Goal: Task Accomplishment & Management: Manage account settings

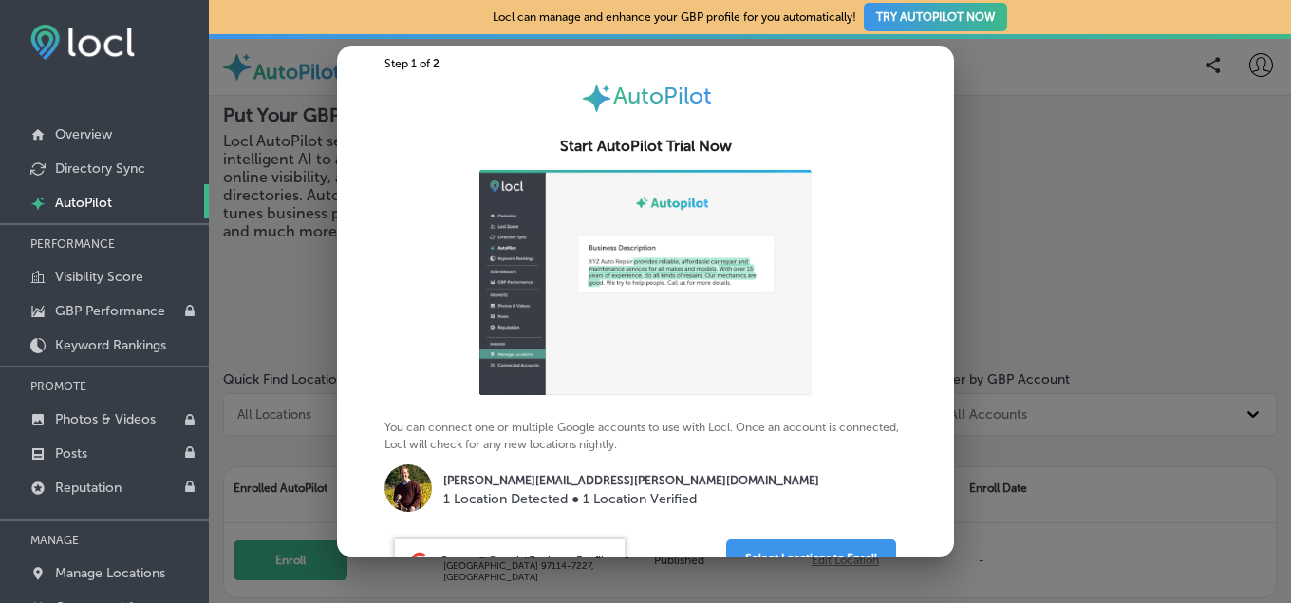
click at [1068, 64] on div at bounding box center [645, 301] width 1291 height 603
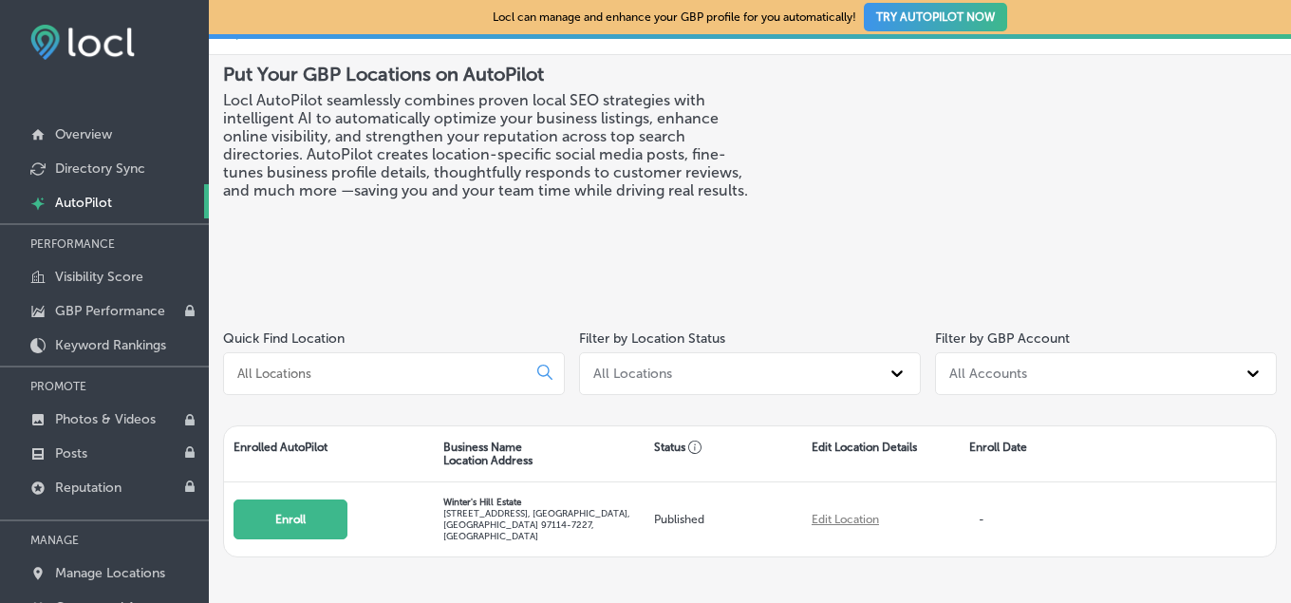
scroll to position [61, 0]
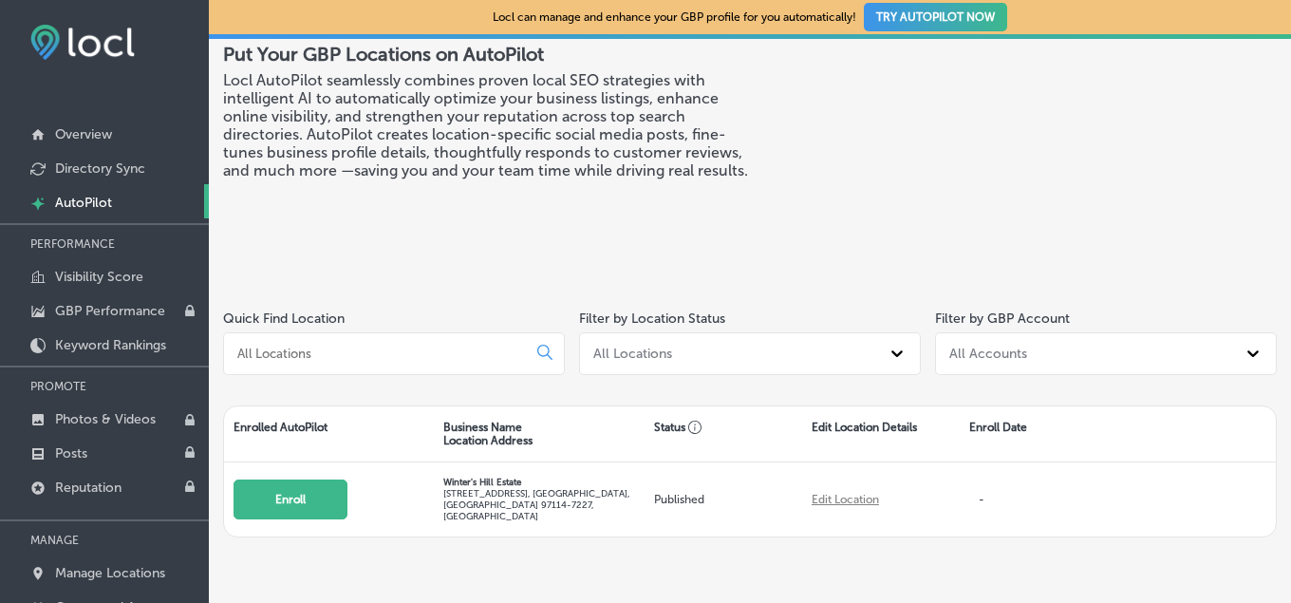
click at [896, 15] on button "TRY AUTOPILOT NOW" at bounding box center [935, 17] width 143 height 28
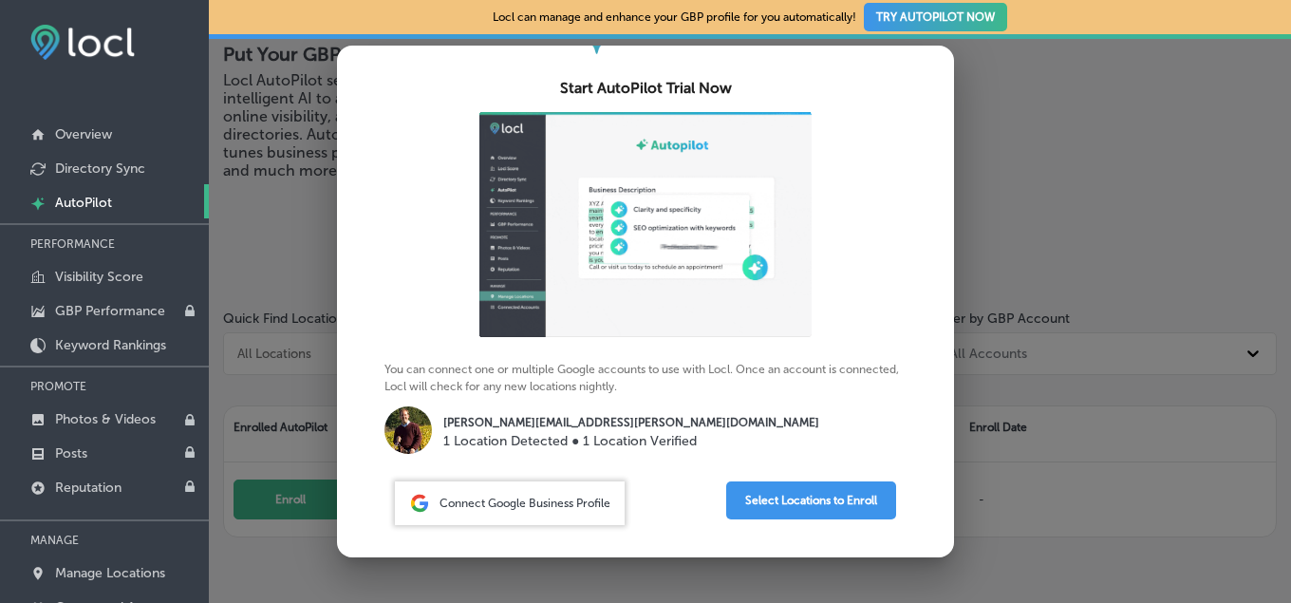
scroll to position [89, 0]
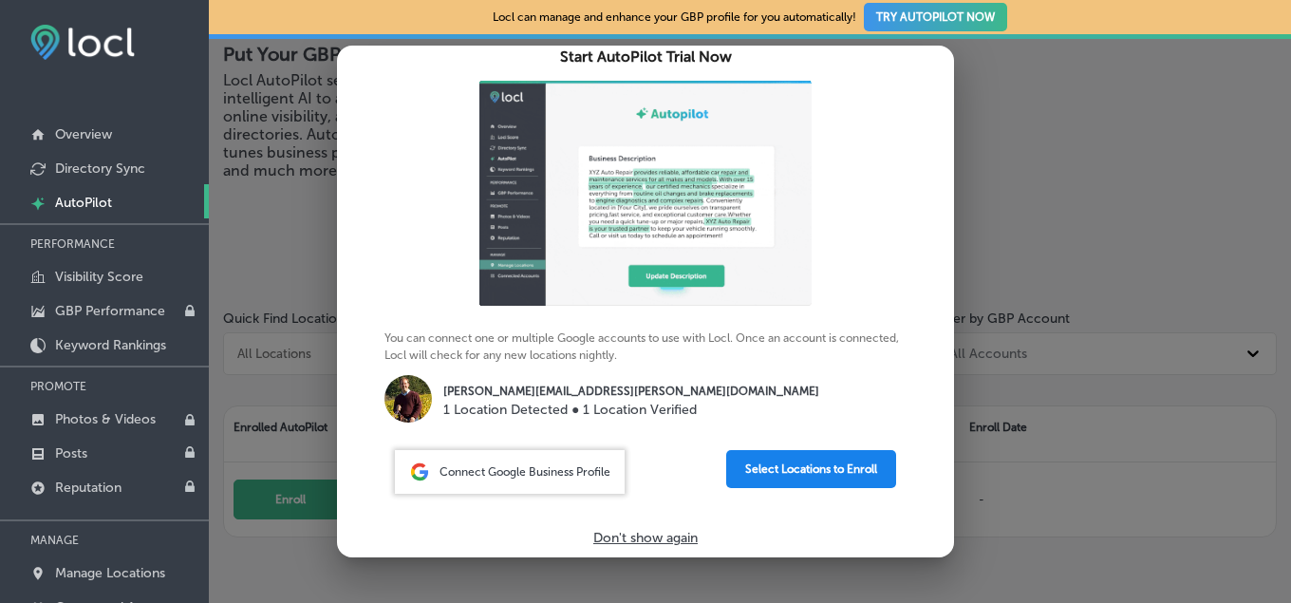
click at [800, 464] on button "Select Locations to Enroll" at bounding box center [811, 469] width 170 height 38
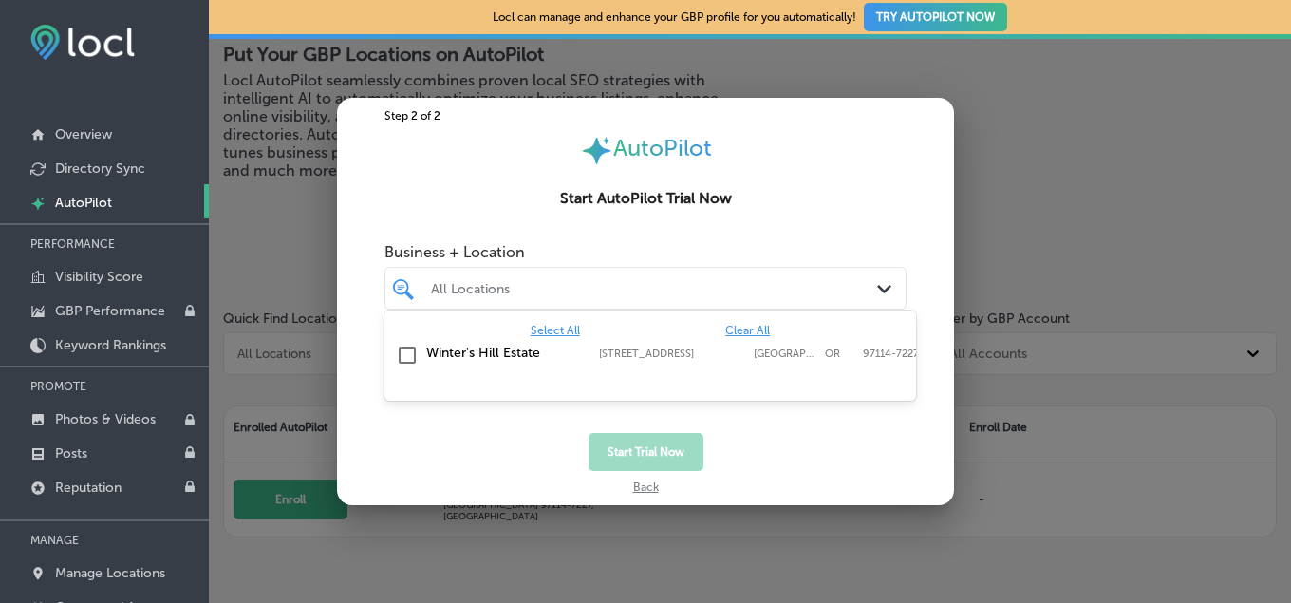
click at [759, 296] on div "All Locations" at bounding box center [655, 288] width 448 height 16
click at [410, 352] on input "checkbox" at bounding box center [407, 355] width 23 height 23
click at [639, 346] on div "Winter's Hill Estate 6451 Northeast Hilltop Lane, Dayton, OR, 97114-7227 6451 N…" at bounding box center [618, 353] width 384 height 16
click at [407, 356] on input "checkbox" at bounding box center [407, 355] width 23 height 23
click at [890, 287] on polygon at bounding box center [884, 289] width 14 height 9
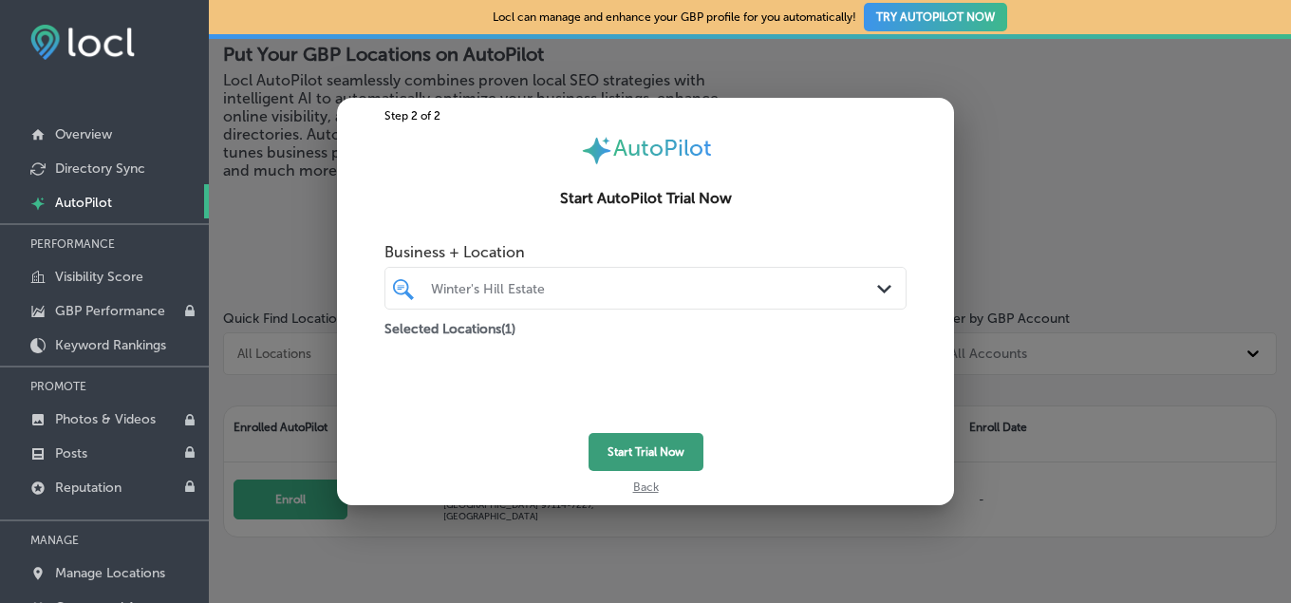
click at [654, 450] on button "Start Trial Now" at bounding box center [645, 452] width 115 height 38
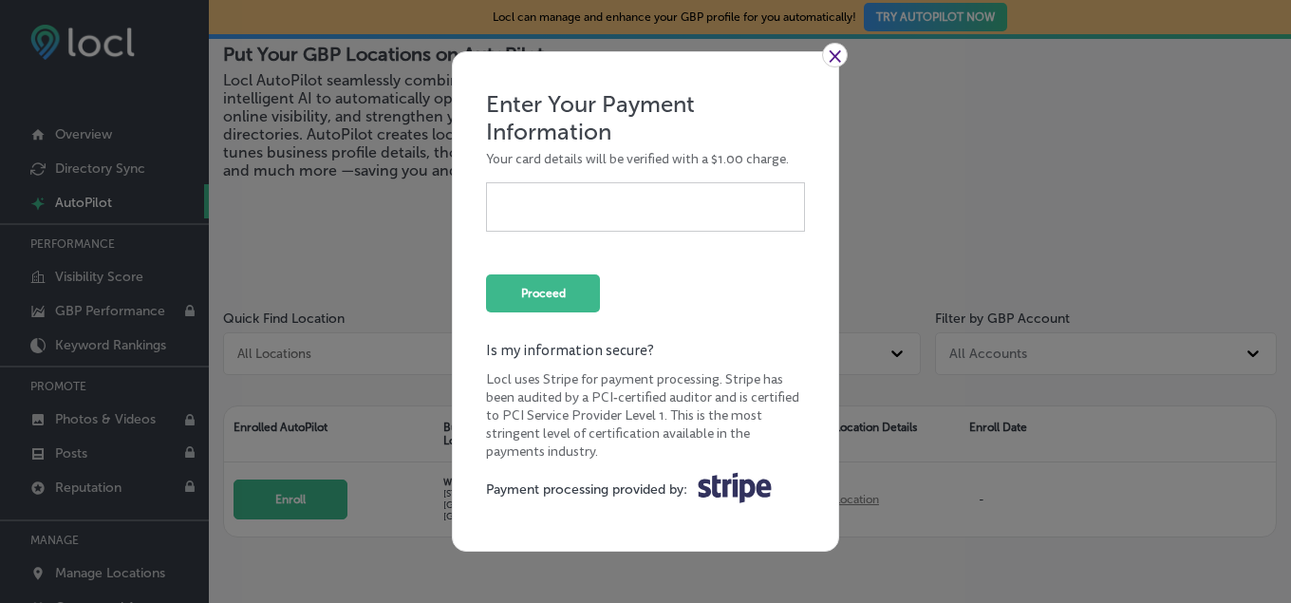
click at [828, 52] on link "×" at bounding box center [835, 55] width 26 height 25
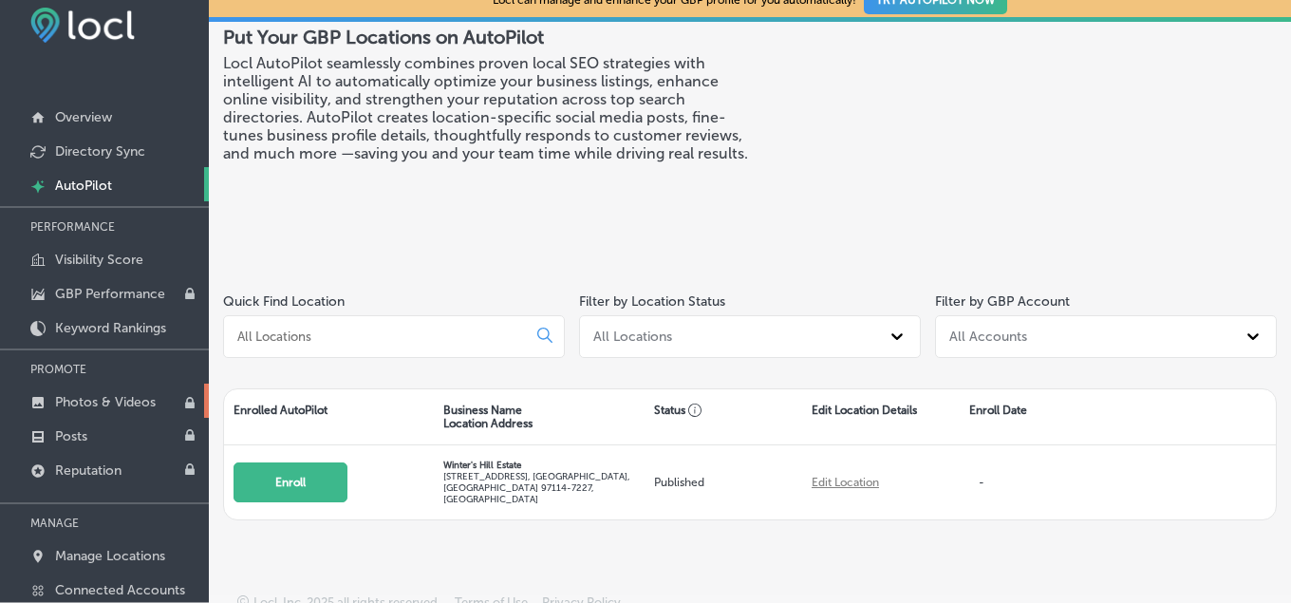
scroll to position [29, 0]
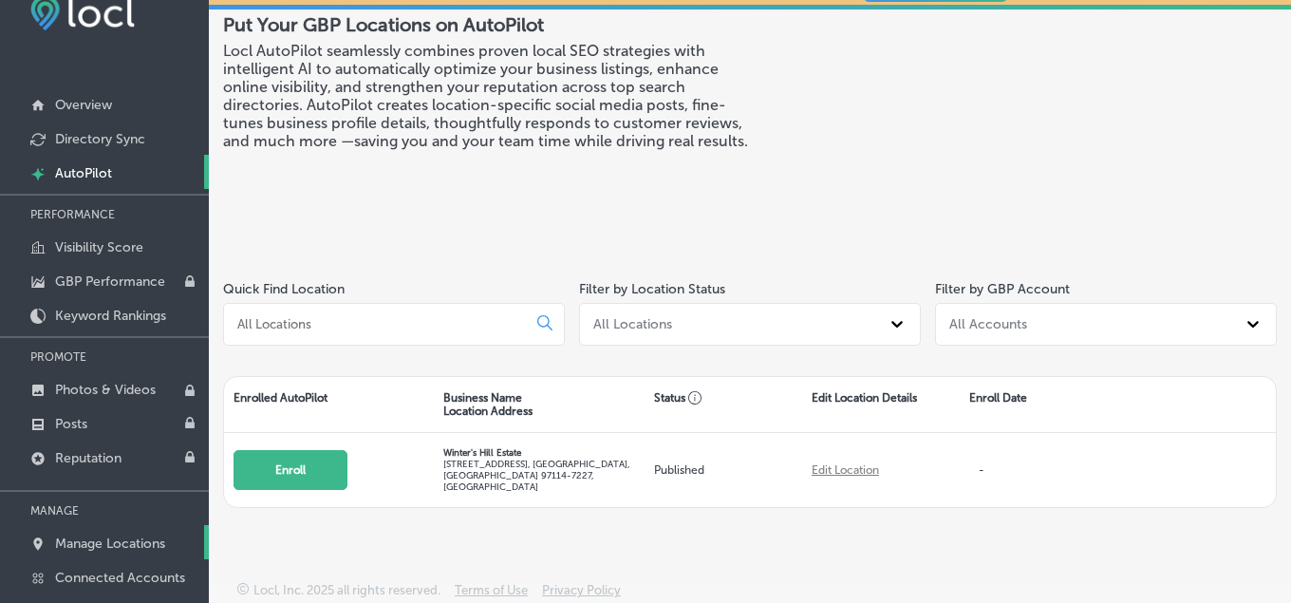
click at [134, 546] on p "Manage Locations" at bounding box center [110, 543] width 110 height 16
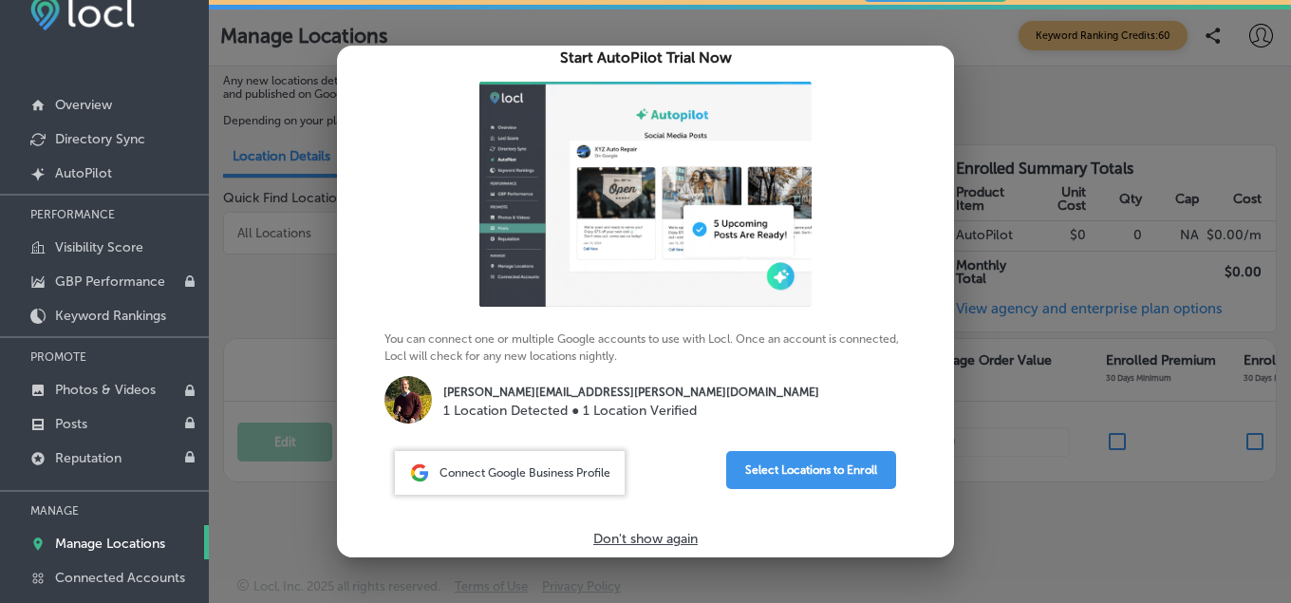
scroll to position [89, 0]
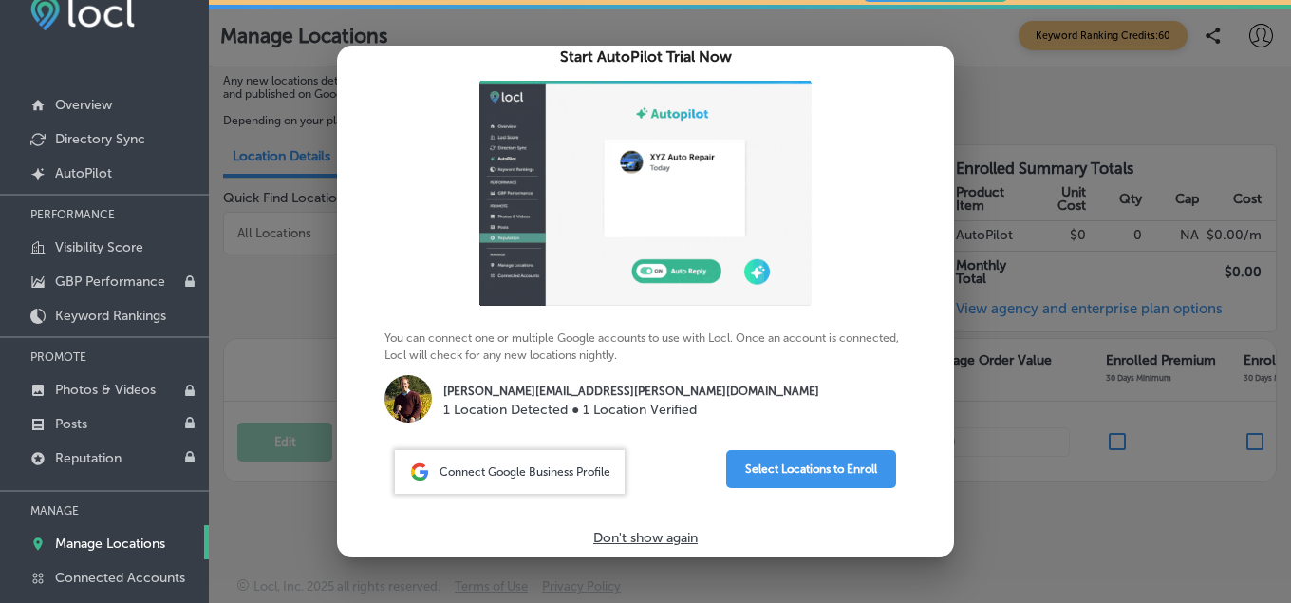
click at [645, 540] on p "Don't show again" at bounding box center [645, 538] width 104 height 16
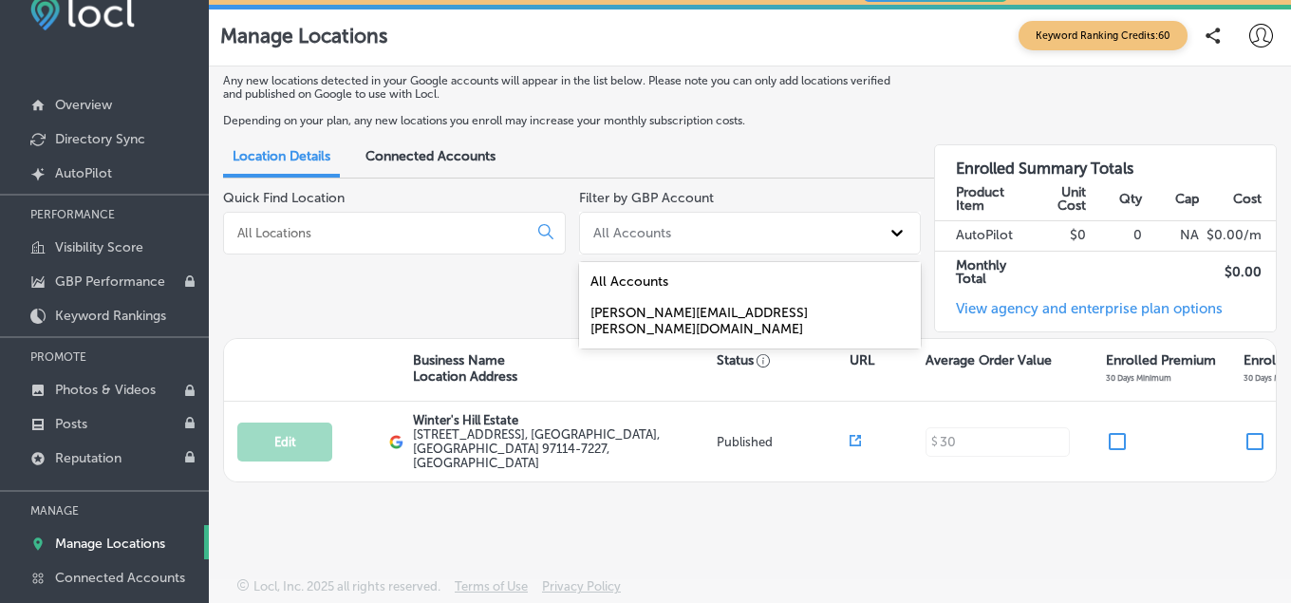
click at [748, 215] on div "All Accounts" at bounding box center [750, 233] width 343 height 43
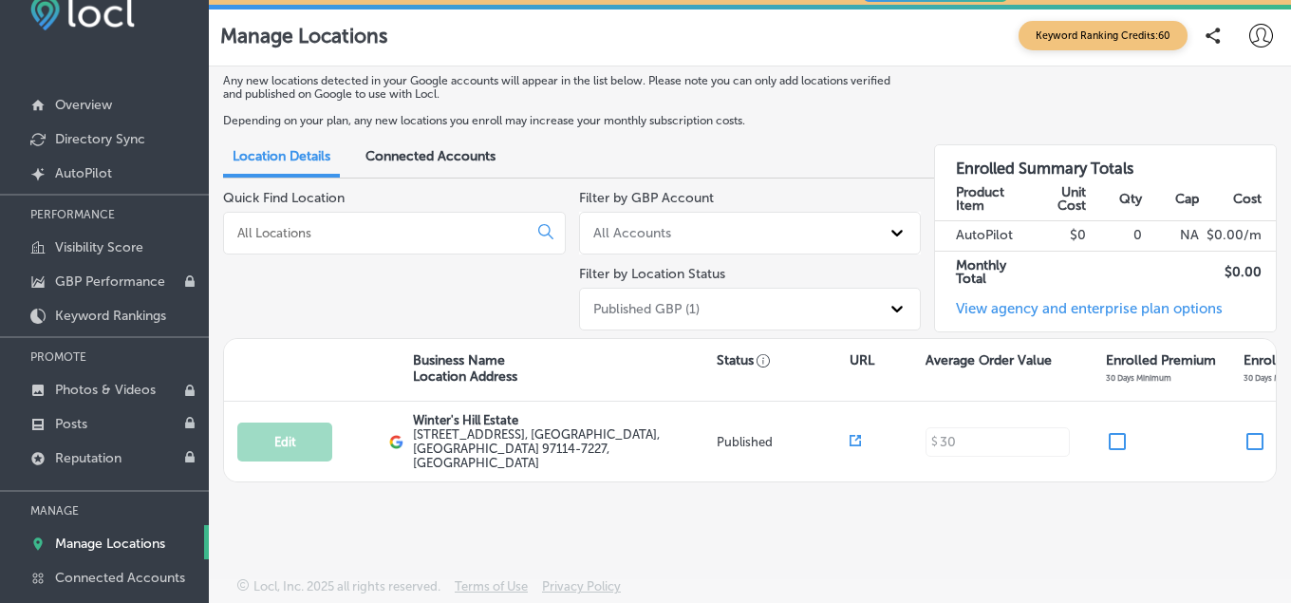
click at [748, 220] on div "All Accounts" at bounding box center [733, 233] width 295 height 28
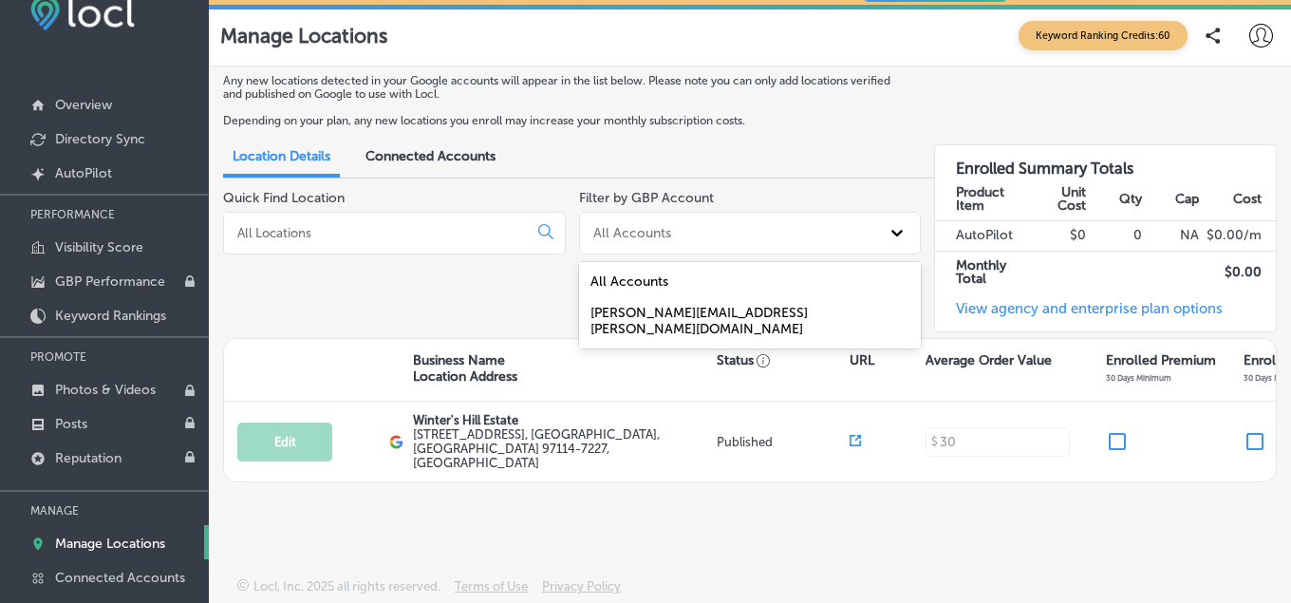
click at [721, 311] on div "russell.gladhart@gmail.com" at bounding box center [750, 320] width 343 height 47
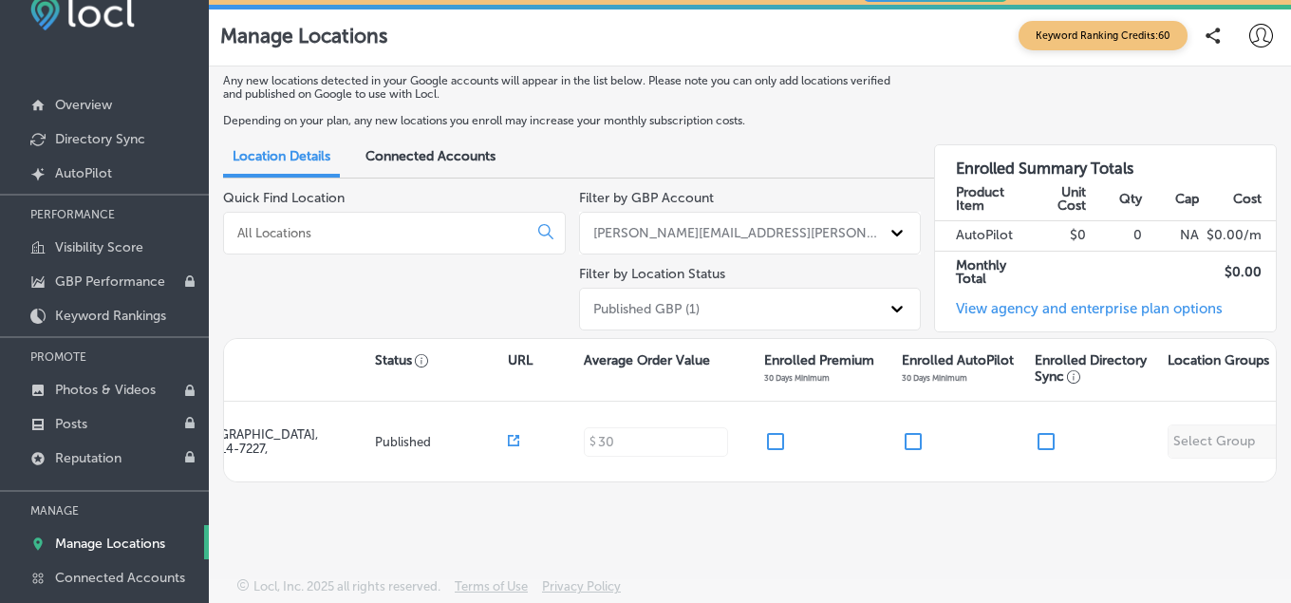
scroll to position [0, 438]
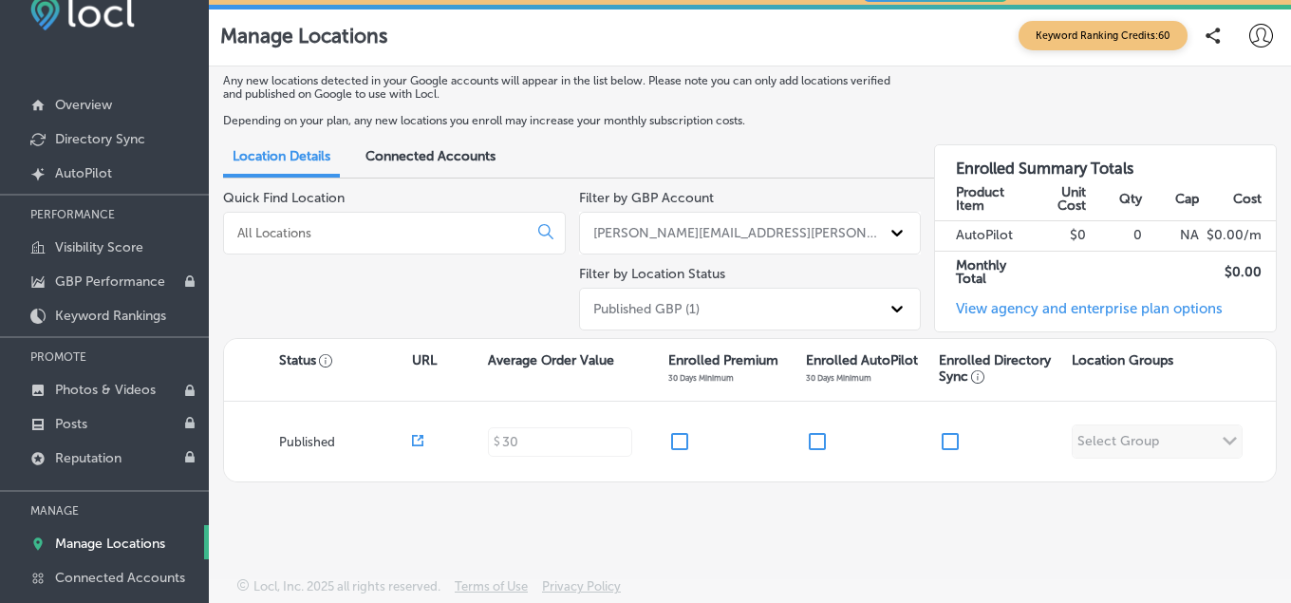
click at [1099, 302] on link "View agency and enterprise plan options" at bounding box center [1079, 315] width 288 height 31
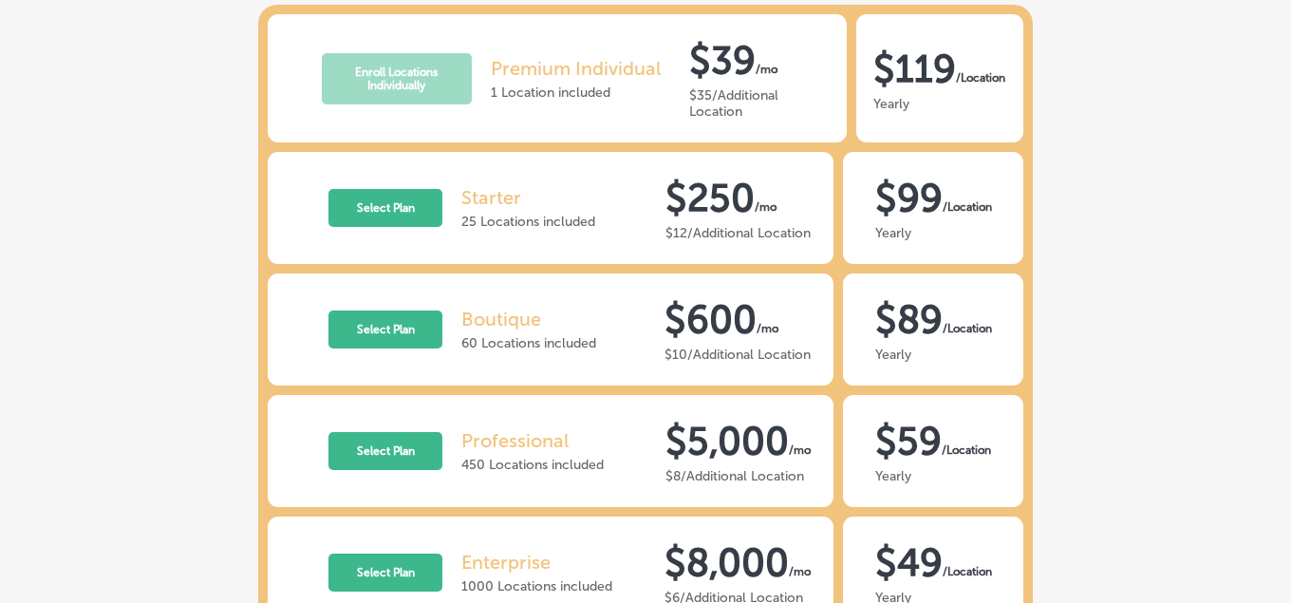
scroll to position [252, 0]
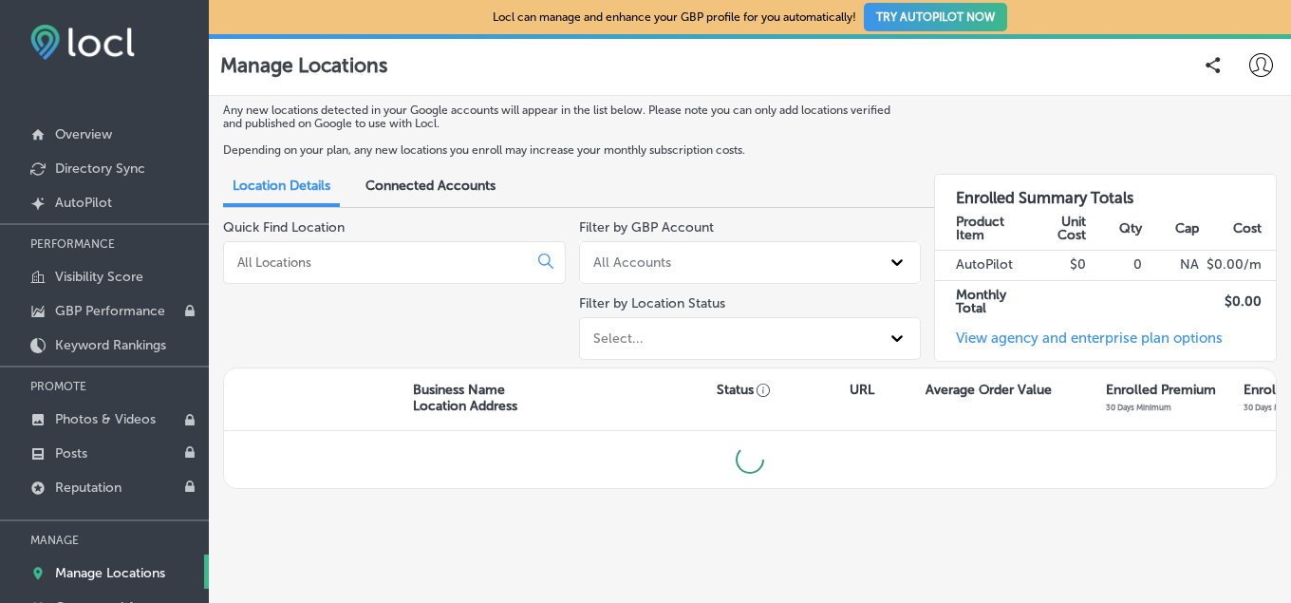
scroll to position [29, 0]
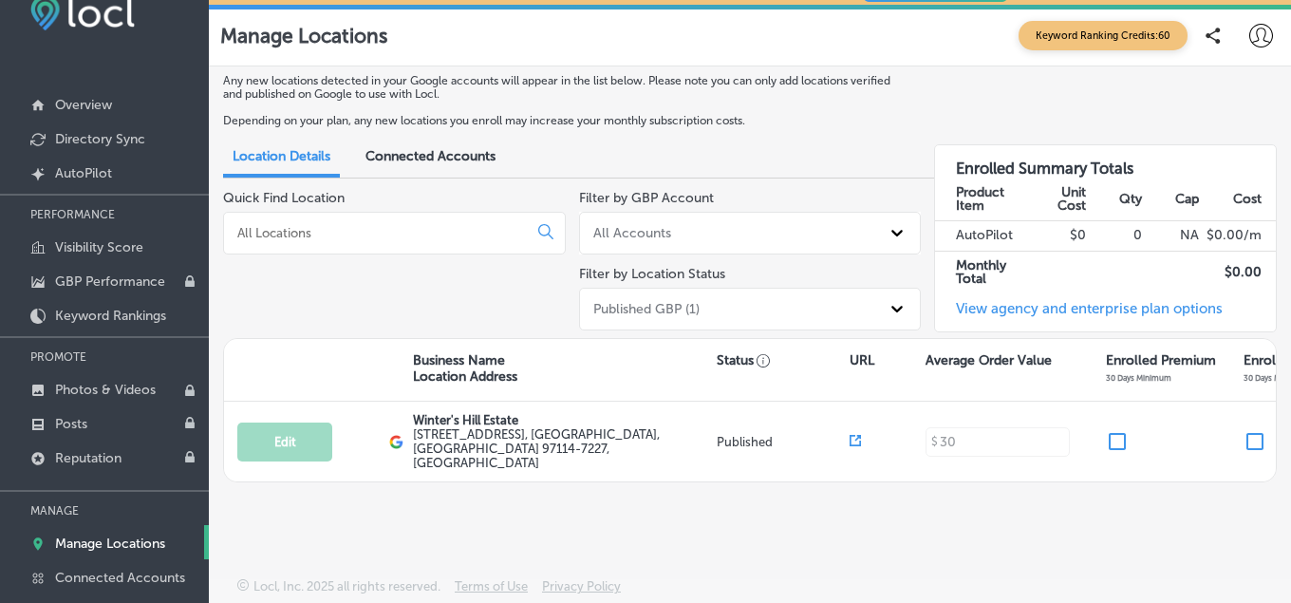
click at [427, 155] on span "Connected Accounts" at bounding box center [430, 156] width 130 height 16
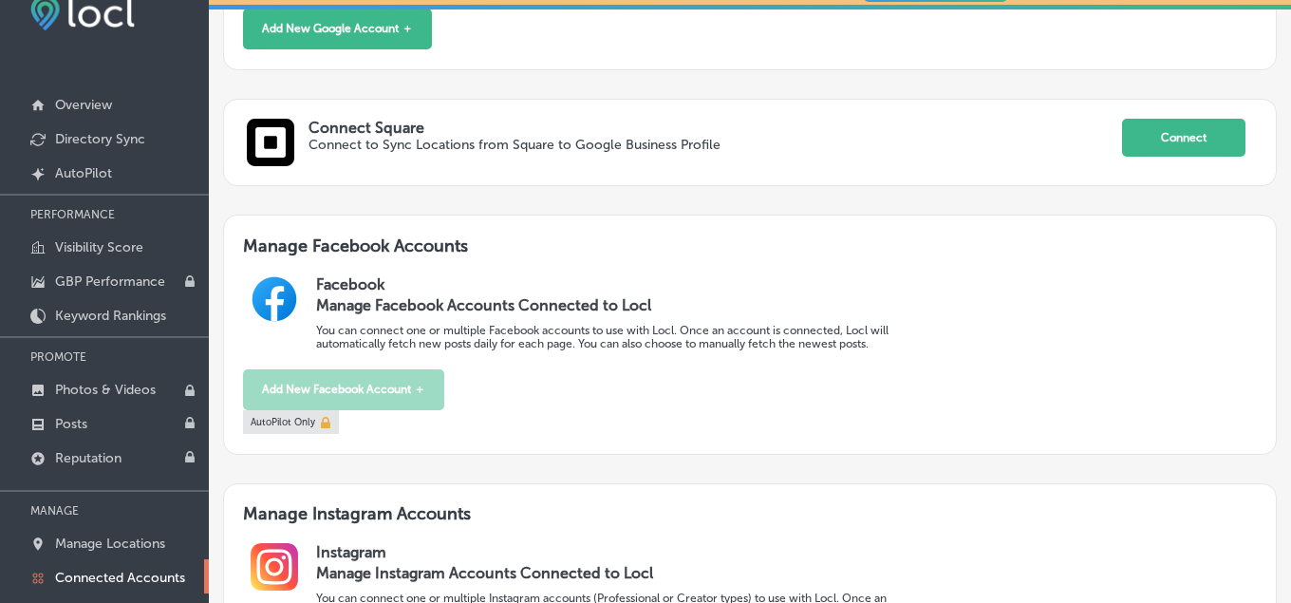
scroll to position [478, 0]
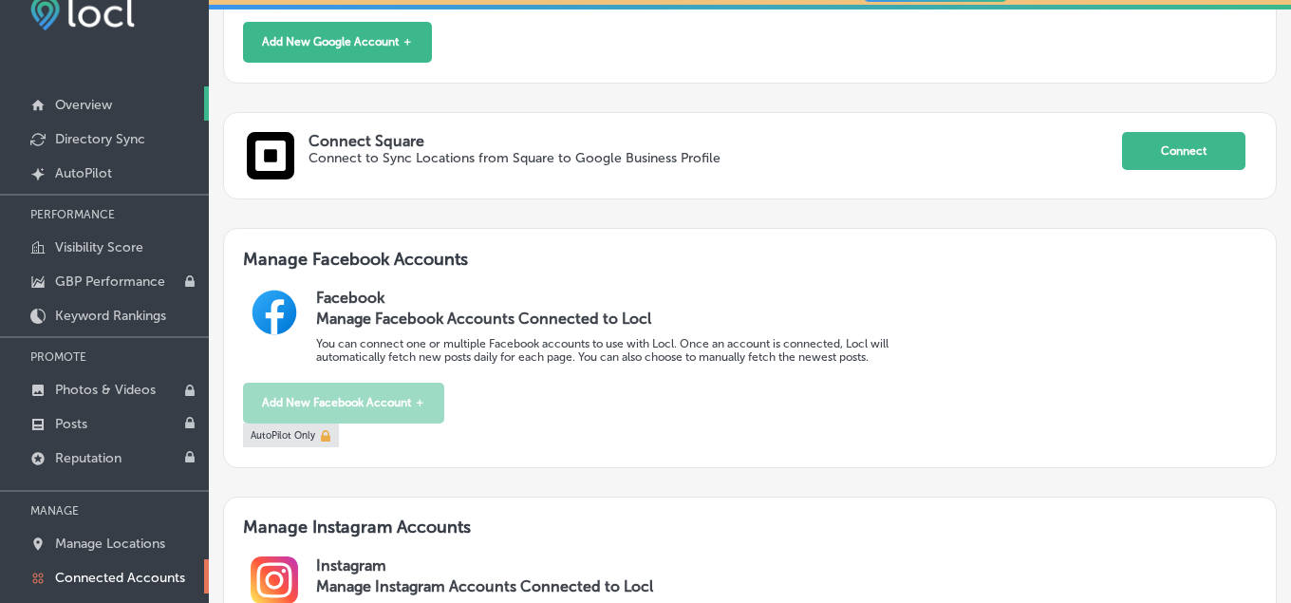
click at [96, 103] on p "Overview" at bounding box center [83, 105] width 57 height 16
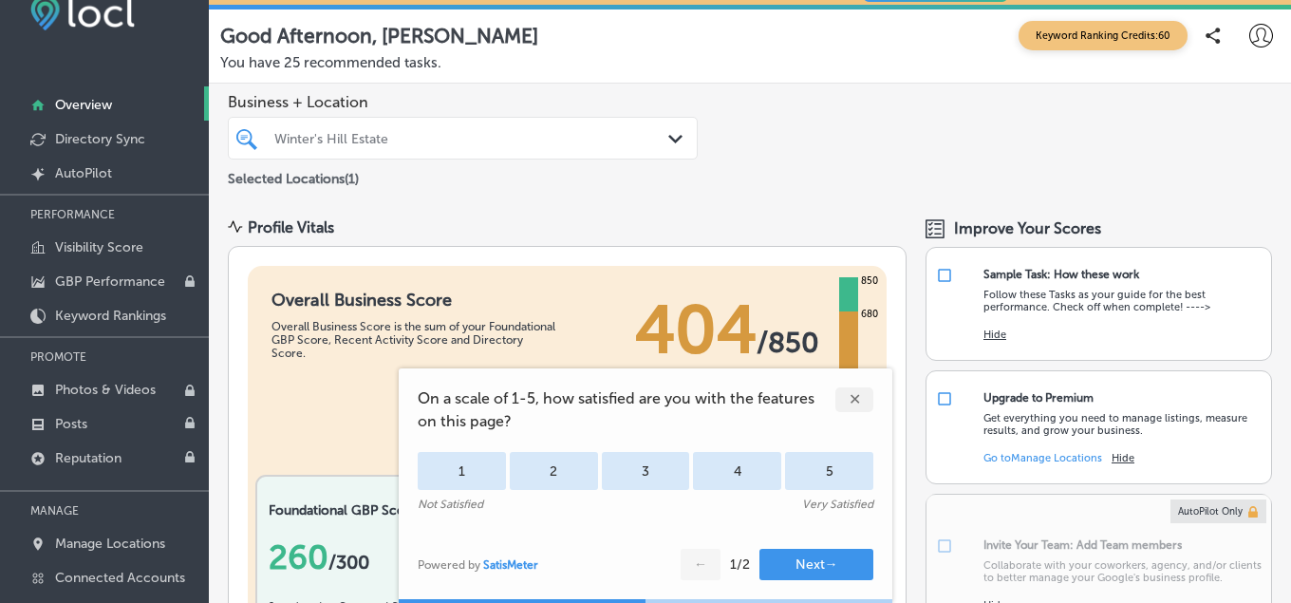
scroll to position [239, 0]
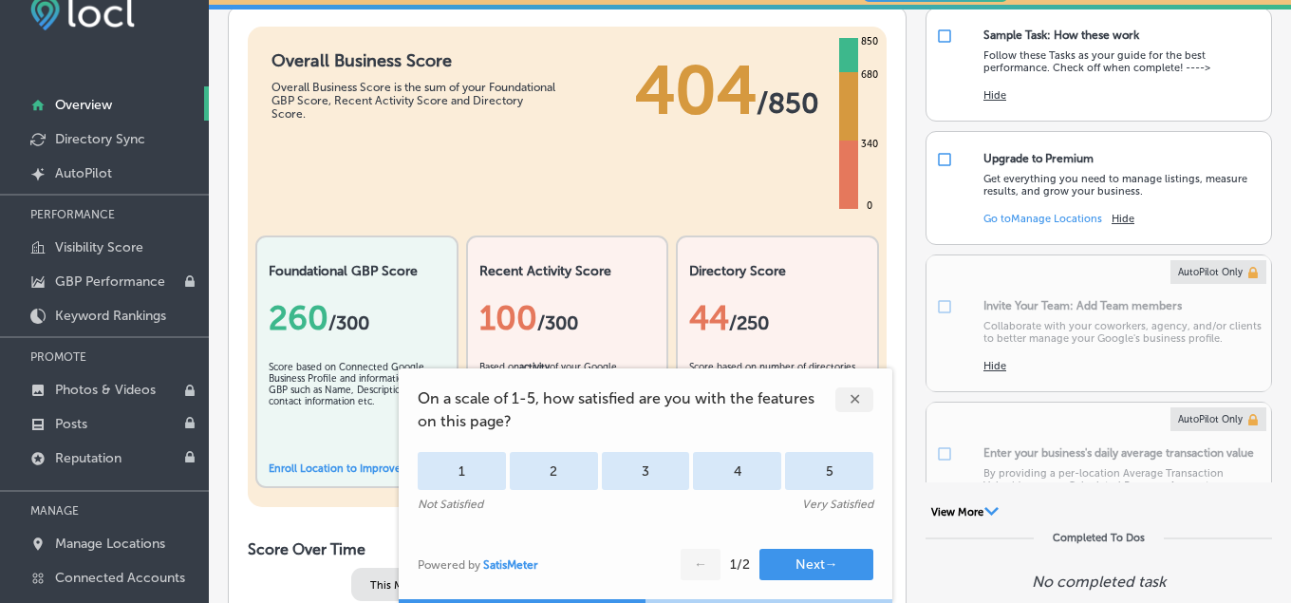
click at [849, 401] on div "✕" at bounding box center [854, 399] width 38 height 25
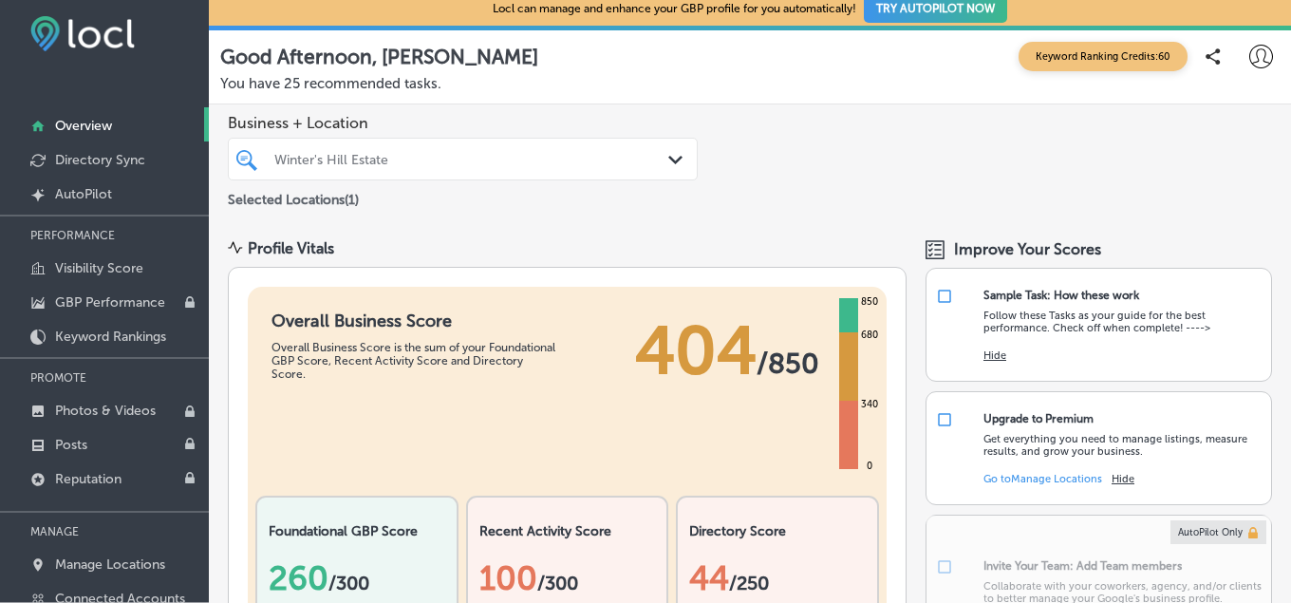
scroll to position [0, 0]
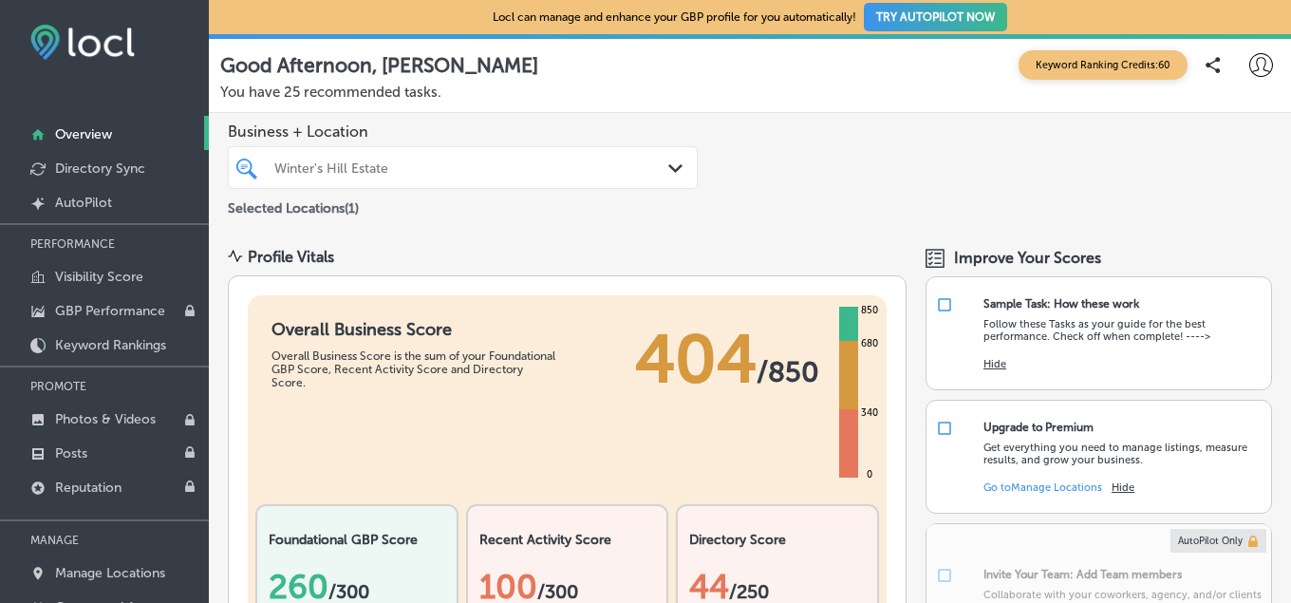
click at [1261, 65] on icon at bounding box center [1261, 65] width 24 height 24
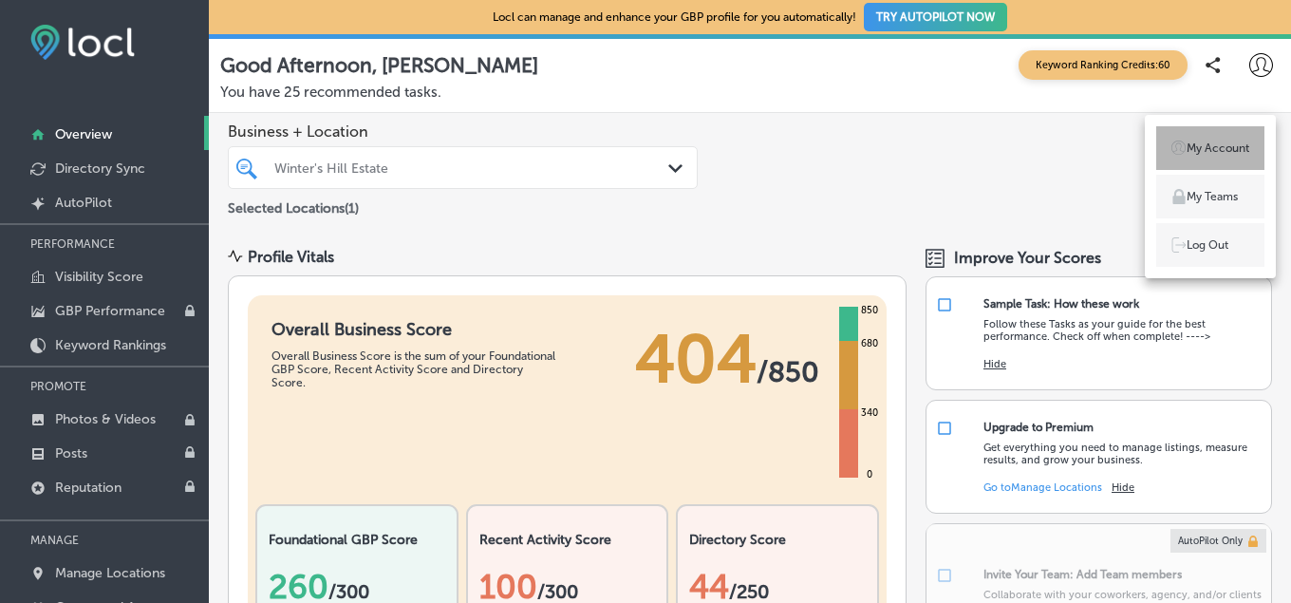
click at [1220, 143] on p "My Account" at bounding box center [1217, 148] width 63 height 17
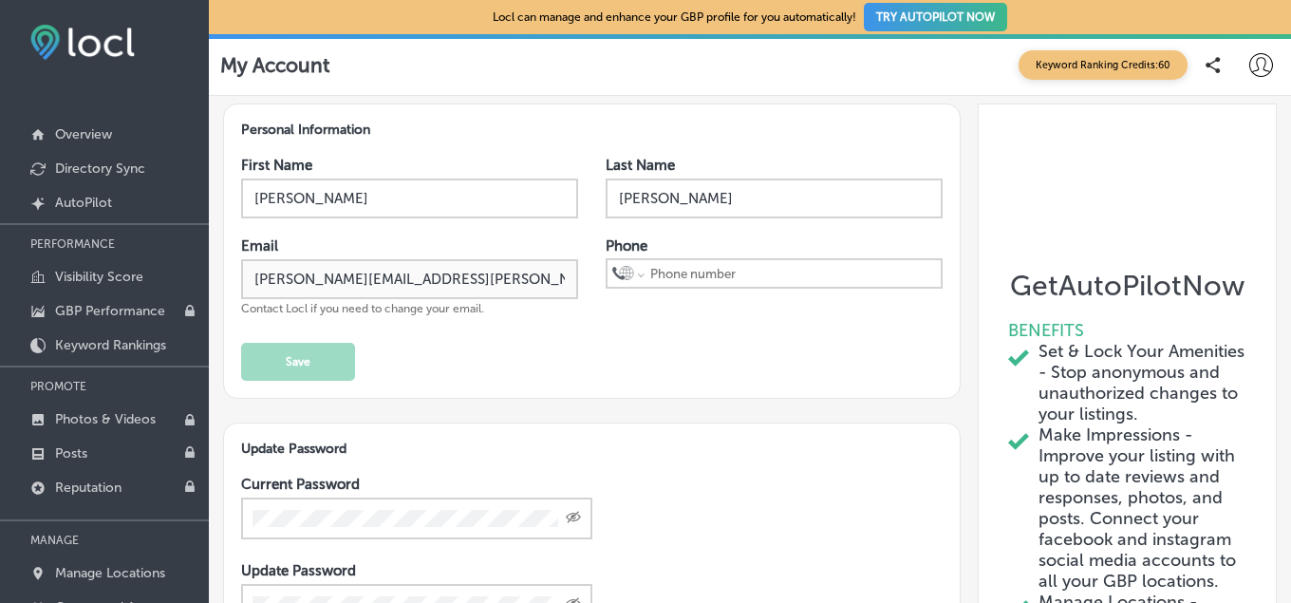
click at [1258, 62] on icon at bounding box center [1261, 65] width 24 height 24
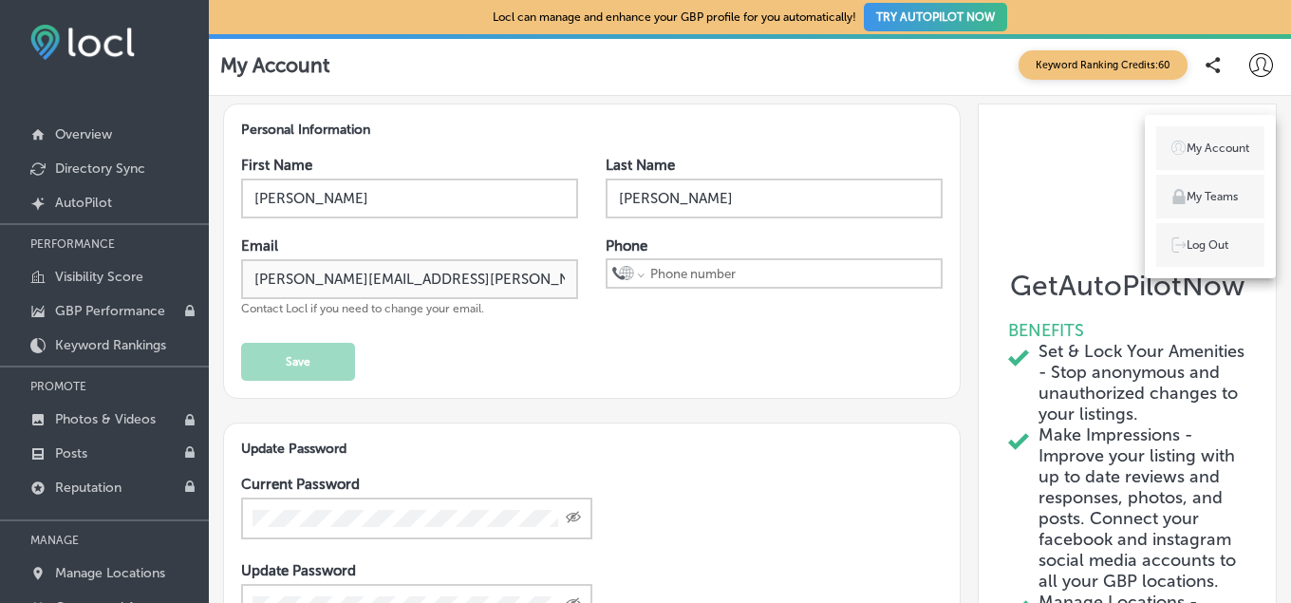
click at [1234, 243] on li "Log Out" at bounding box center [1210, 245] width 108 height 44
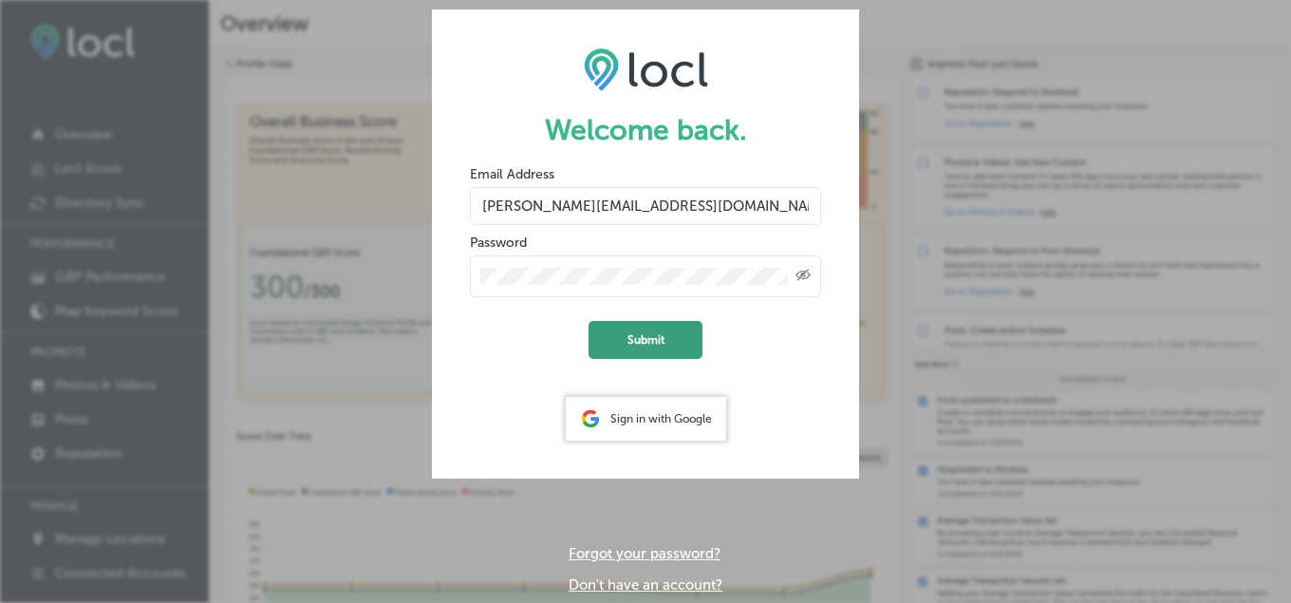
click at [644, 339] on button "Submit" at bounding box center [645, 340] width 114 height 38
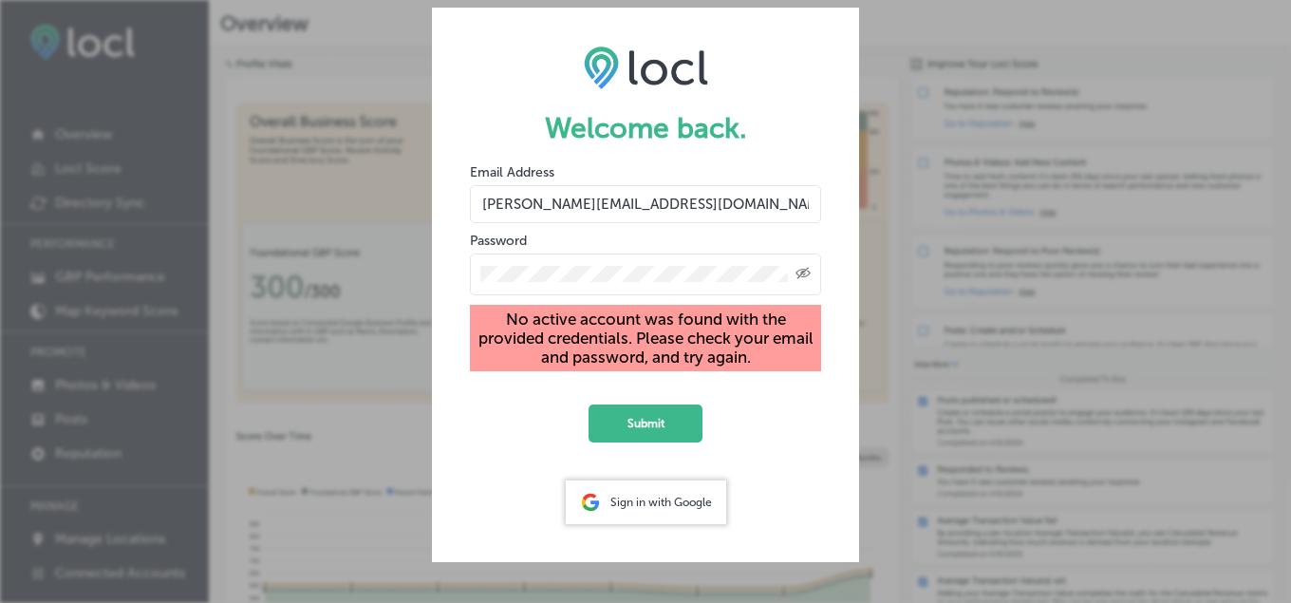
click at [632, 505] on div "Sign in with Google" at bounding box center [646, 502] width 160 height 44
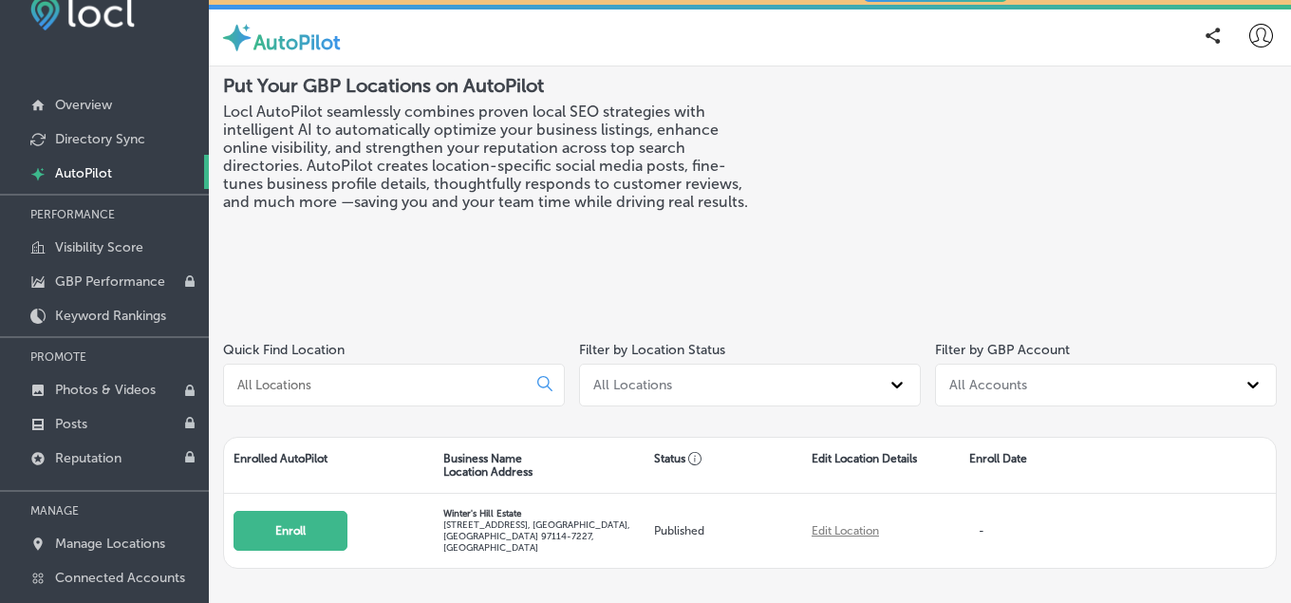
click at [1266, 37] on icon at bounding box center [1261, 36] width 24 height 24
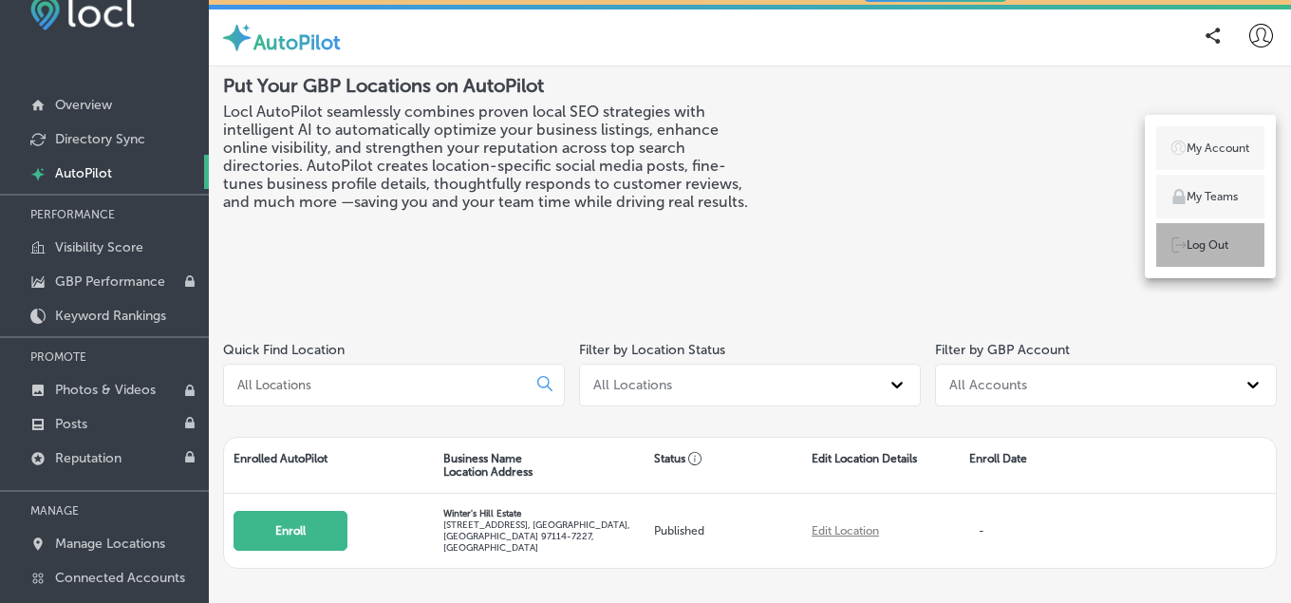
click at [1222, 253] on li "Log Out" at bounding box center [1210, 245] width 108 height 44
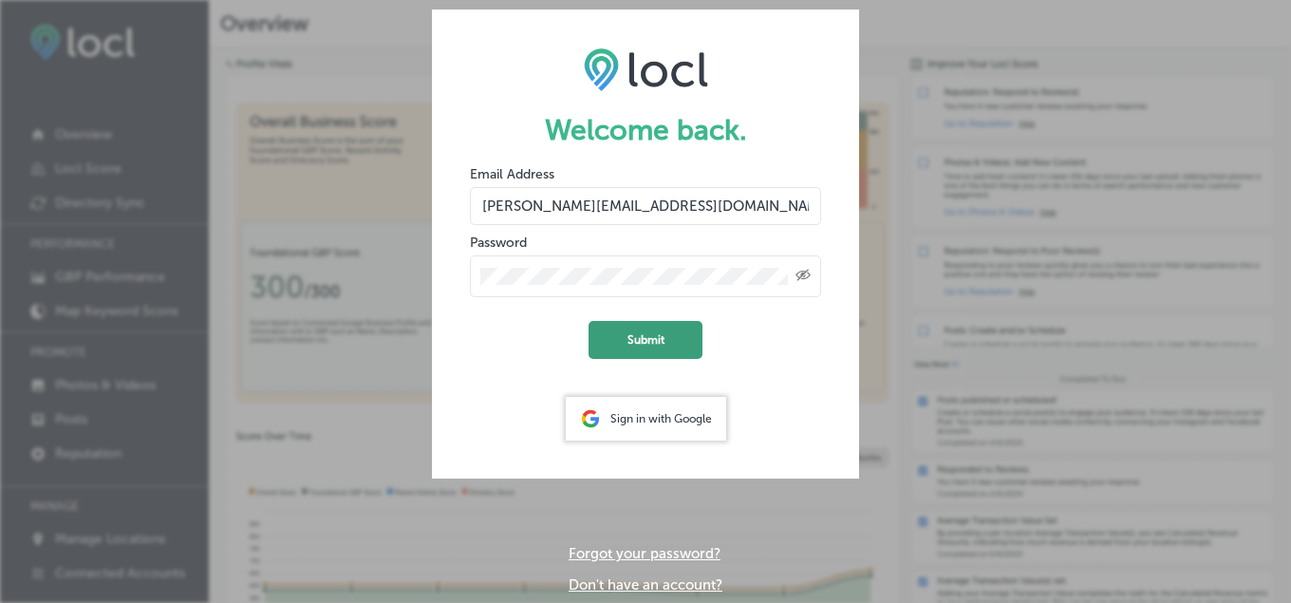
click at [649, 349] on button "Submit" at bounding box center [645, 340] width 114 height 38
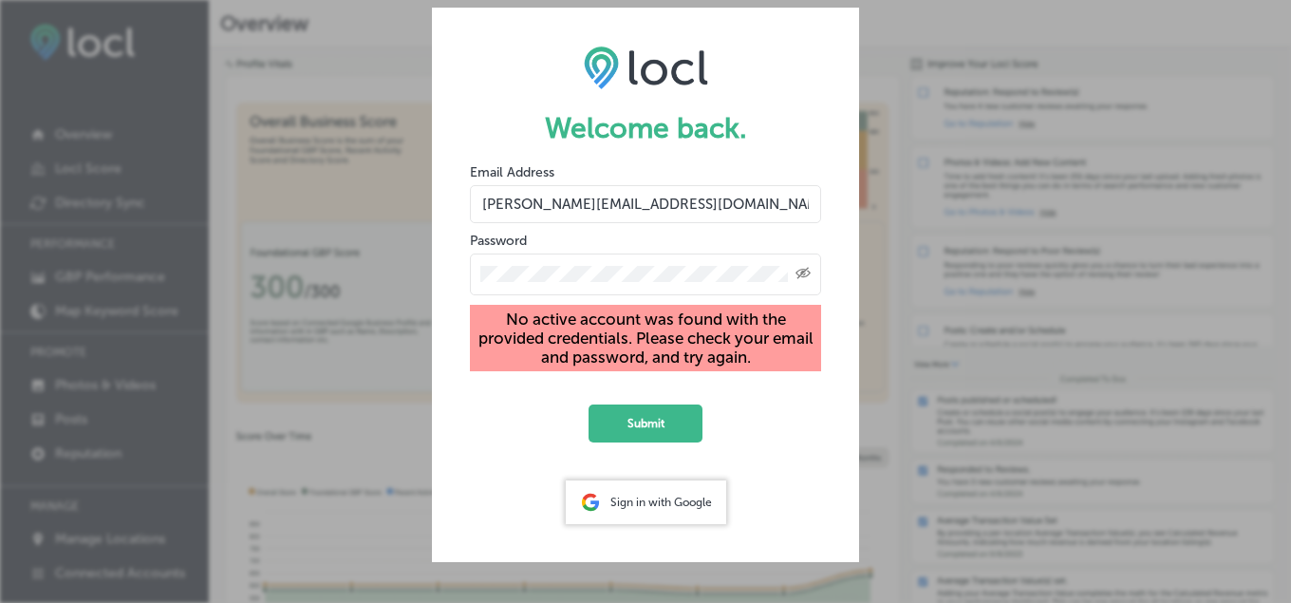
click at [689, 206] on input "[PERSON_NAME][EMAIL_ADDRESS][DOMAIN_NAME]" at bounding box center [645, 204] width 351 height 38
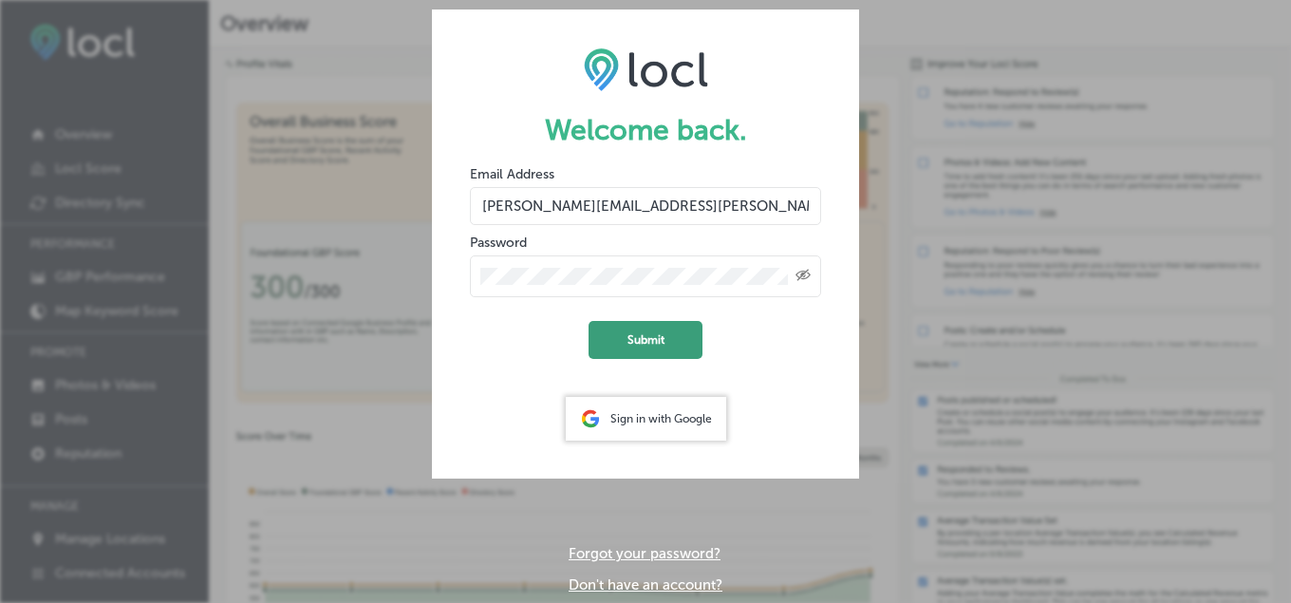
click at [625, 344] on button "Submit" at bounding box center [645, 340] width 114 height 38
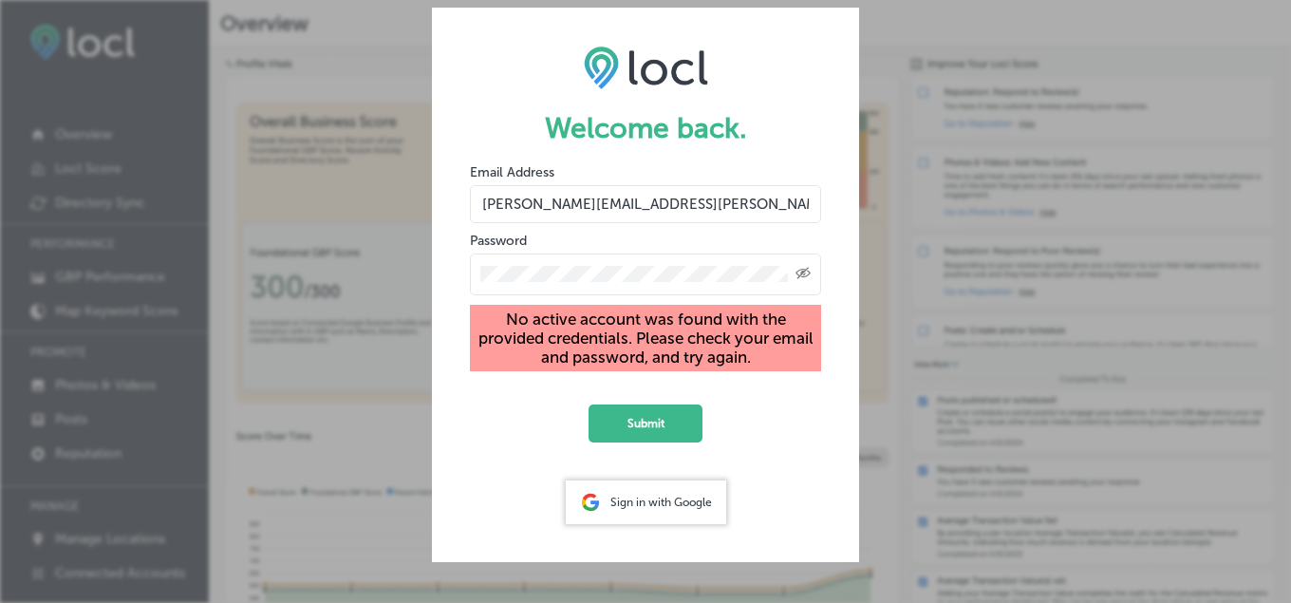
click at [774, 44] on form "Welcome back. Email Address russell.gladhart@gmail.com Password Created with Sk…" at bounding box center [645, 285] width 427 height 554
click at [688, 209] on input "[PERSON_NAME][EMAIL_ADDRESS][PERSON_NAME][DOMAIN_NAME]" at bounding box center [645, 204] width 351 height 38
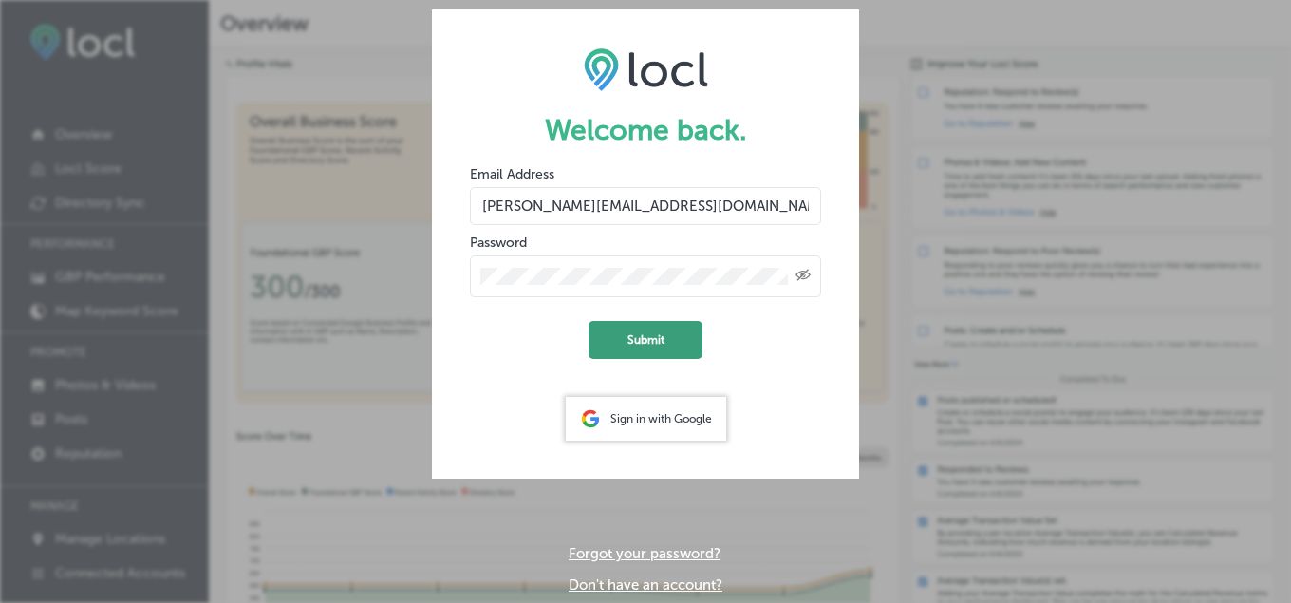
type input "[PERSON_NAME][EMAIL_ADDRESS][DOMAIN_NAME]"
click at [627, 342] on button "Submit" at bounding box center [645, 340] width 114 height 38
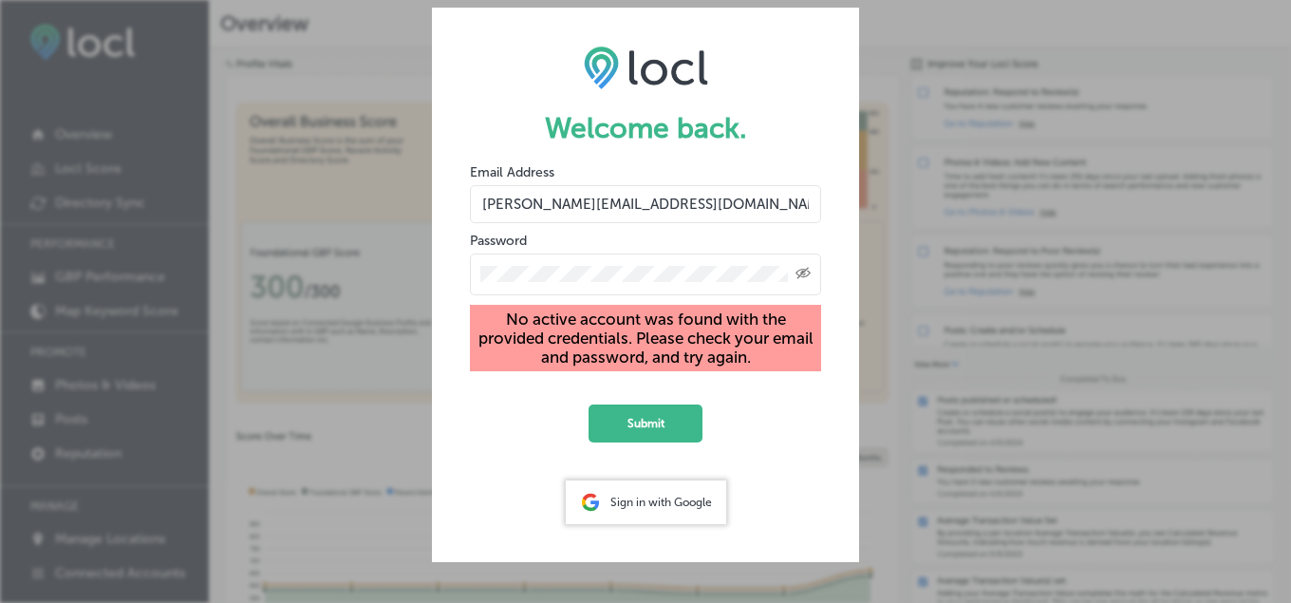
click at [800, 275] on icon "Toggle password visibility" at bounding box center [802, 272] width 15 height 11
click at [611, 412] on button "Submit" at bounding box center [645, 423] width 114 height 38
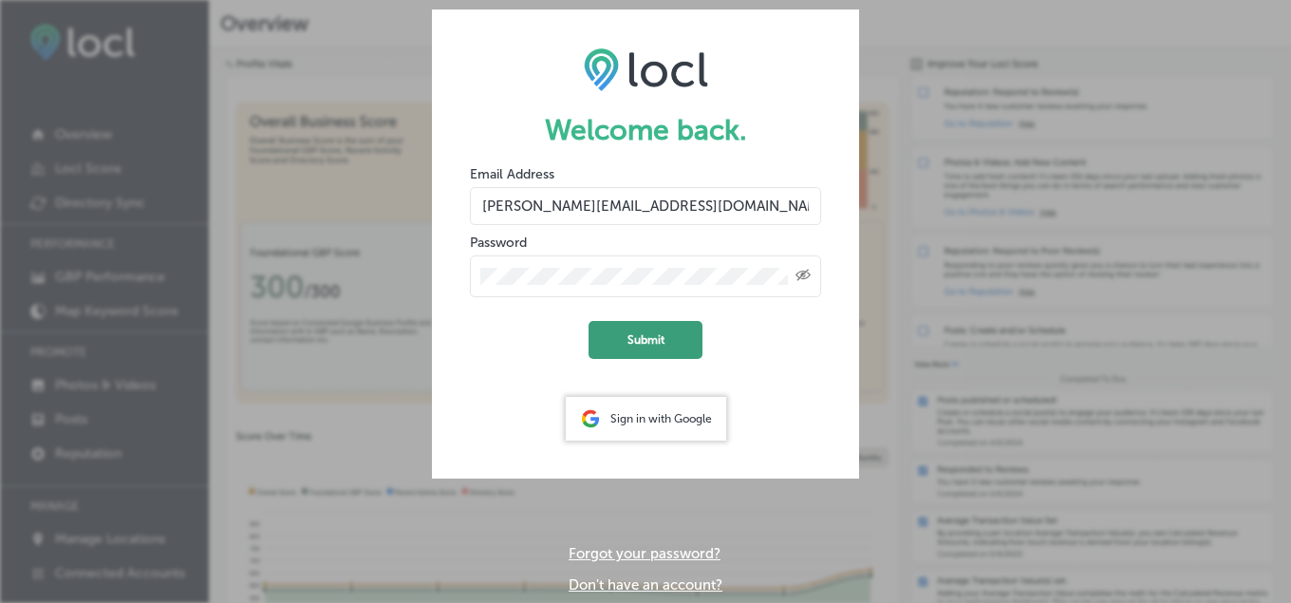
click at [631, 346] on button "Submit" at bounding box center [645, 340] width 114 height 38
click at [646, 556] on link "Forgot your password?" at bounding box center [645, 553] width 152 height 17
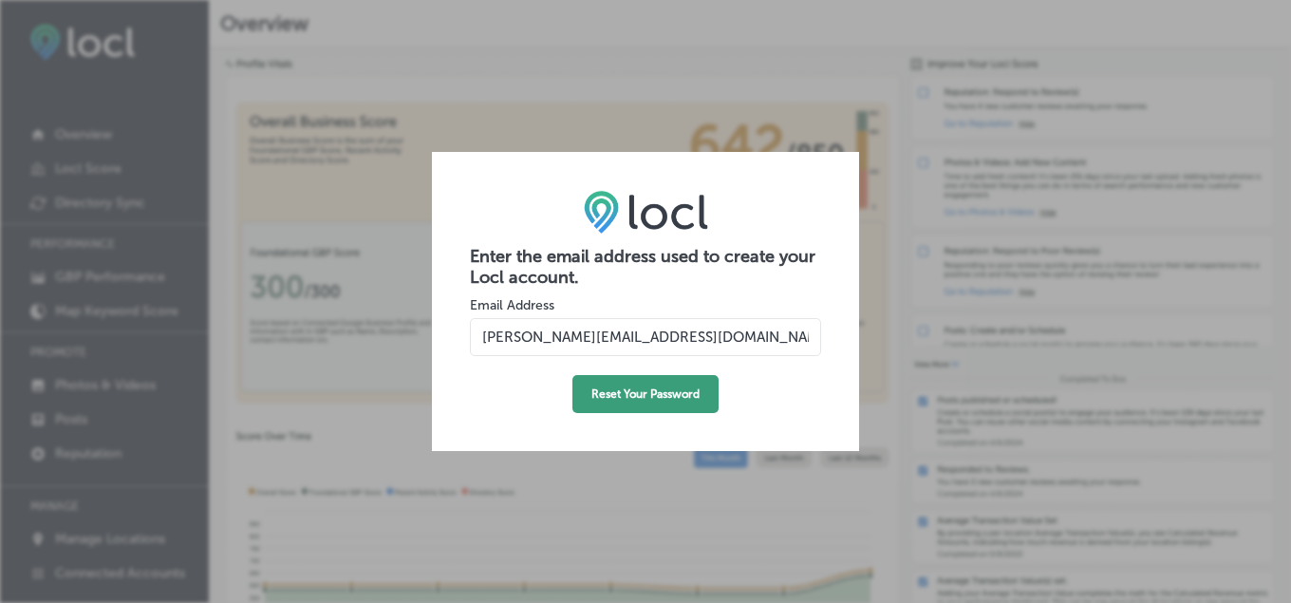
click at [626, 400] on button "Reset Your Password" at bounding box center [645, 394] width 146 height 38
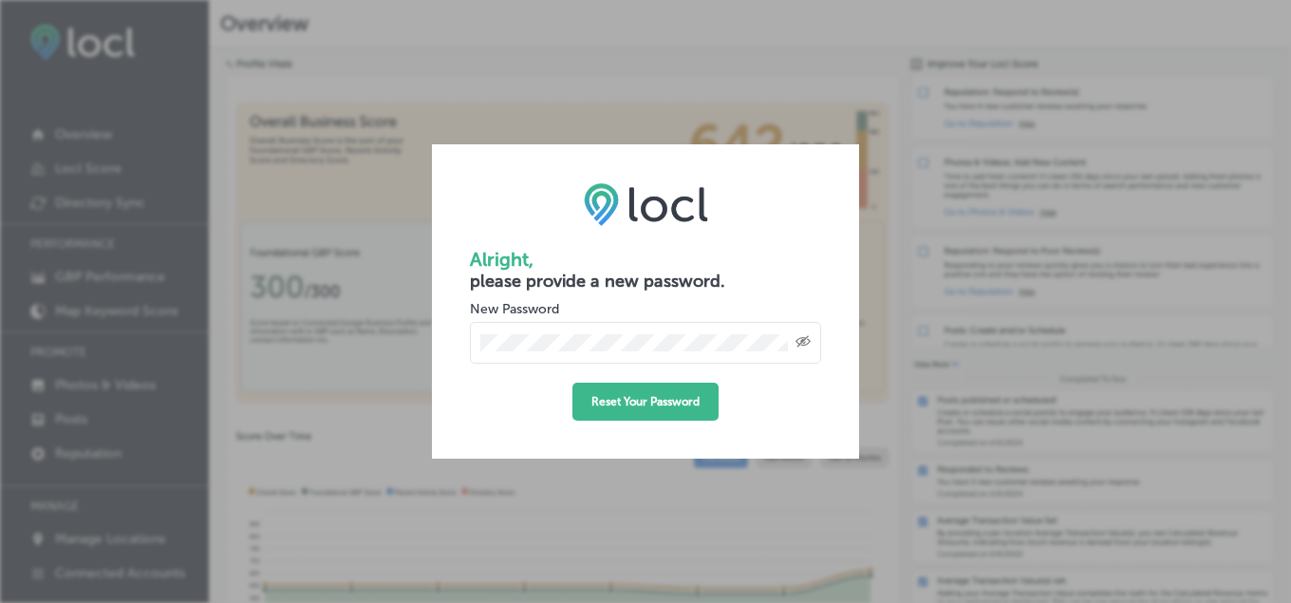
click at [801, 340] on icon "Created with Sketch." at bounding box center [802, 341] width 15 height 12
click at [625, 399] on button "Reset Your Password" at bounding box center [645, 402] width 146 height 38
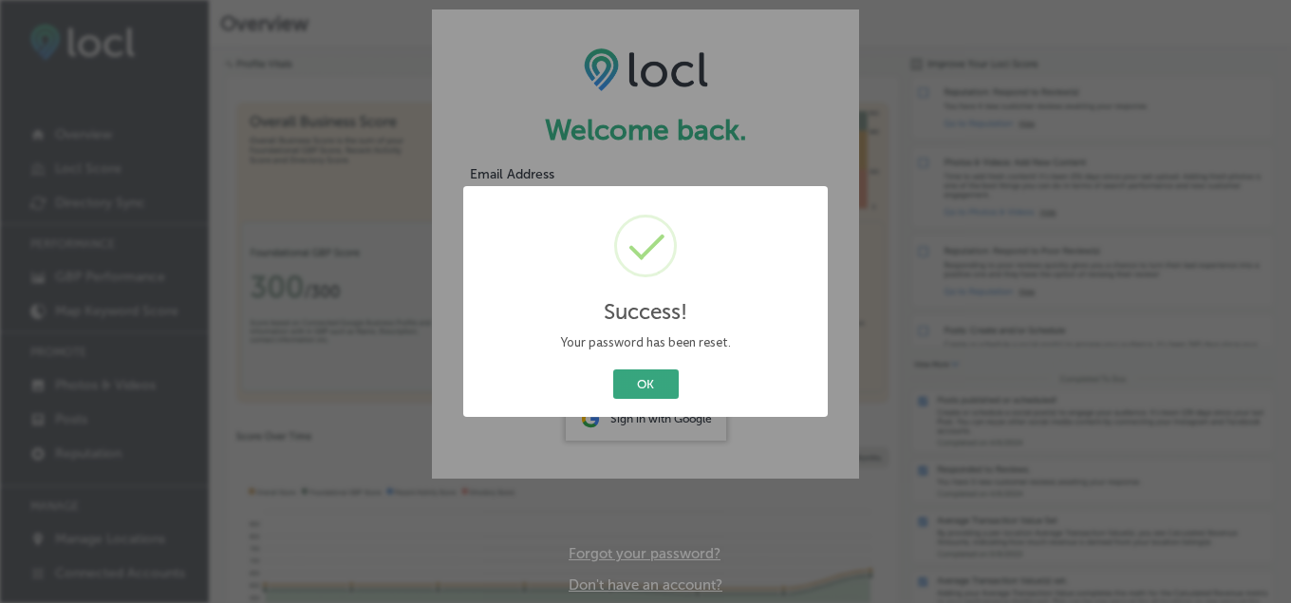
click at [642, 386] on button "OK" at bounding box center [645, 383] width 65 height 29
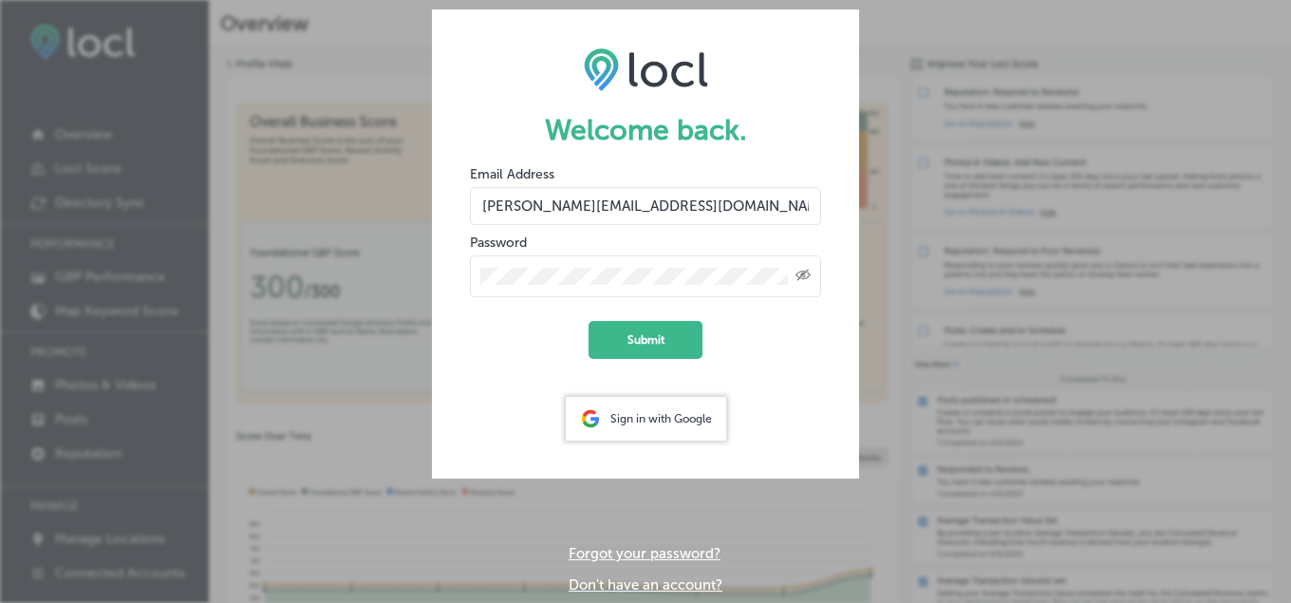
click at [796, 280] on icon "Created with Sketch." at bounding box center [802, 275] width 15 height 12
click at [660, 338] on button "Submit" at bounding box center [645, 340] width 114 height 38
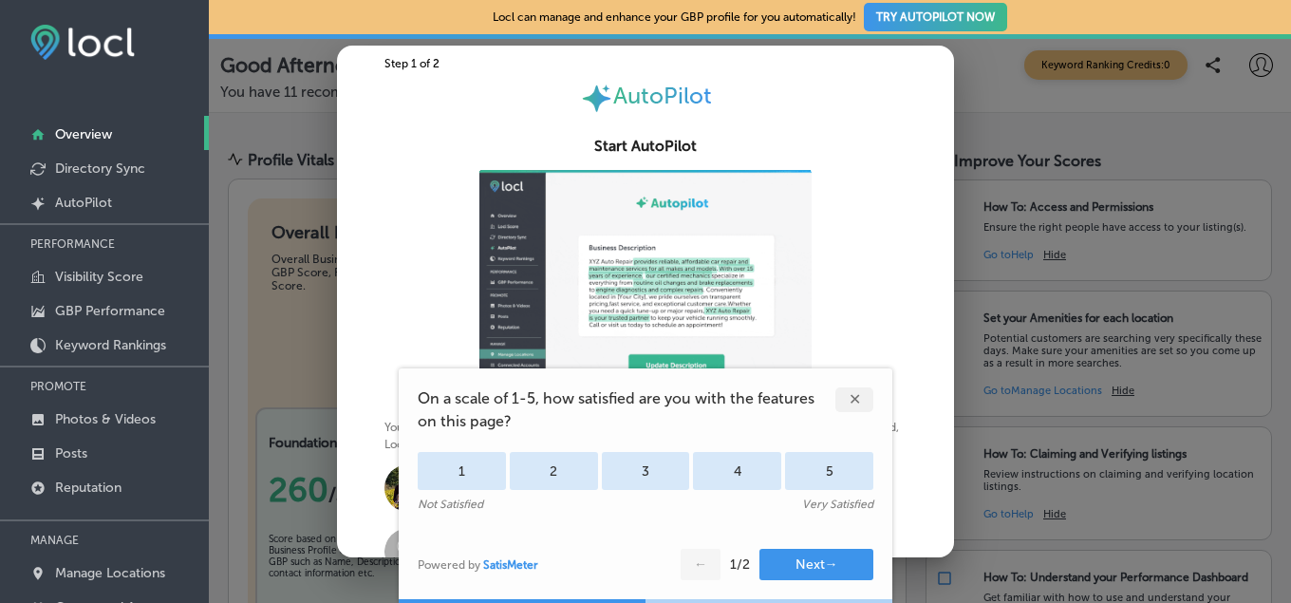
click at [851, 402] on div "✕" at bounding box center [854, 399] width 38 height 25
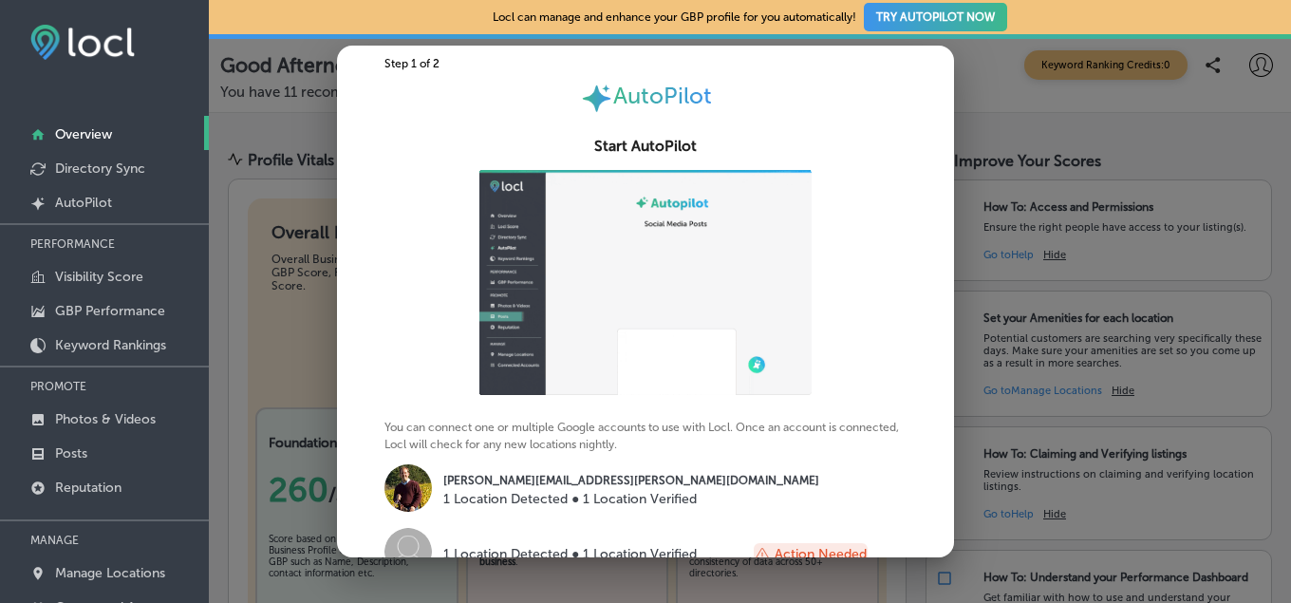
click at [991, 84] on div at bounding box center [645, 301] width 1291 height 603
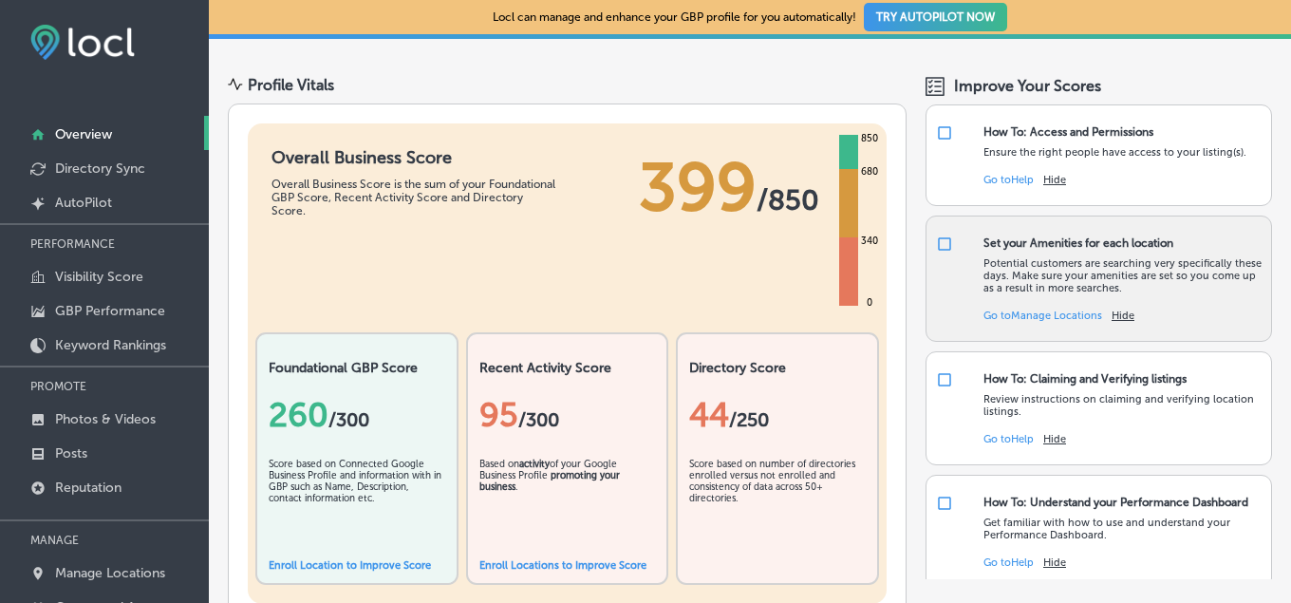
scroll to position [44, 0]
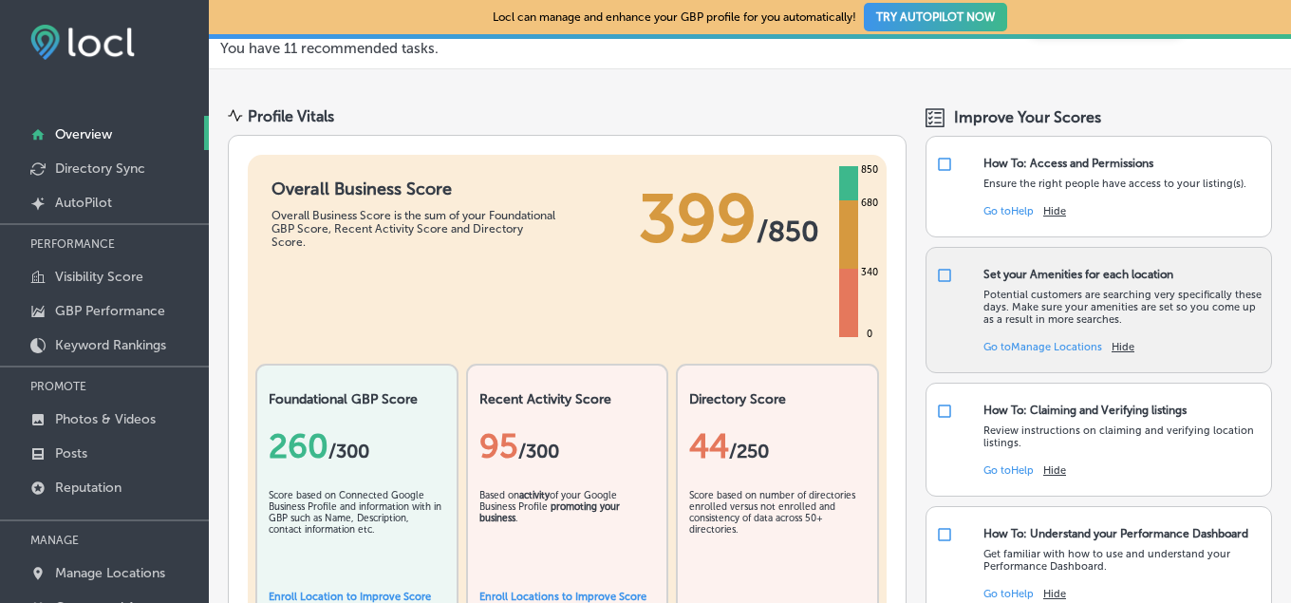
click at [1052, 346] on link "Go to [GEOGRAPHIC_DATA] Locations" at bounding box center [1042, 347] width 119 height 12
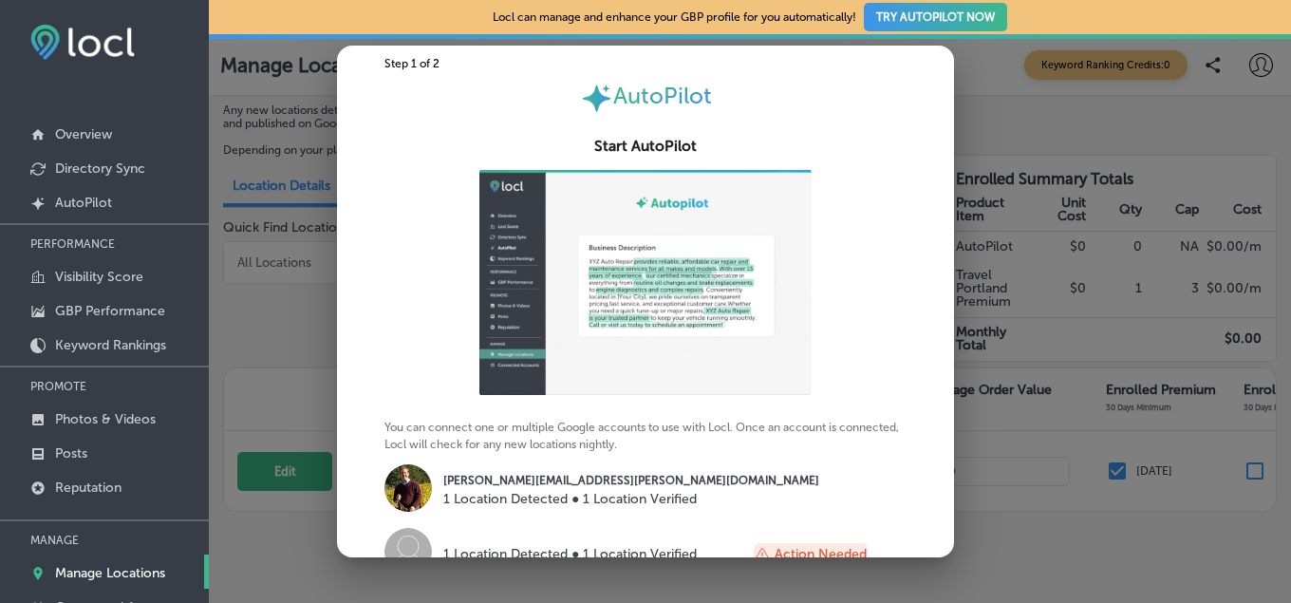
click at [986, 55] on div at bounding box center [645, 301] width 1291 height 603
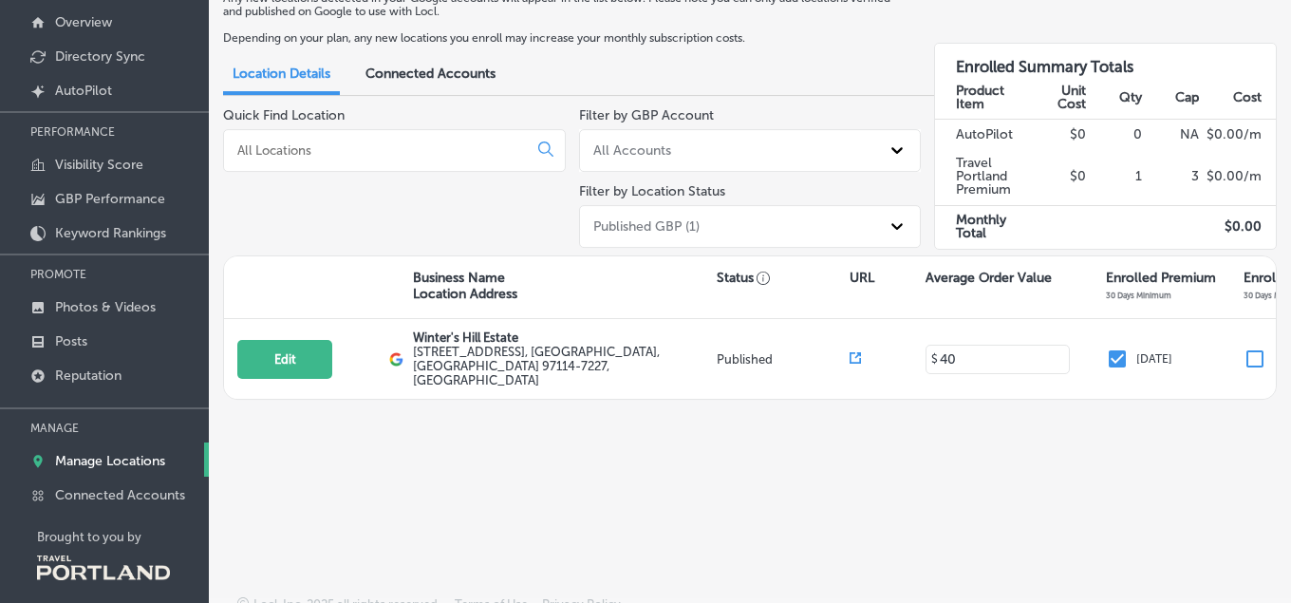
scroll to position [130, 0]
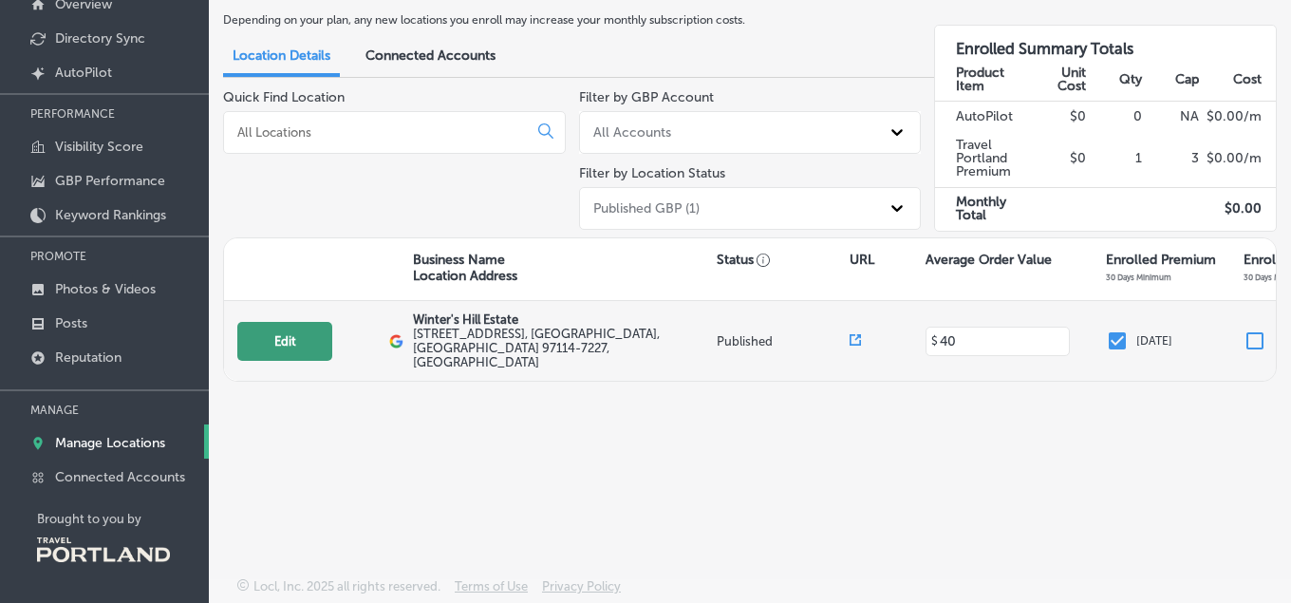
click at [279, 339] on button "Edit" at bounding box center [284, 341] width 95 height 39
select select "US"
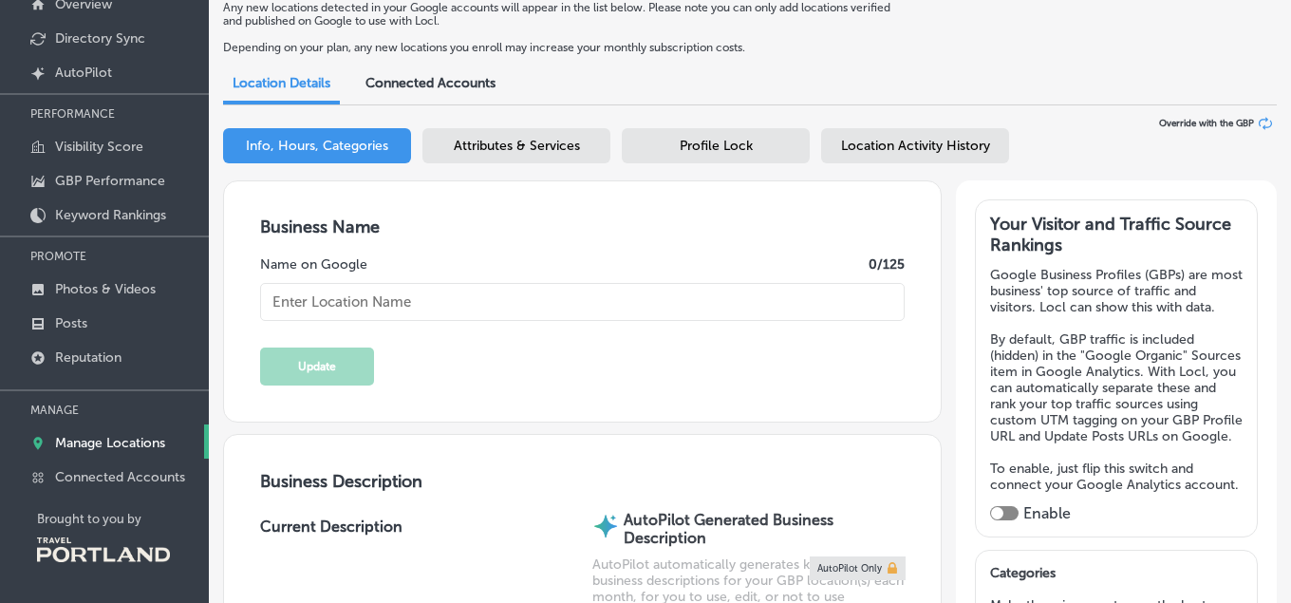
type input "Winter's Hill Estate"
type input "[STREET_ADDRESS]"
type input "[GEOGRAPHIC_DATA]"
type input "97114-7227"
type input "US"
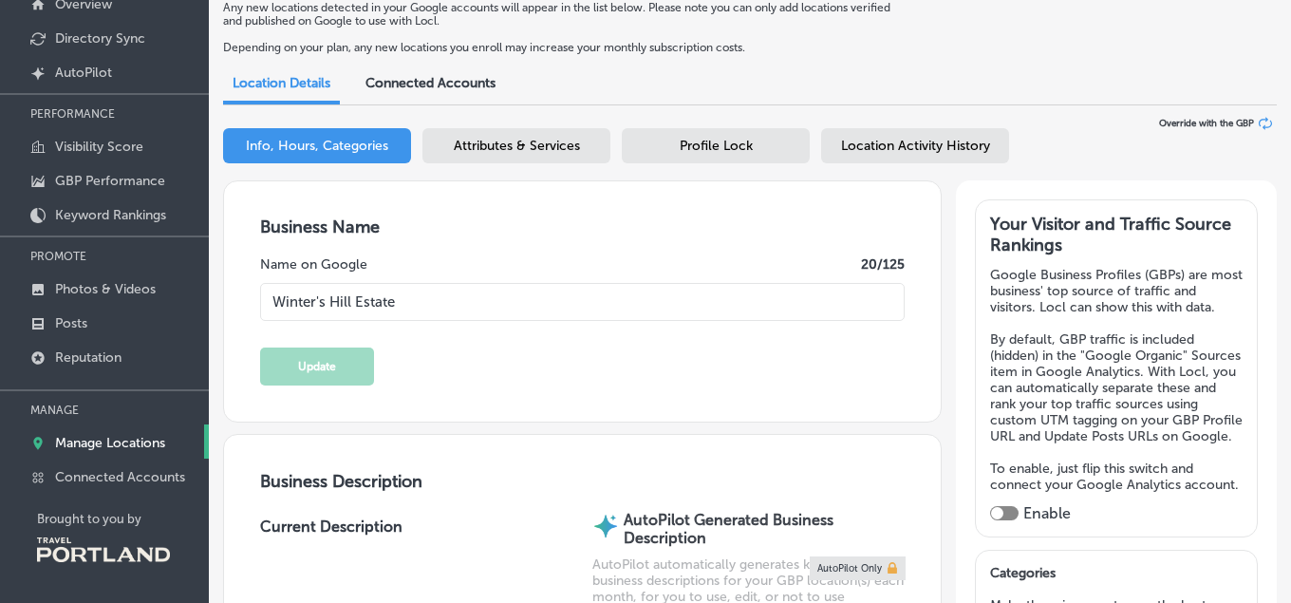
type input "[URL][DOMAIN_NAME]"
type input "40"
type input "[EMAIL_ADDRESS][DOMAIN_NAME]"
type input "[URL][DOMAIN_NAME]"
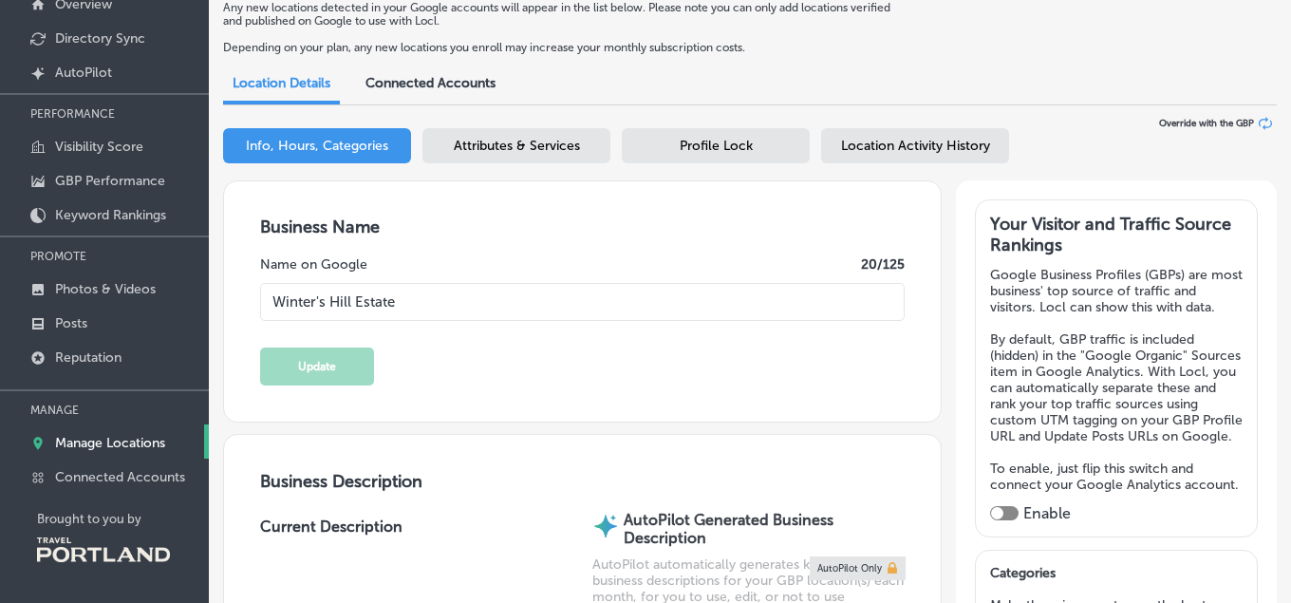
type input "[URL][DOMAIN_NAME]"
type textarea "Sitting atop the storied Dundee Hills of [US_STATE], [GEOGRAPHIC_DATA] is owned…"
type input "[PHONE_NUMBER]"
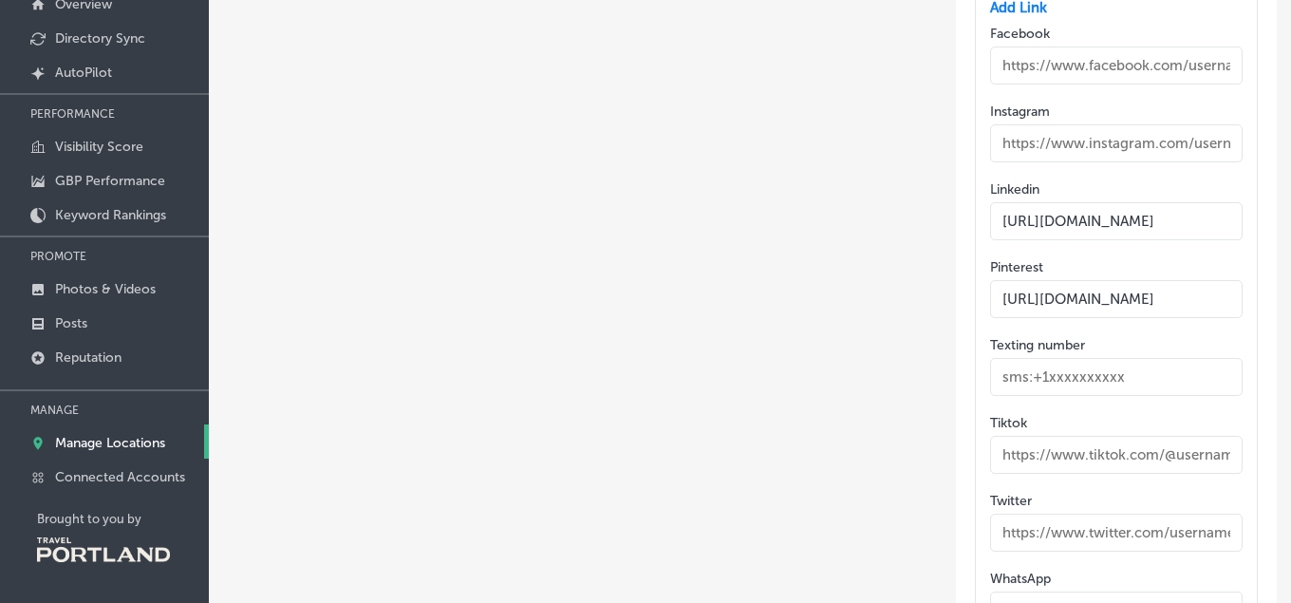
scroll to position [2631, 0]
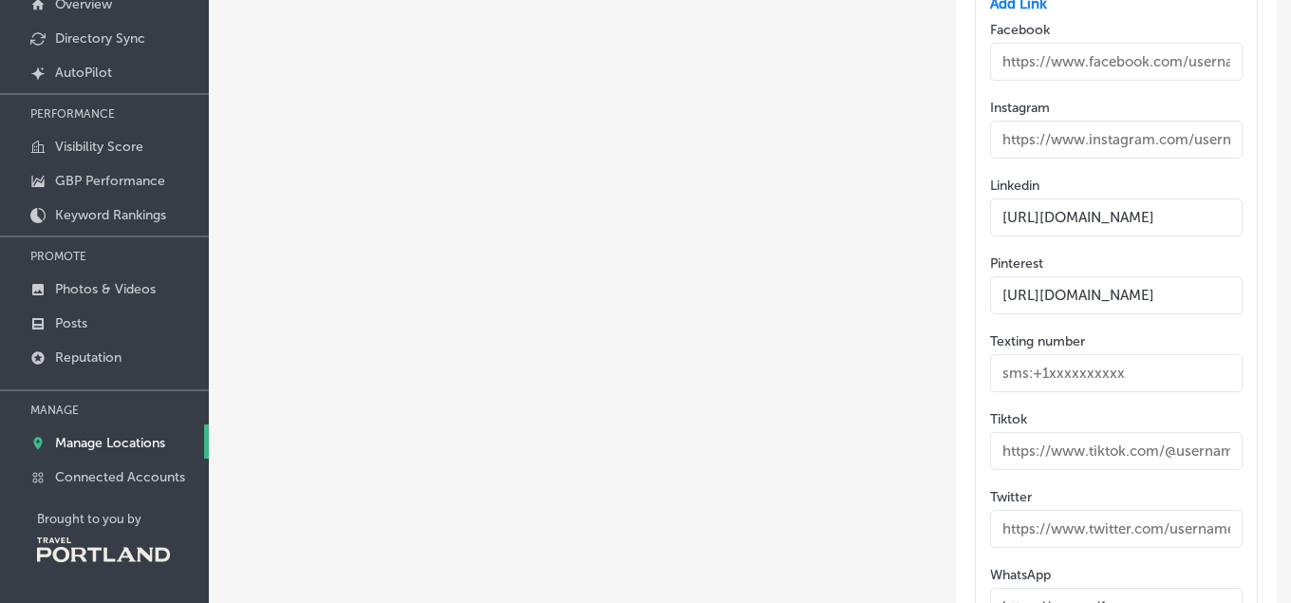
click at [1107, 391] on input "text" at bounding box center [1116, 373] width 252 height 38
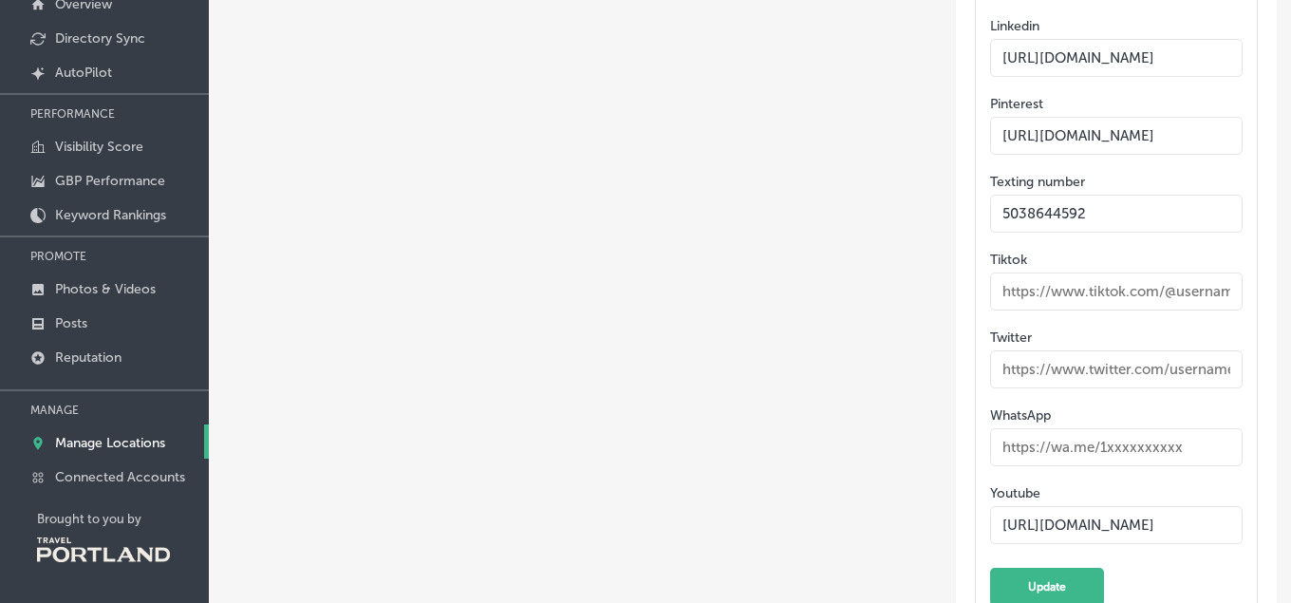
scroll to position [2870, 0]
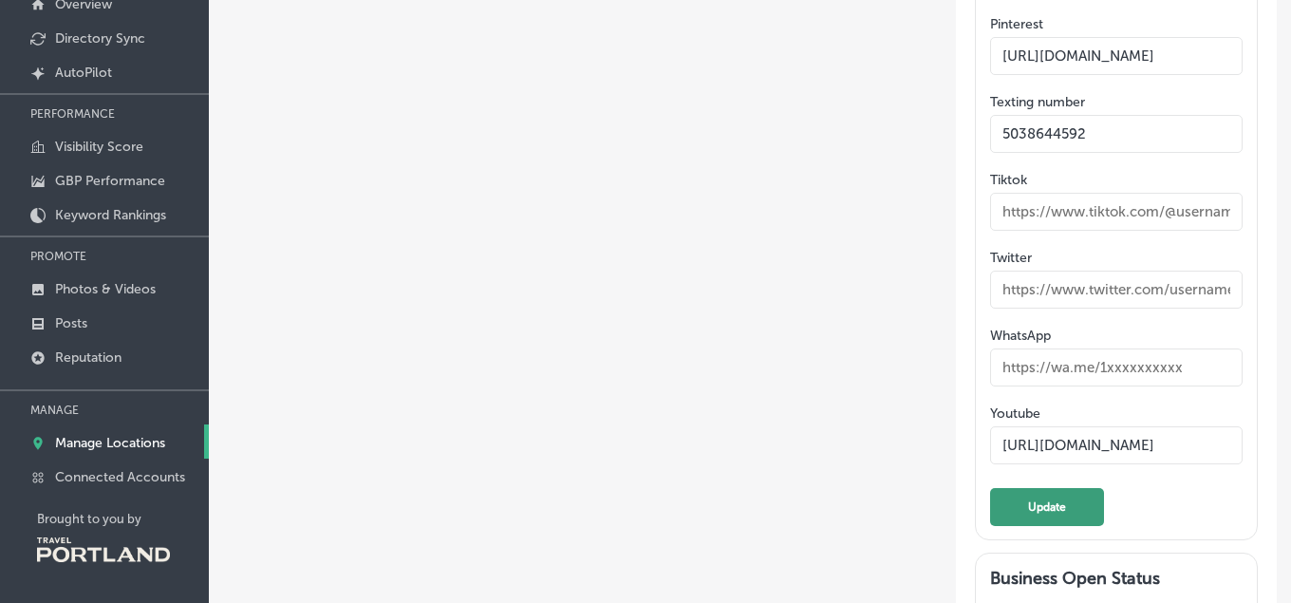
click at [1065, 526] on button "Update" at bounding box center [1047, 507] width 114 height 38
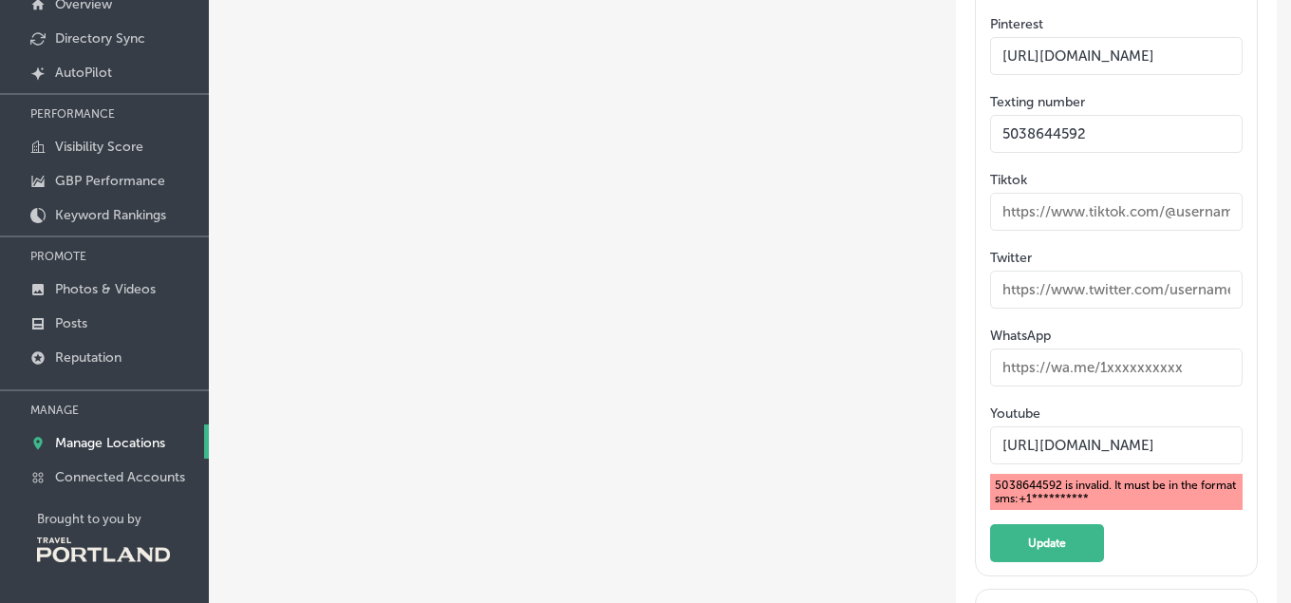
drag, startPoint x: 998, startPoint y: 152, endPoint x: 1008, endPoint y: 159, distance: 12.4
click at [997, 153] on input "5038644592" at bounding box center [1116, 134] width 252 height 38
type input "[PHONE_NUMBER]"
click at [1016, 562] on button "Update" at bounding box center [1047, 543] width 114 height 38
click at [1103, 456] on input "[URL][DOMAIN_NAME]" at bounding box center [1116, 445] width 252 height 38
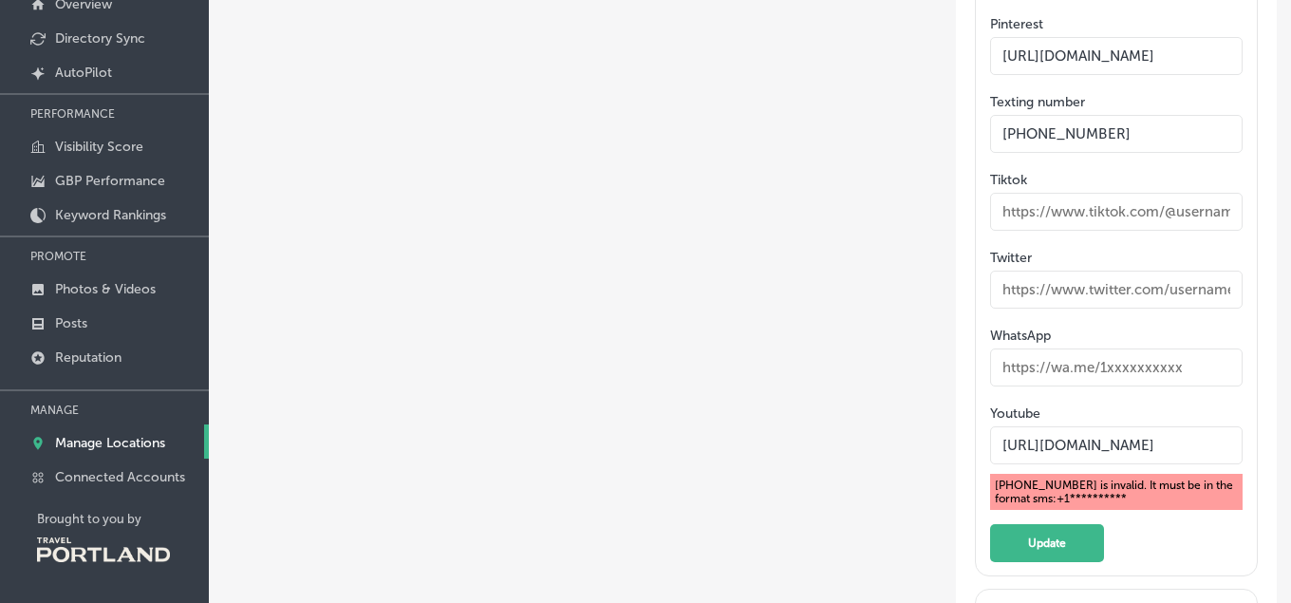
scroll to position [0, 214]
click at [1079, 554] on button "Update" at bounding box center [1047, 543] width 114 height 38
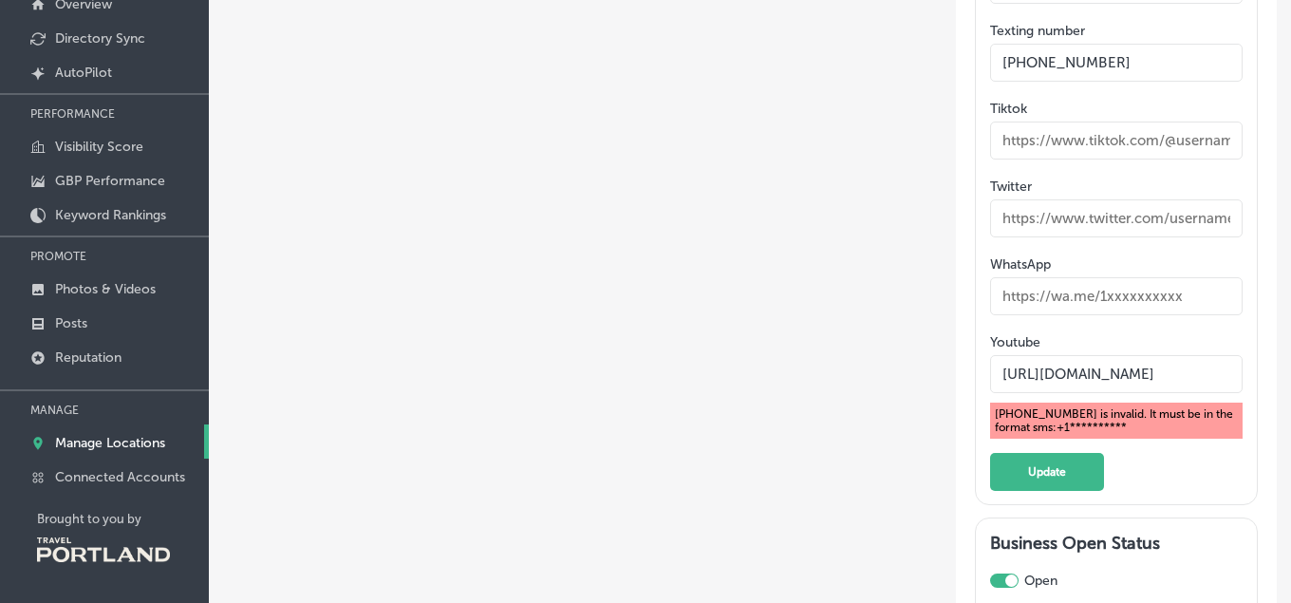
scroll to position [2870, 0]
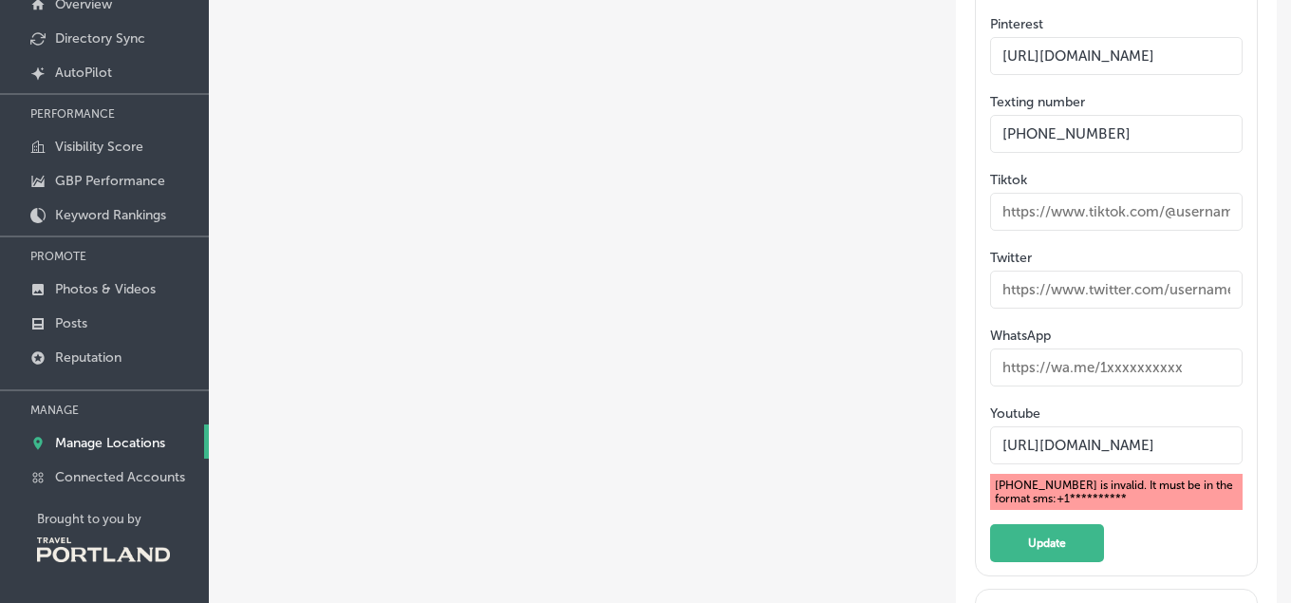
click at [1125, 151] on input "[PHONE_NUMBER]" at bounding box center [1116, 134] width 252 height 38
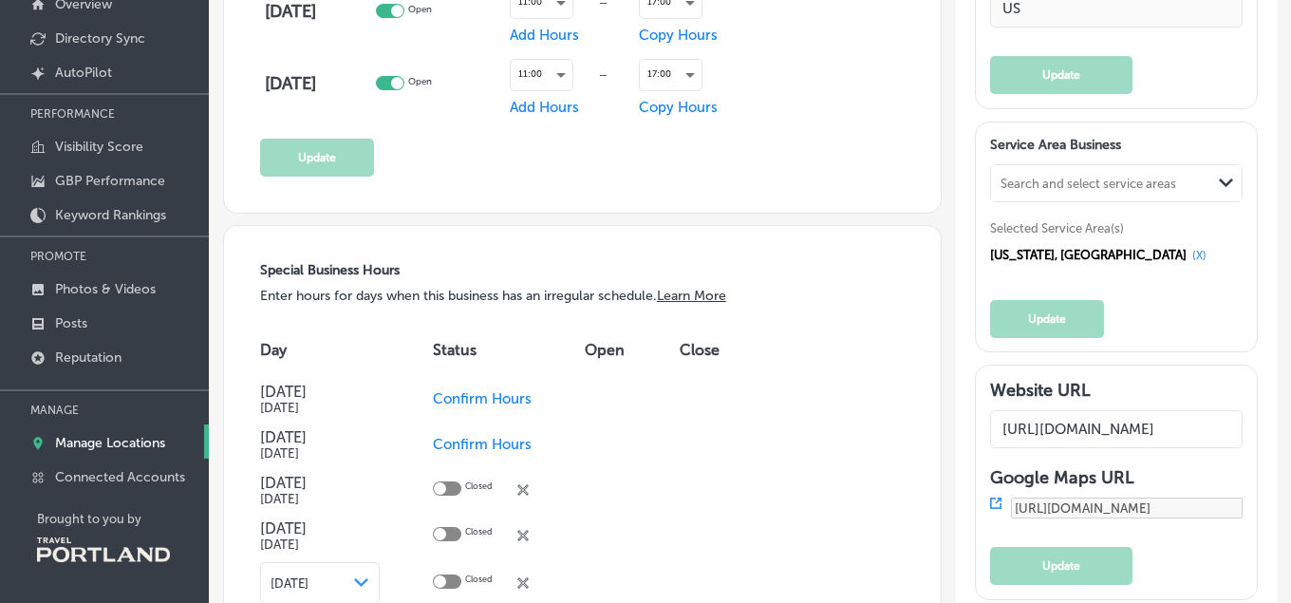
scroll to position [1595, 0]
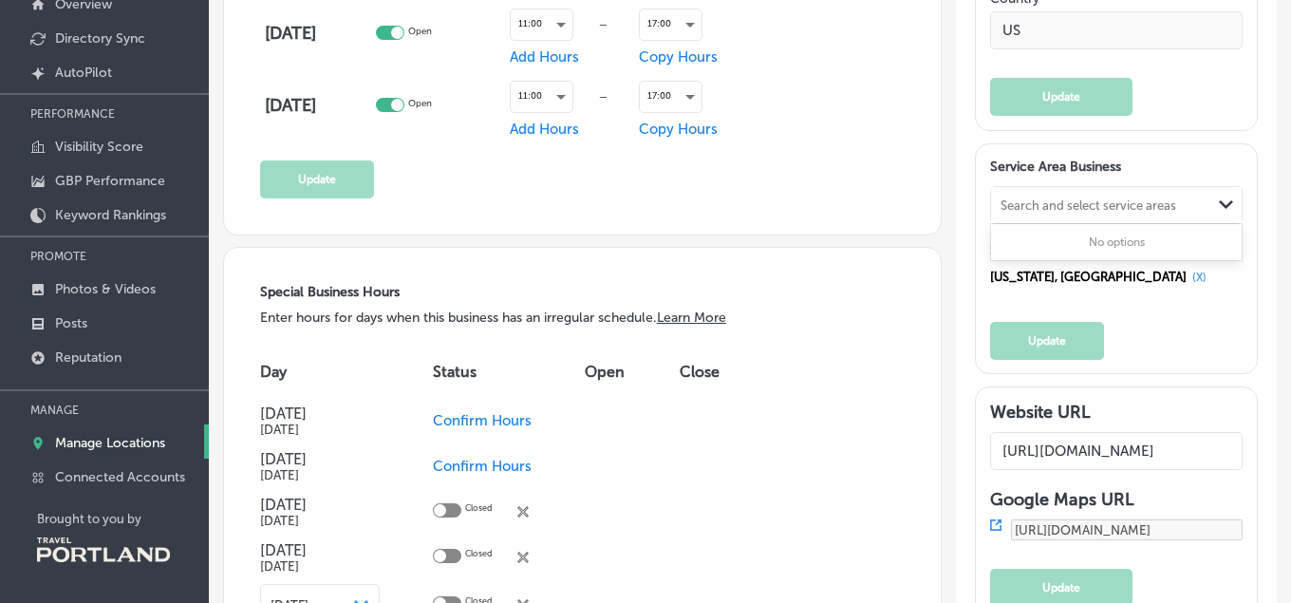
click at [1196, 217] on div "Search and select service areas" at bounding box center [1101, 205] width 220 height 26
click at [1195, 217] on div "Search and select service areas" at bounding box center [1101, 205] width 220 height 26
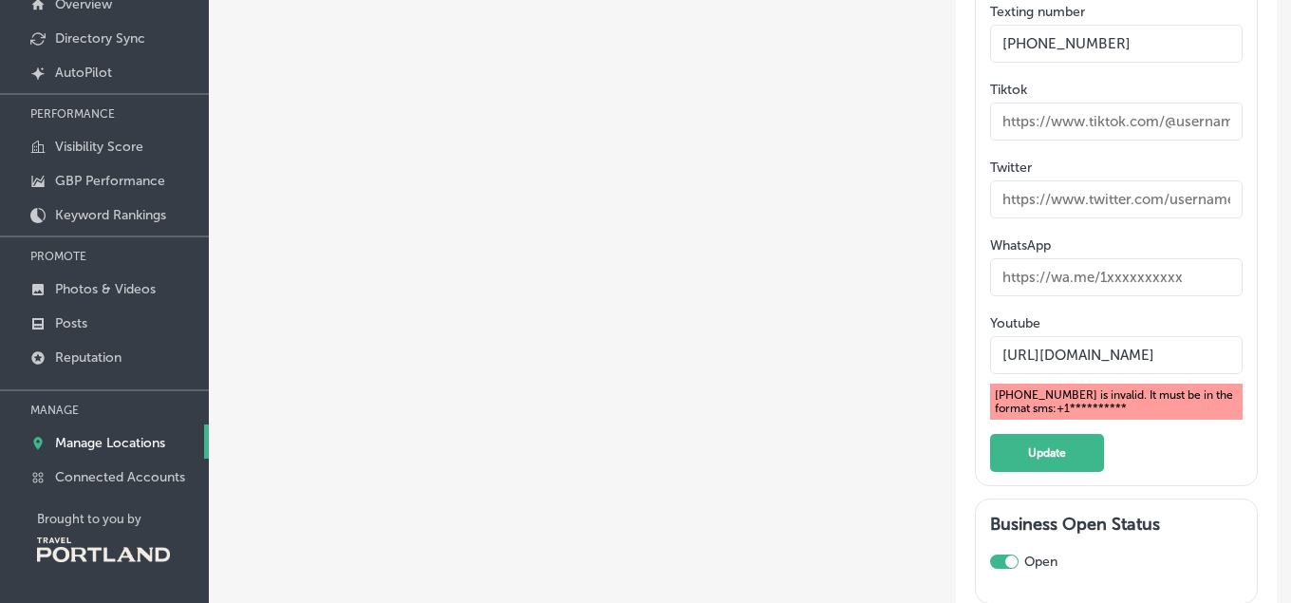
scroll to position [2950, 0]
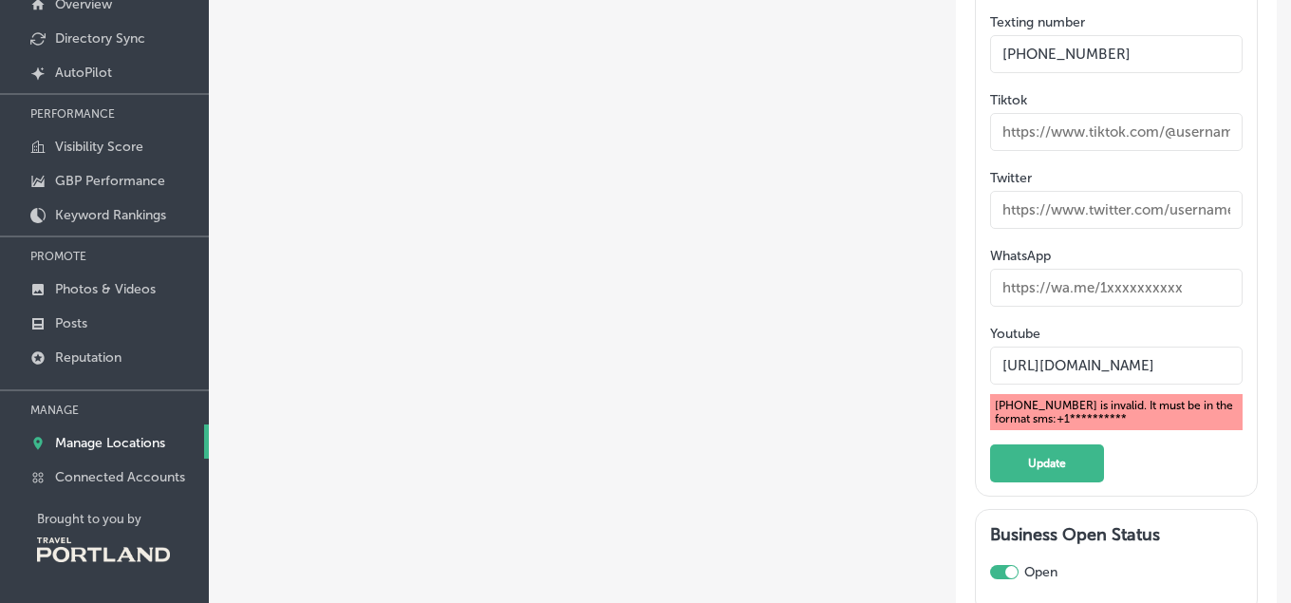
drag, startPoint x: 1144, startPoint y: 76, endPoint x: 966, endPoint y: 76, distance: 177.5
click at [990, 73] on input "[PHONE_NUMBER]" at bounding box center [1116, 54] width 252 height 38
type input "15038644592"
click at [1083, 480] on button "Update" at bounding box center [1047, 463] width 114 height 38
drag, startPoint x: 1116, startPoint y: 69, endPoint x: 885, endPoint y: 77, distance: 231.7
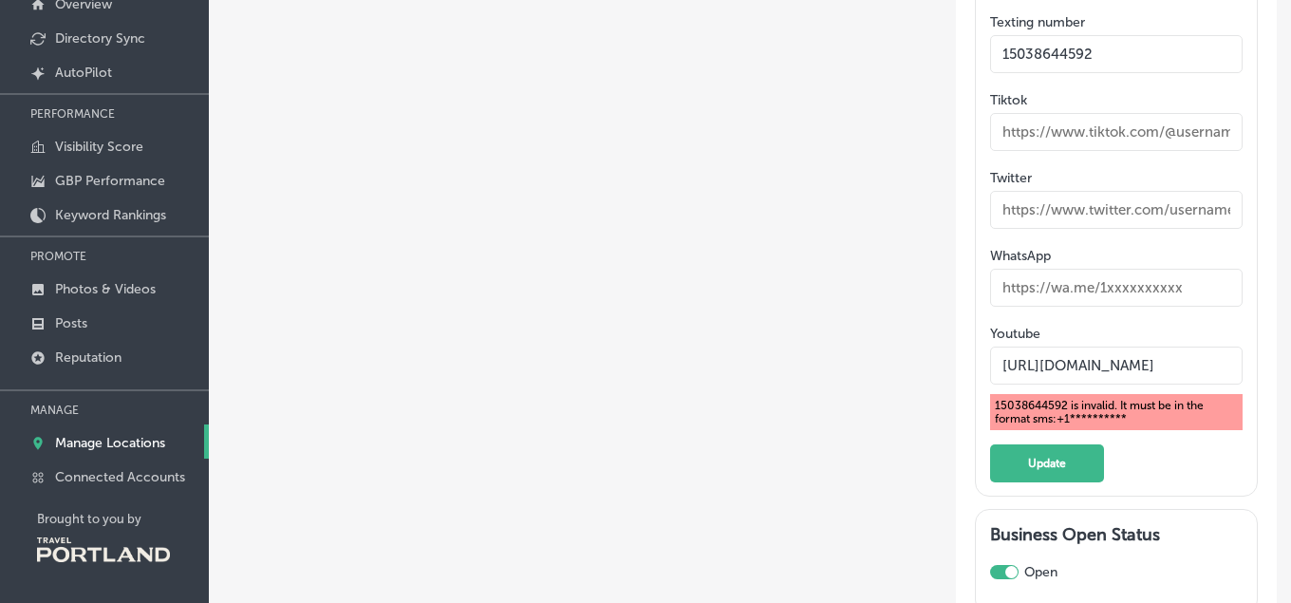
click at [990, 73] on input "15038644592" at bounding box center [1116, 54] width 252 height 38
click at [1069, 482] on button "Update" at bounding box center [1047, 463] width 114 height 38
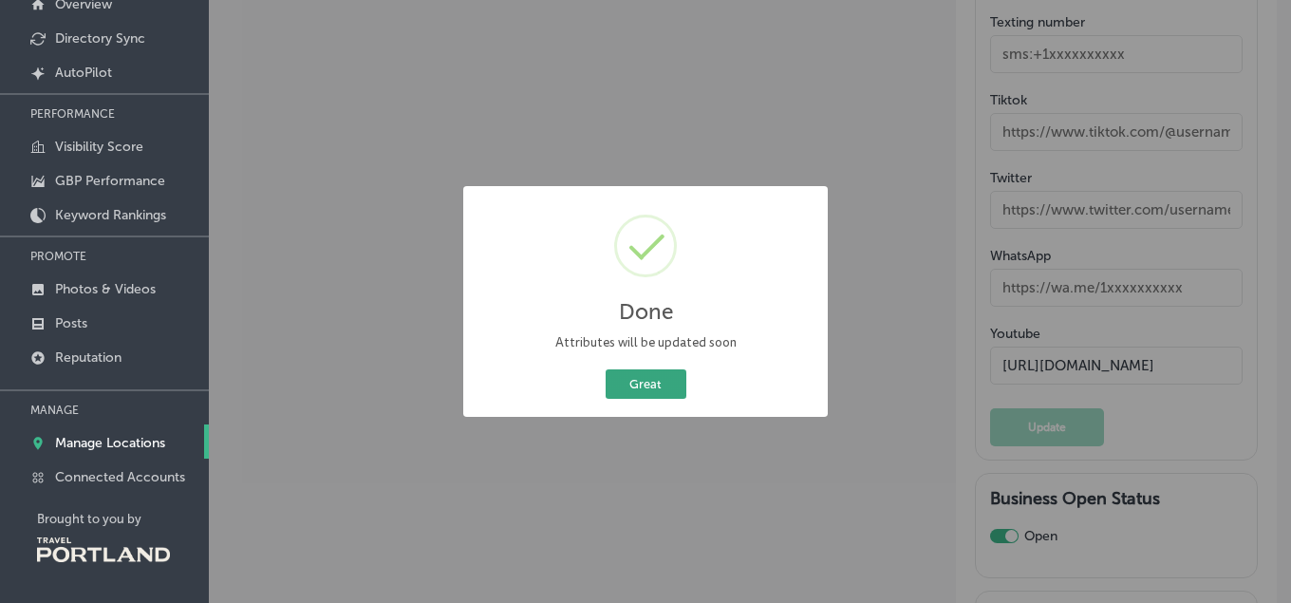
click at [635, 382] on button "Great" at bounding box center [646, 383] width 81 height 29
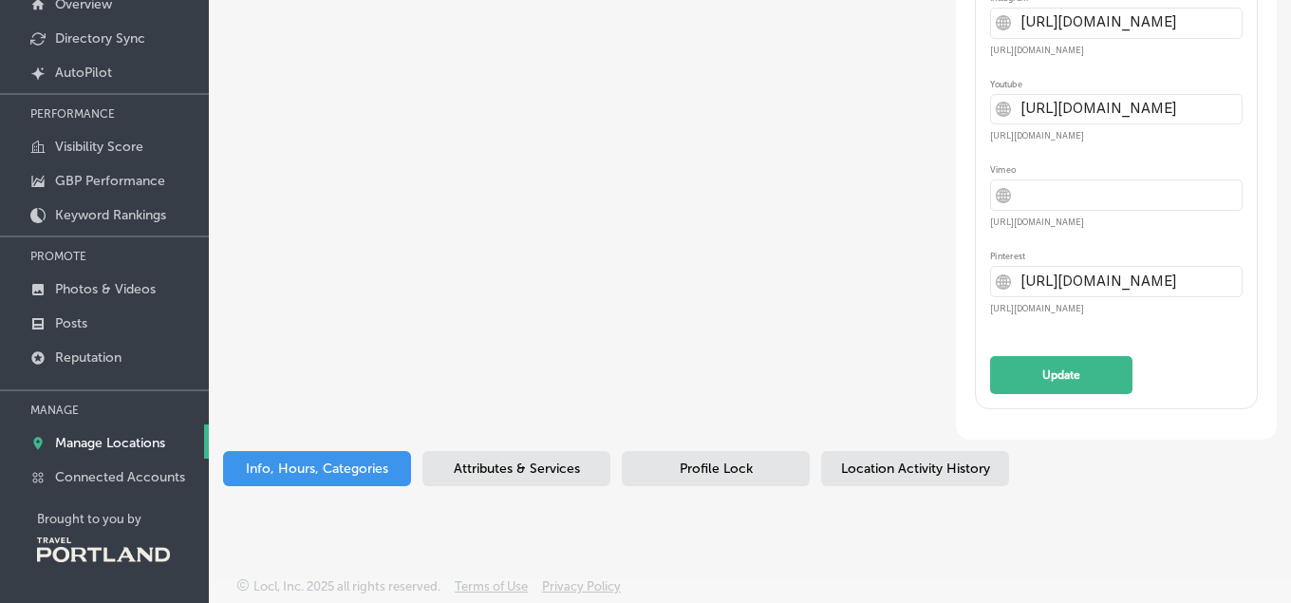
scroll to position [4089, 0]
click at [549, 472] on span "Attributes & Services" at bounding box center [517, 468] width 126 height 16
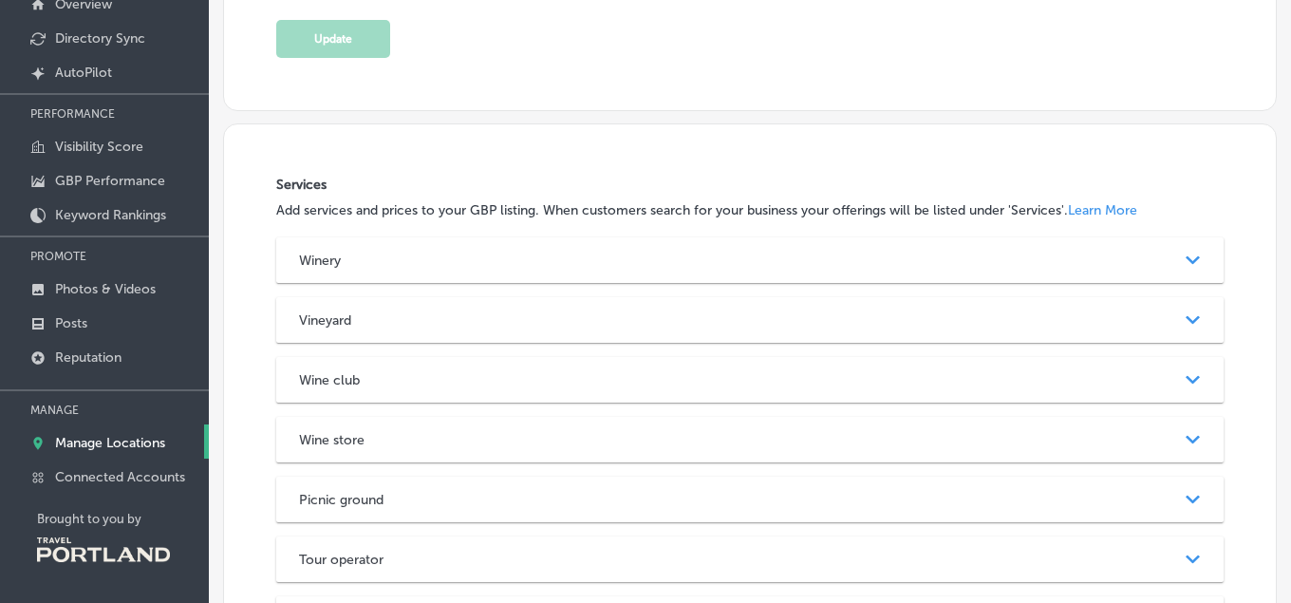
scroll to position [1500, 0]
click at [617, 264] on div "Winery" at bounding box center [749, 258] width 901 height 16
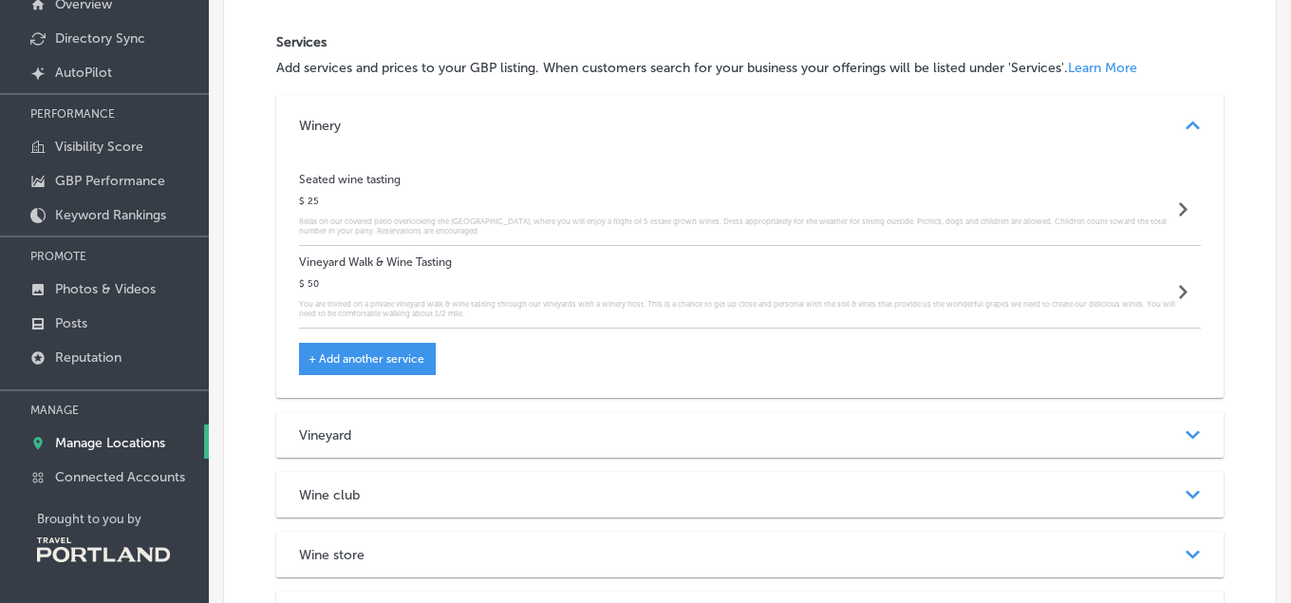
scroll to position [1659, 0]
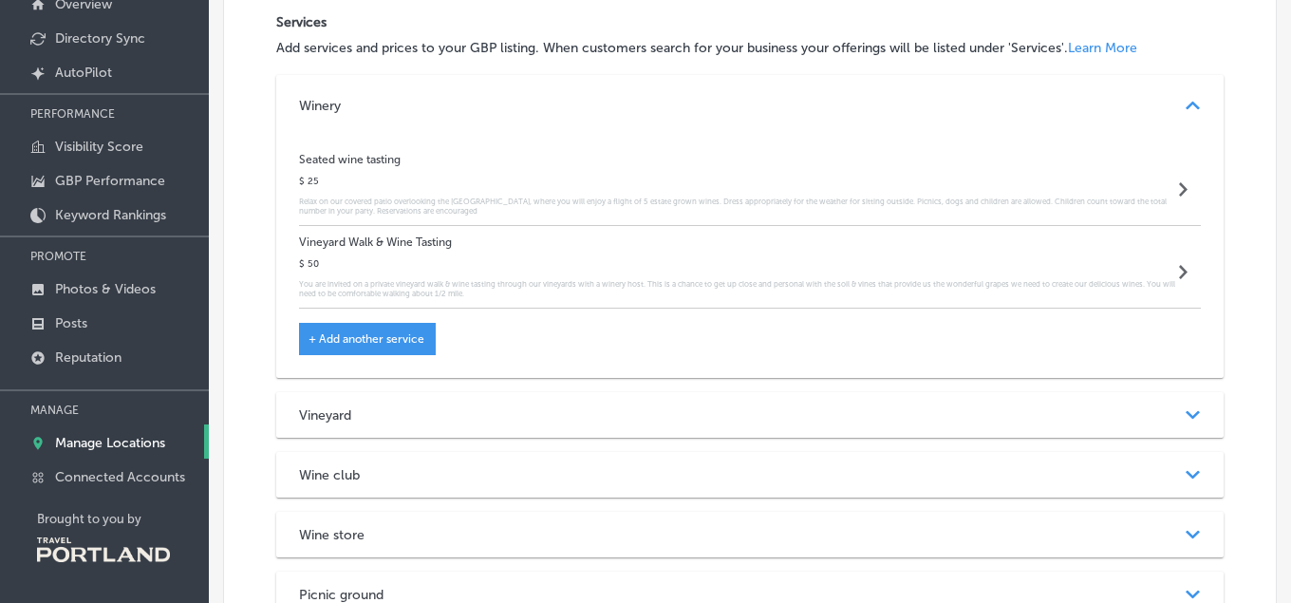
click at [974, 195] on div "Seated wine tasting $ 25 Relax on our covered patio overlooking the Coastal Mou…" at bounding box center [737, 184] width 877 height 63
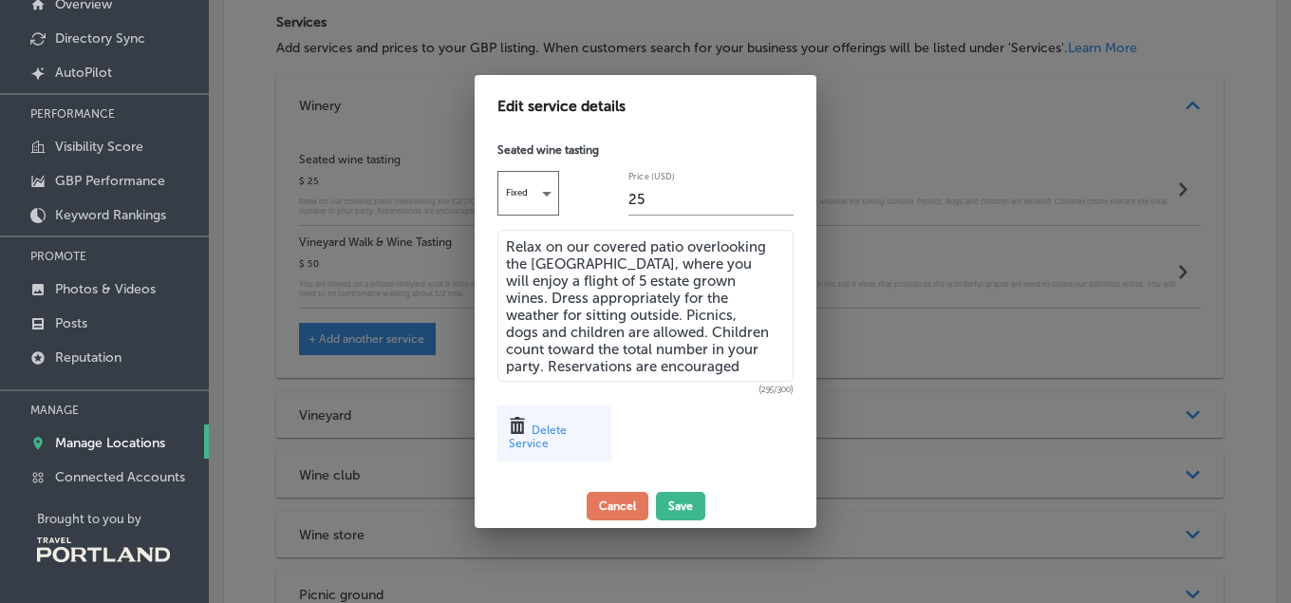
click at [546, 421] on div "Delete Service" at bounding box center [554, 433] width 114 height 56
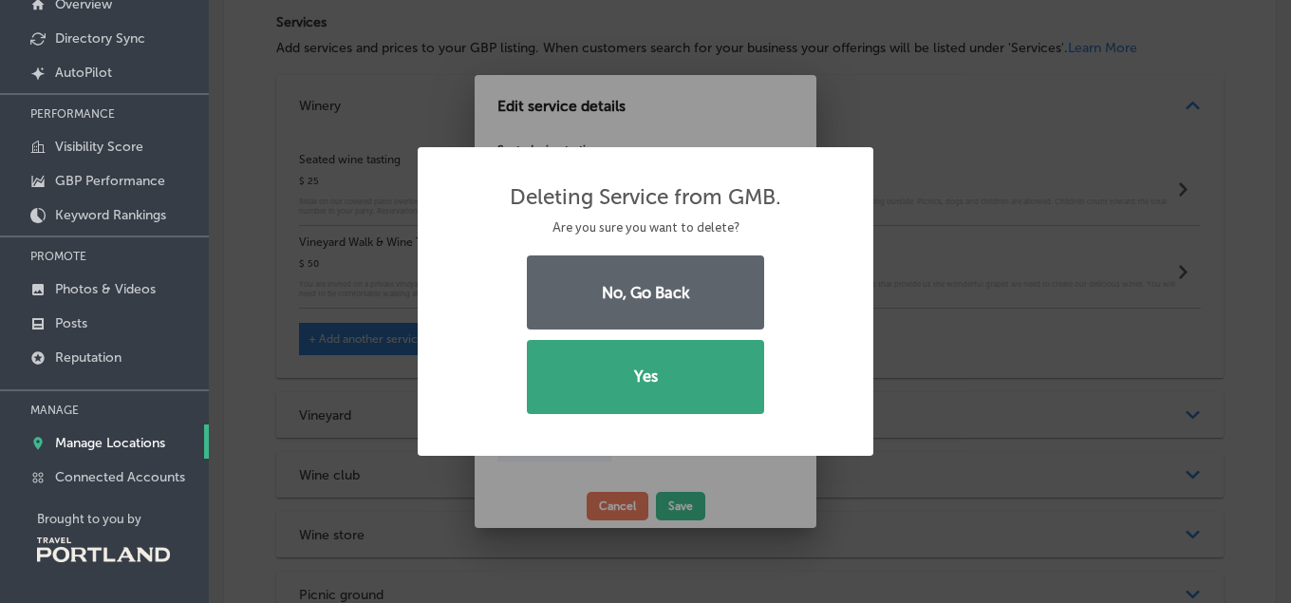
click at [627, 367] on button "Yes" at bounding box center [645, 377] width 237 height 74
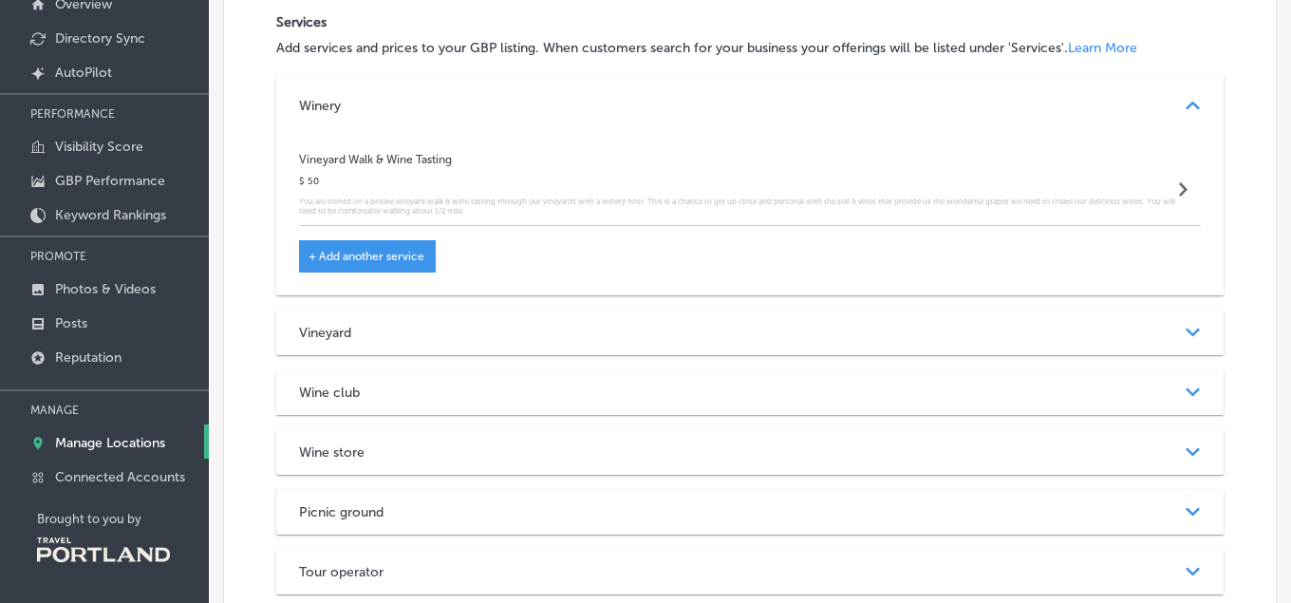
click at [470, 174] on div "Vineyard Walk & Wine Tasting $ 50 You are invited on a private vineyard walk & …" at bounding box center [737, 184] width 877 height 63
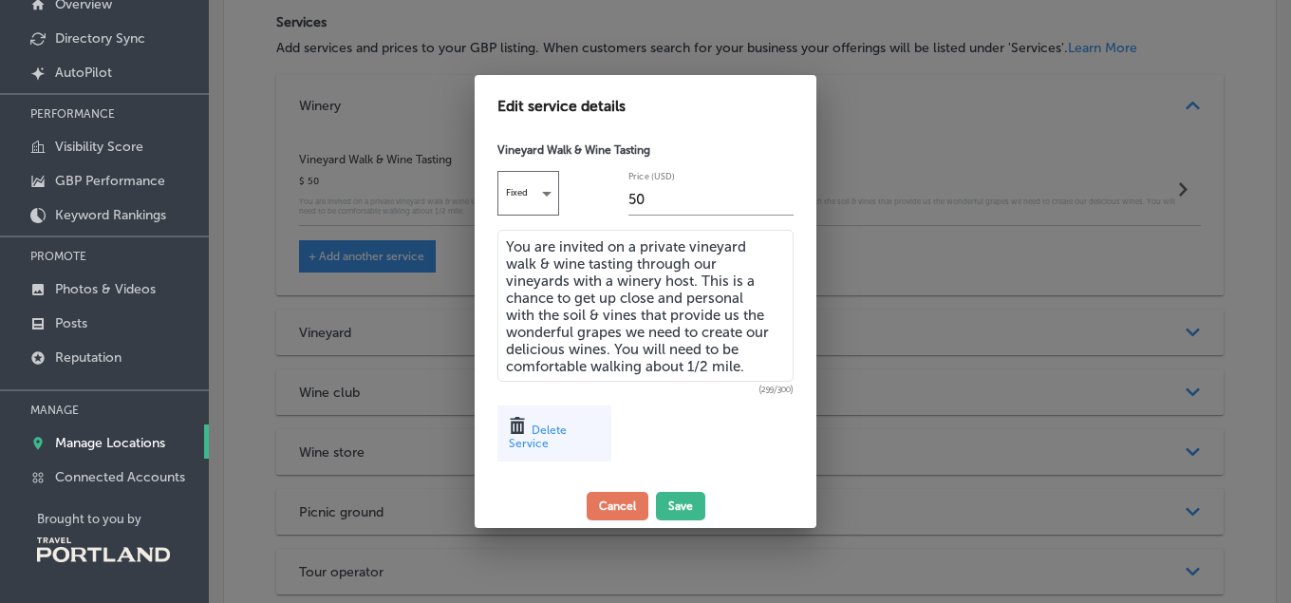
click at [566, 434] on span "Delete Service" at bounding box center [538, 436] width 58 height 27
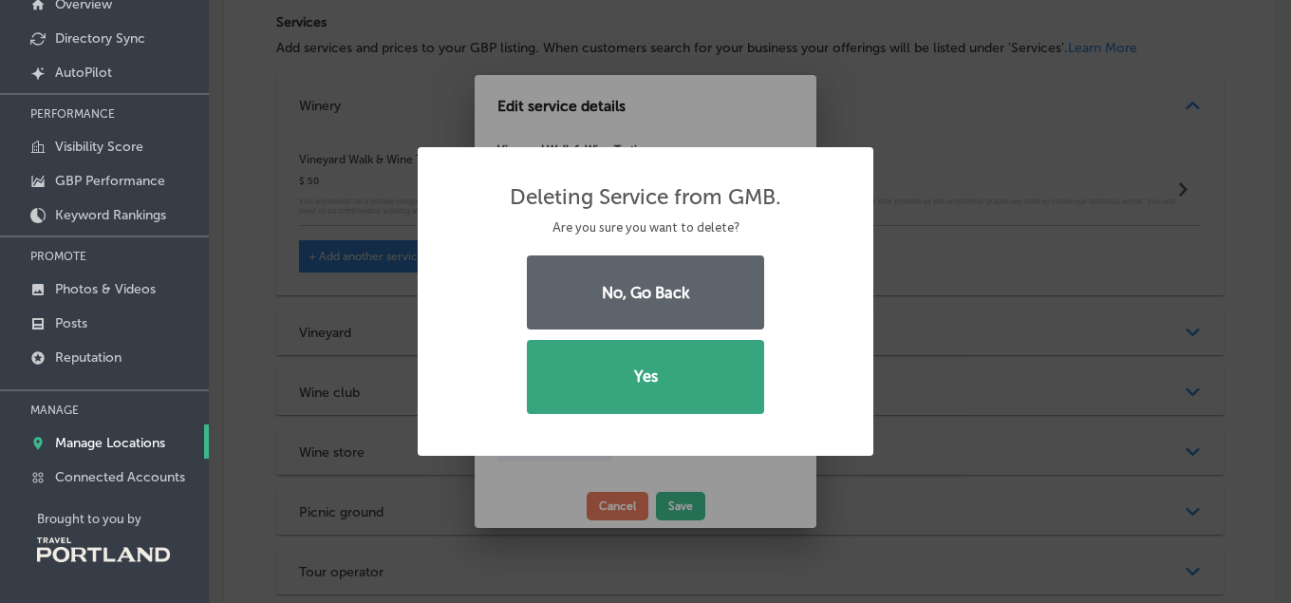
click at [610, 389] on button "Yes" at bounding box center [645, 377] width 237 height 74
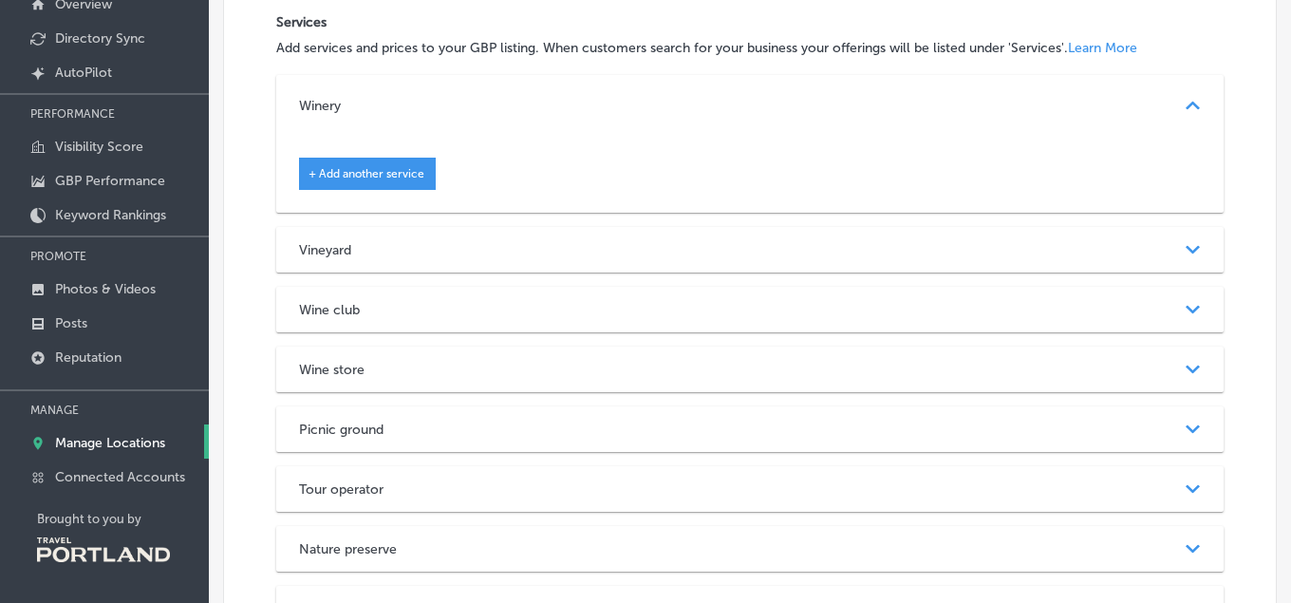
click at [380, 177] on span "+ Add another service" at bounding box center [366, 173] width 116 height 13
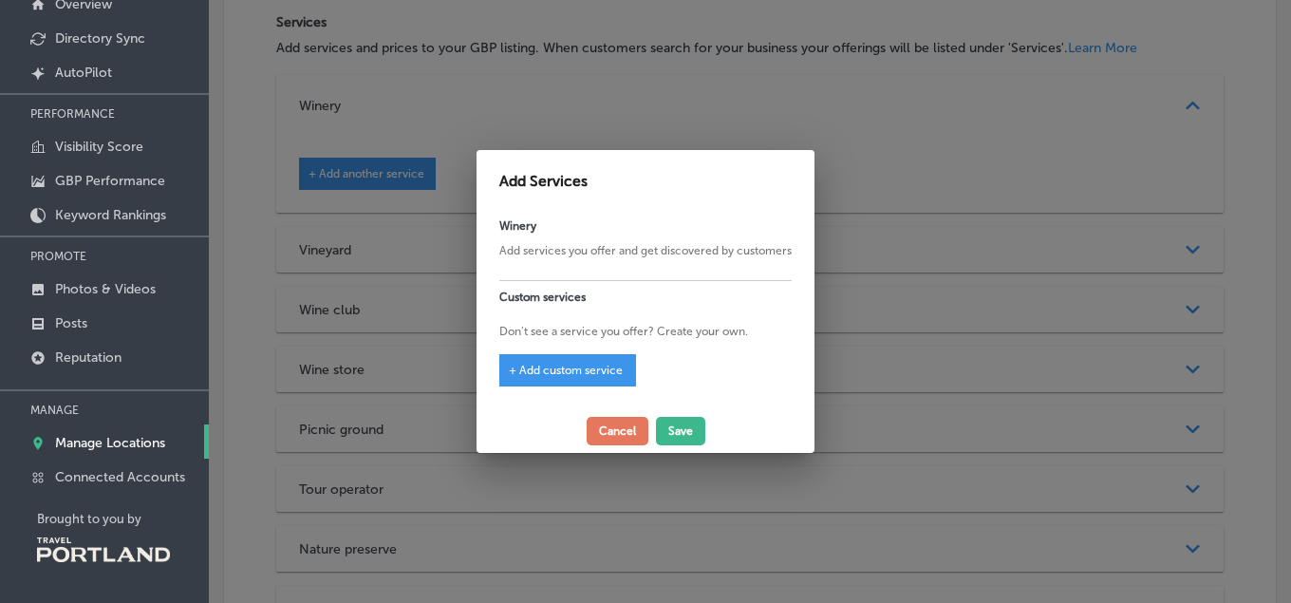
click at [549, 252] on p "Add services you offer and get discovered by customers" at bounding box center [645, 250] width 292 height 17
click at [517, 256] on p "Add services you offer and get discovered by customers" at bounding box center [645, 250] width 292 height 17
click at [513, 257] on p "Add services you offer and get discovered by customers" at bounding box center [645, 250] width 292 height 17
click at [551, 265] on div at bounding box center [645, 264] width 292 height 11
click at [618, 438] on button "Cancel" at bounding box center [618, 431] width 62 height 28
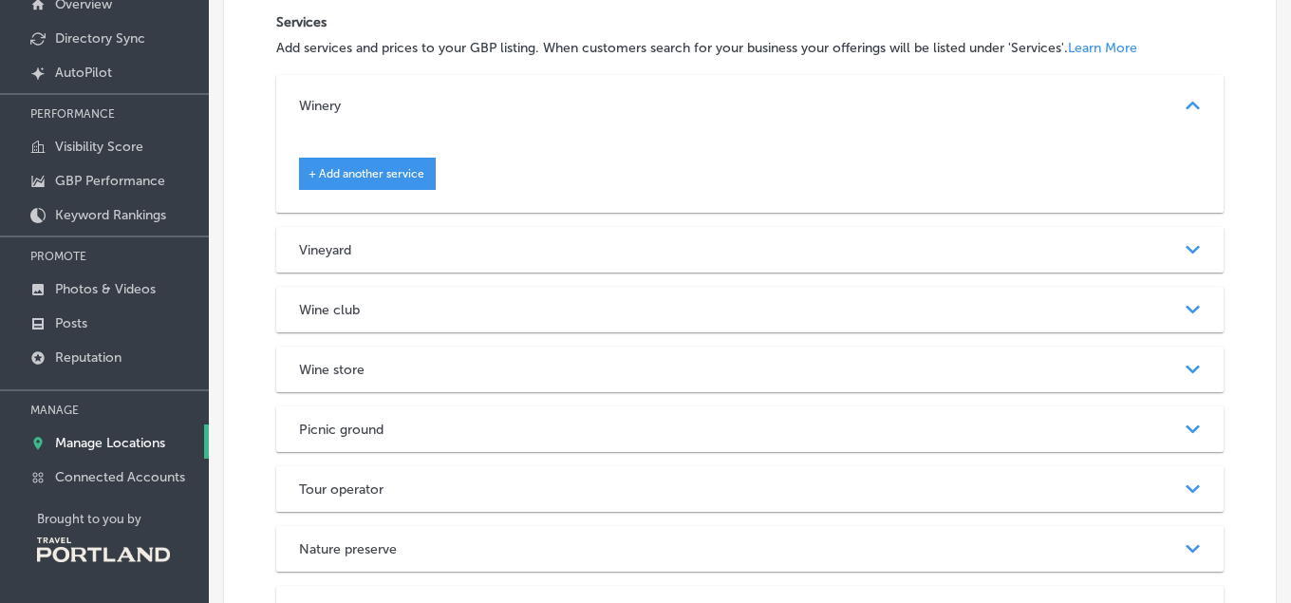
click at [327, 107] on h3 "Winery" at bounding box center [335, 106] width 72 height 16
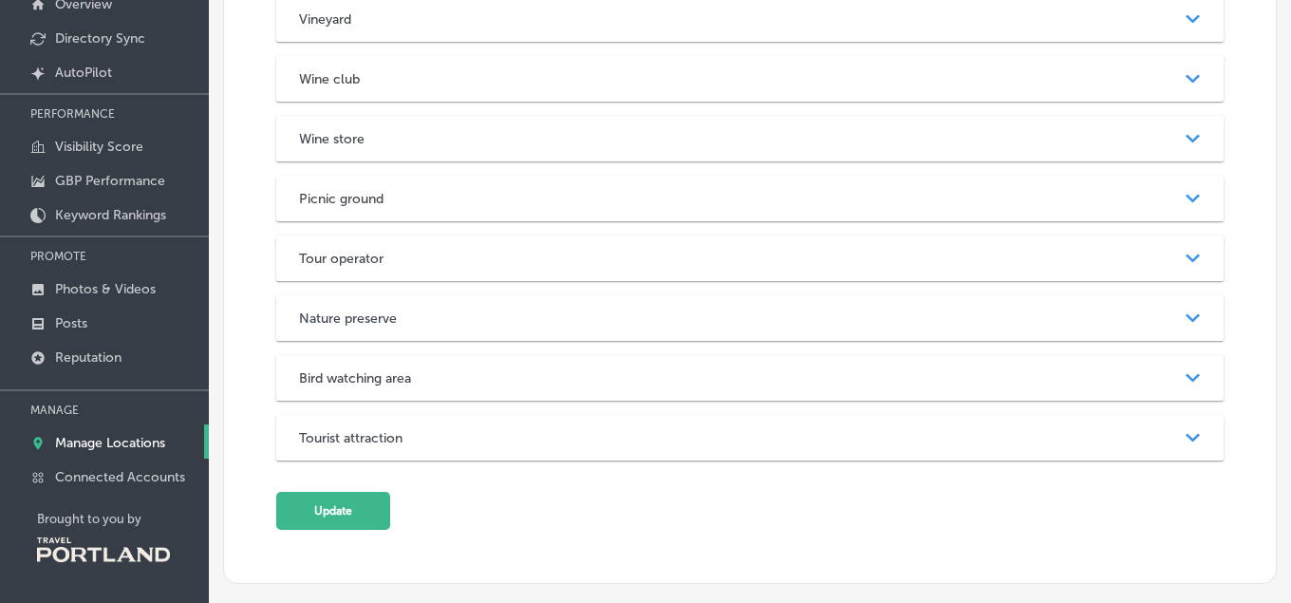
scroll to position [1819, 0]
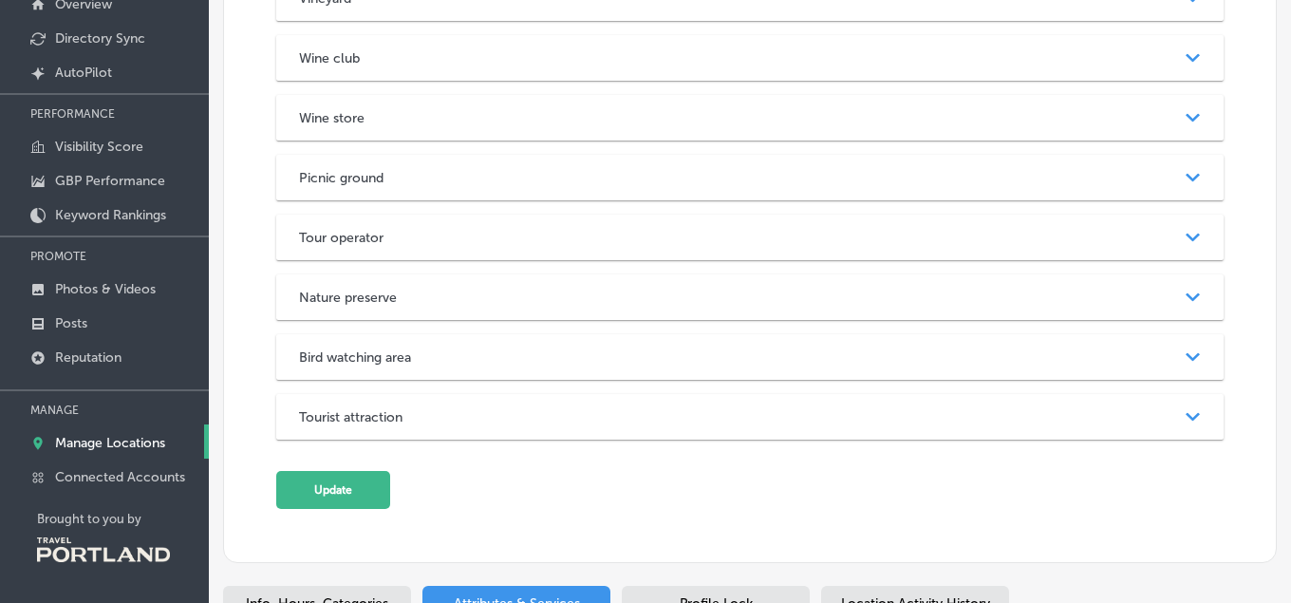
click at [456, 402] on div "Tourist attraction Path Created with Sketch." at bounding box center [749, 417] width 946 height 46
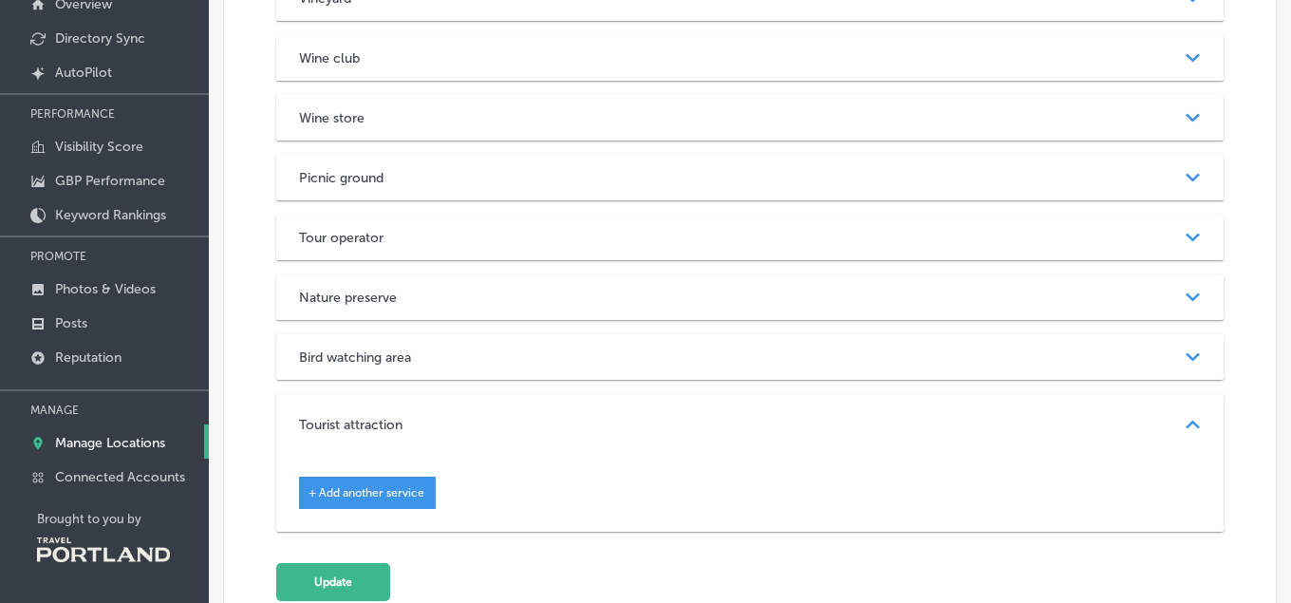
click at [460, 357] on div "Bird watching area" at bounding box center [749, 357] width 901 height 16
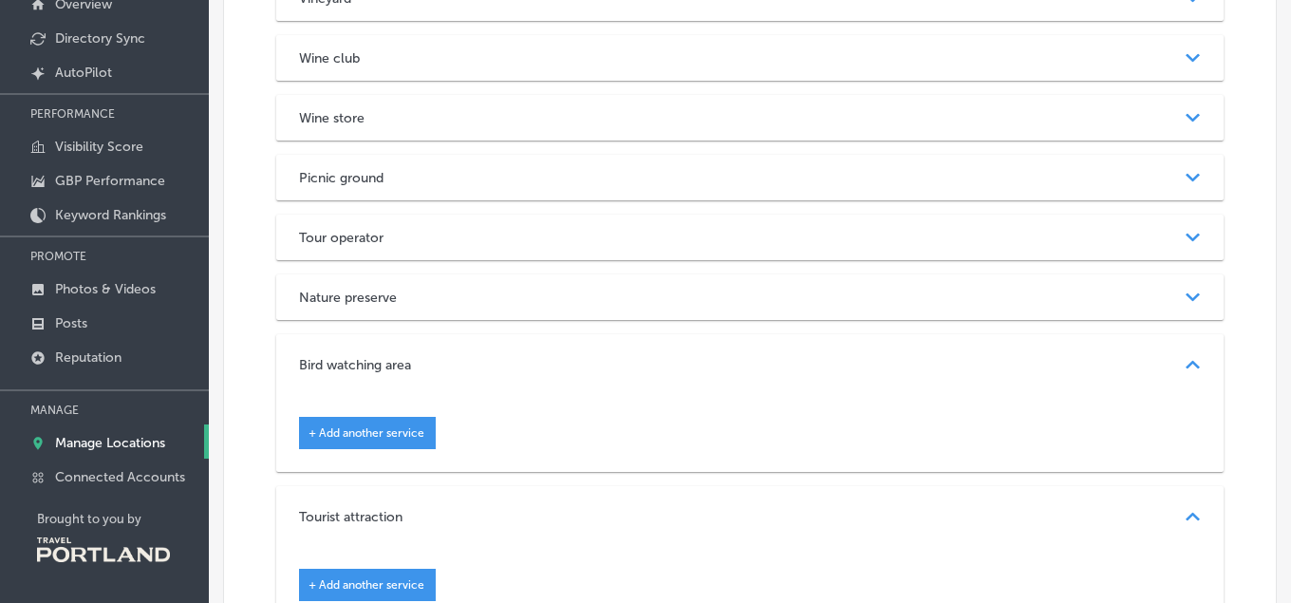
click at [472, 307] on div "Nature preserve Path Created with Sketch." at bounding box center [749, 297] width 946 height 46
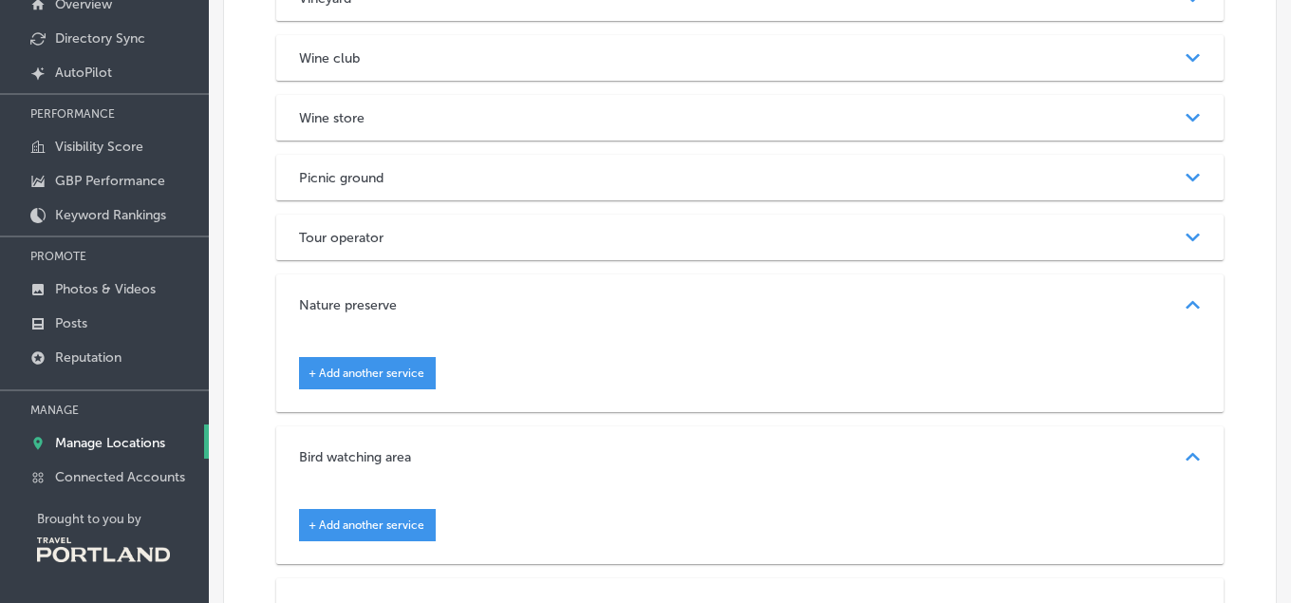
click at [481, 245] on div "Tour operator" at bounding box center [749, 238] width 901 height 16
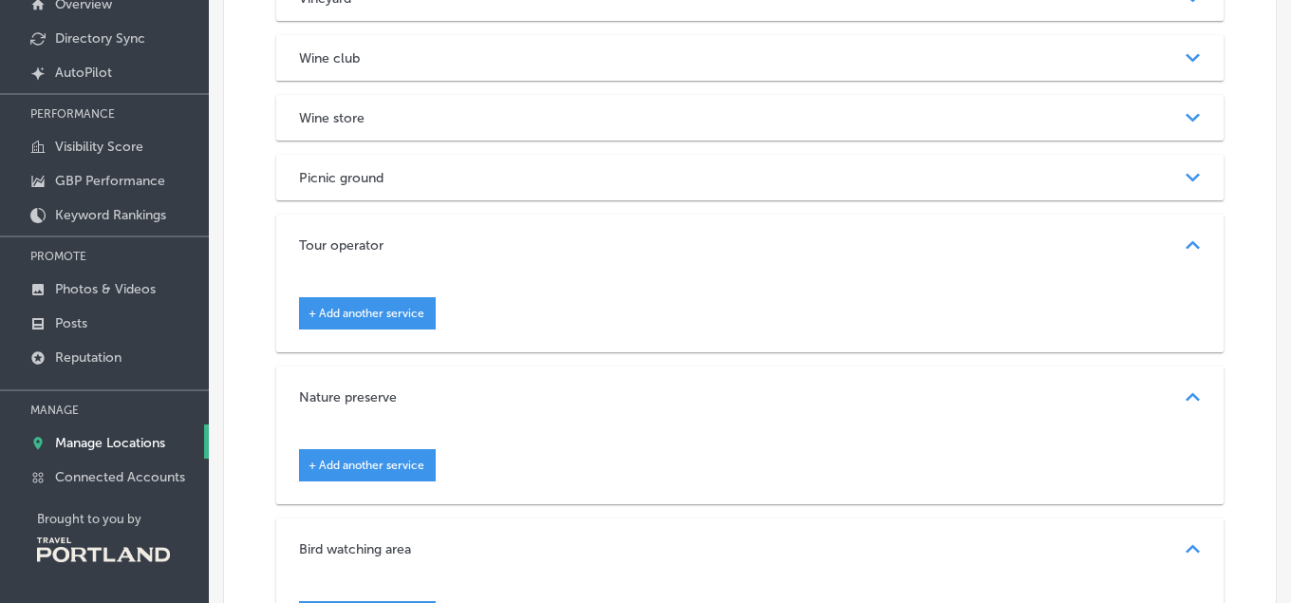
click at [463, 175] on div "Picnic ground" at bounding box center [749, 178] width 901 height 16
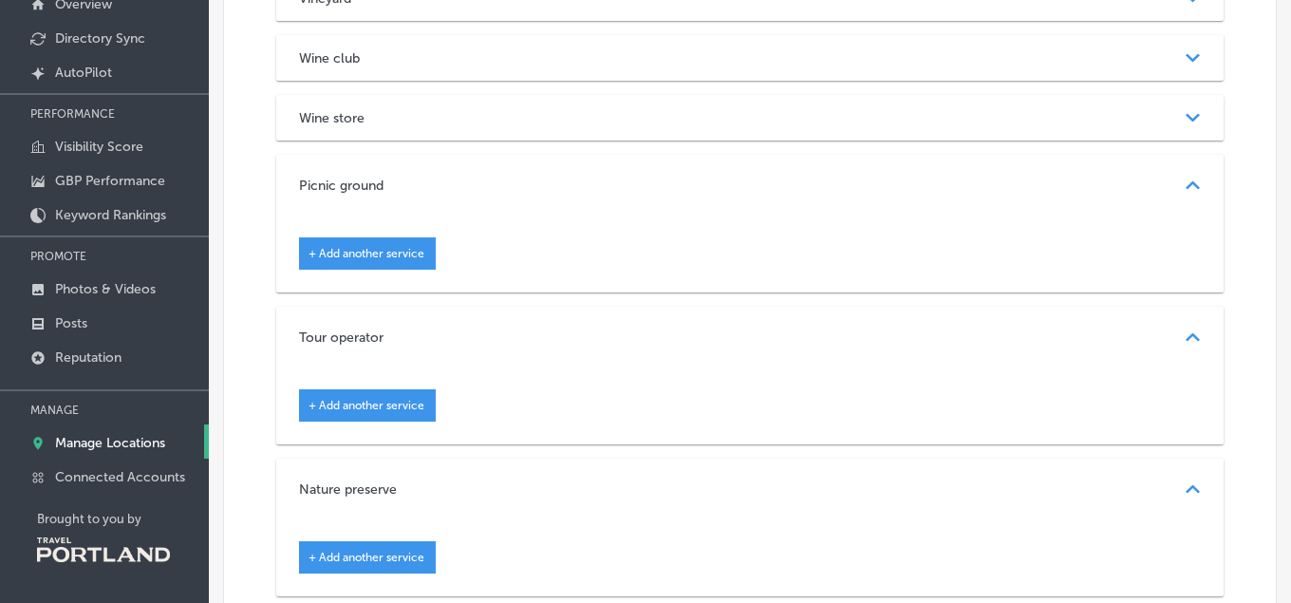
click at [479, 347] on div "Tour operator Path Created with Sketch." at bounding box center [749, 337] width 946 height 61
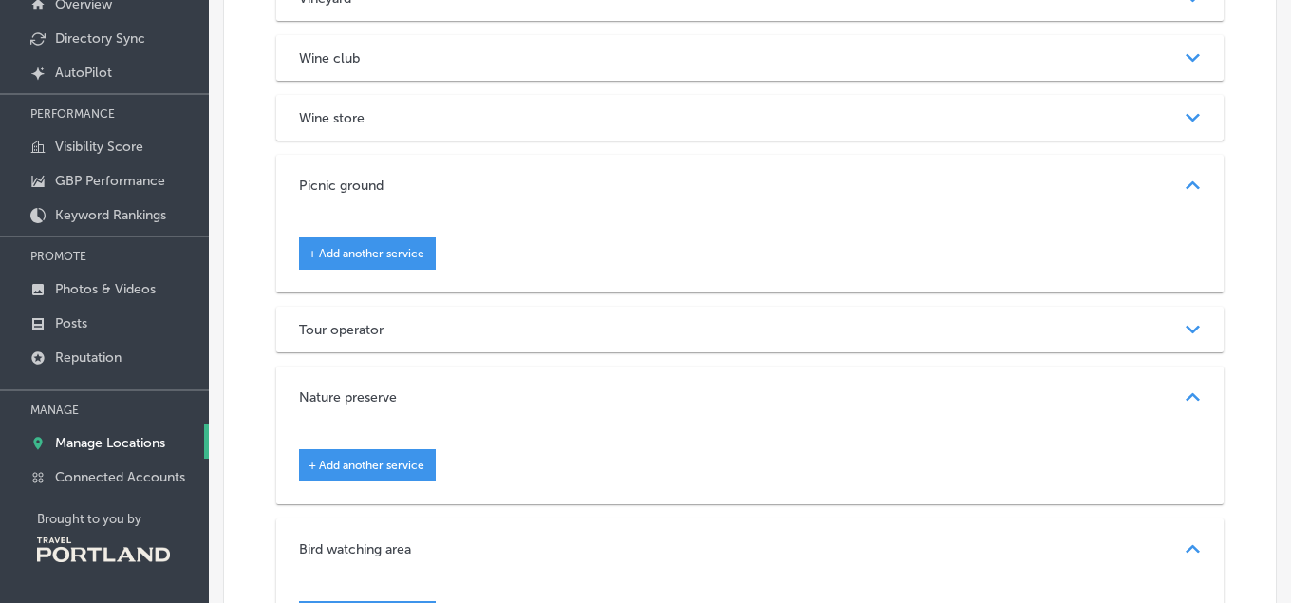
click at [523, 323] on div "Tour operator" at bounding box center [749, 330] width 901 height 16
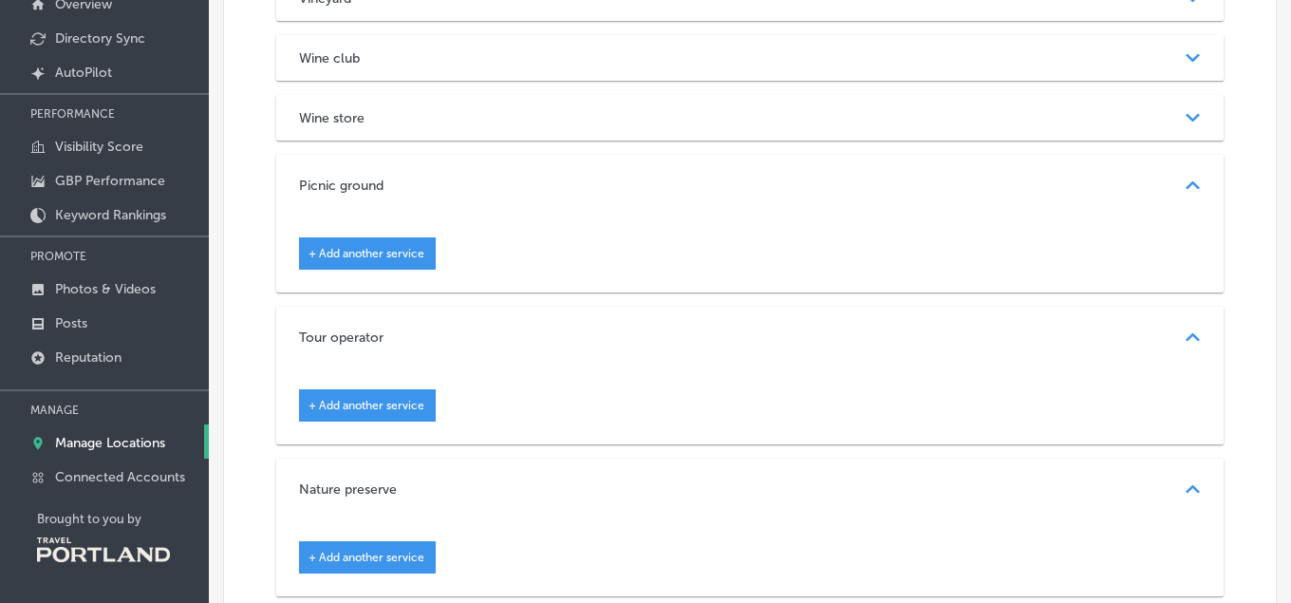
drag, startPoint x: 980, startPoint y: 343, endPoint x: 821, endPoint y: 313, distance: 161.2
click at [978, 343] on div "Tour operator" at bounding box center [749, 337] width 901 height 16
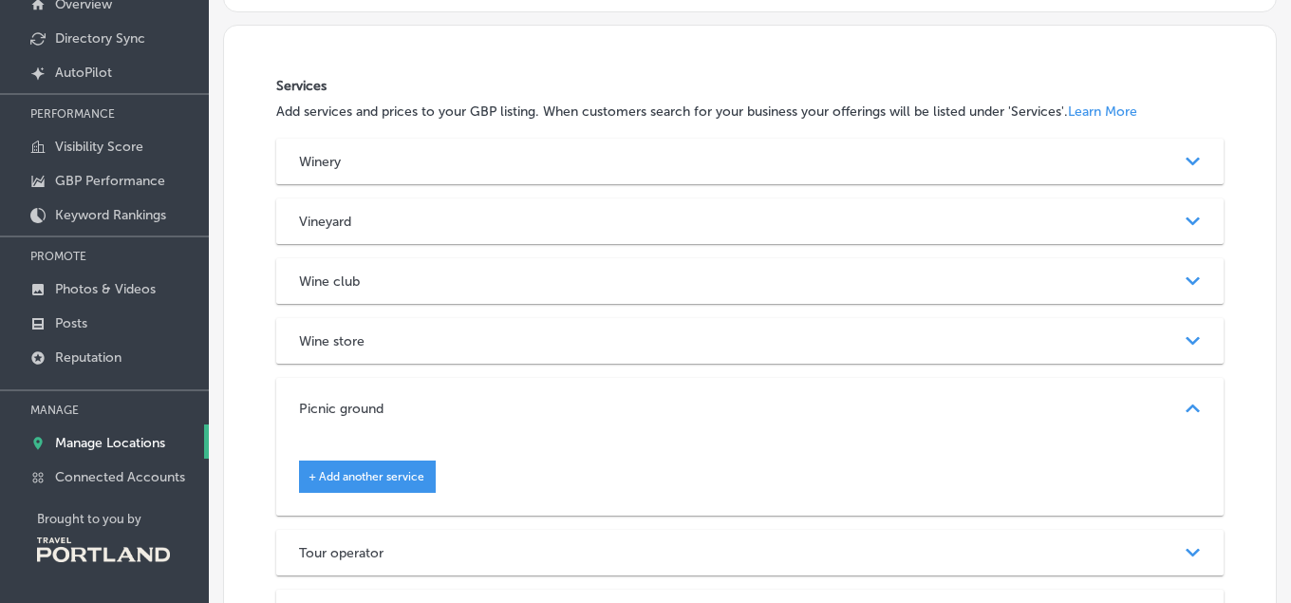
scroll to position [1579, 0]
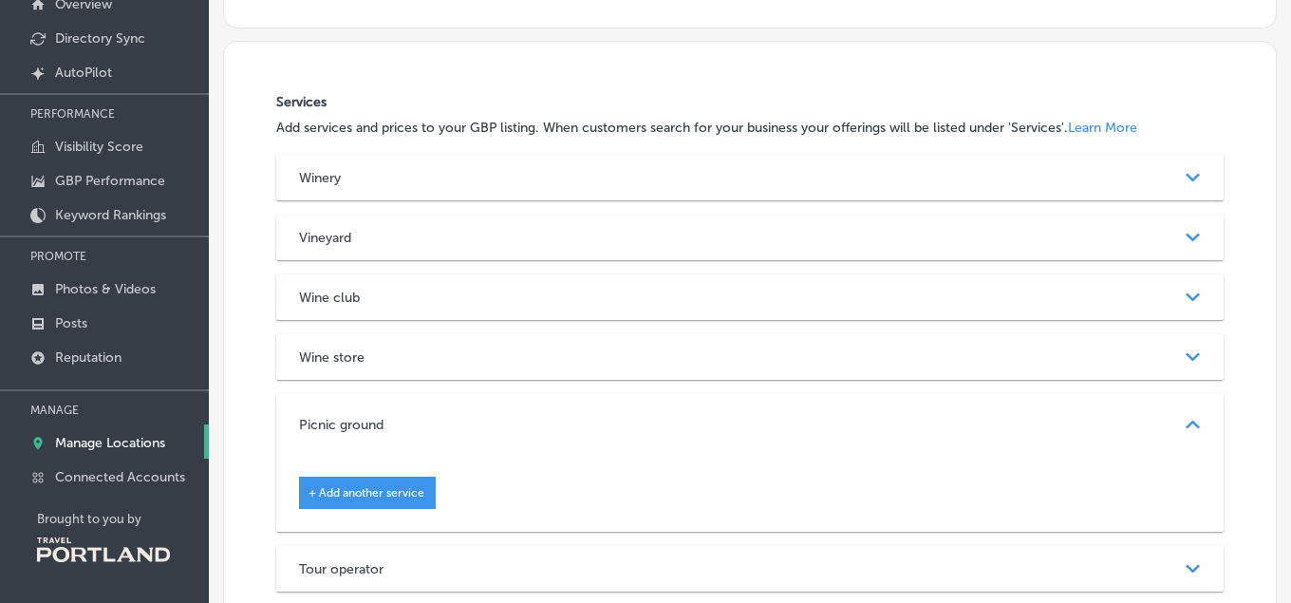
click at [545, 180] on div "Winery" at bounding box center [749, 178] width 901 height 16
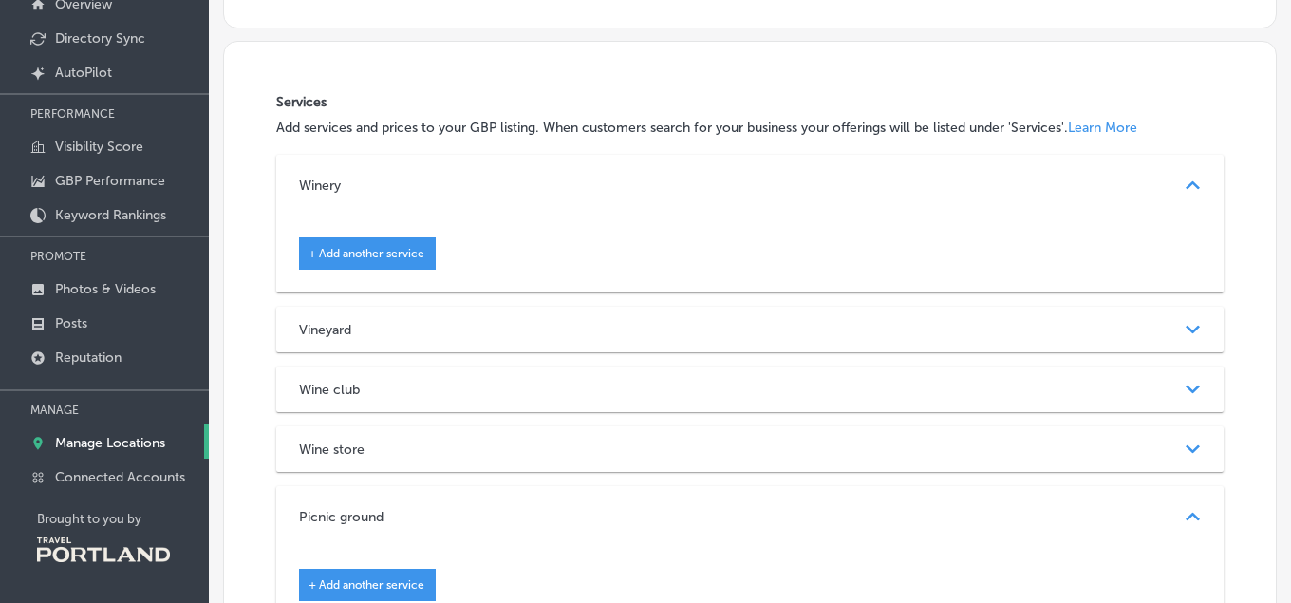
click at [364, 257] on span "+ Add another service" at bounding box center [366, 253] width 116 height 13
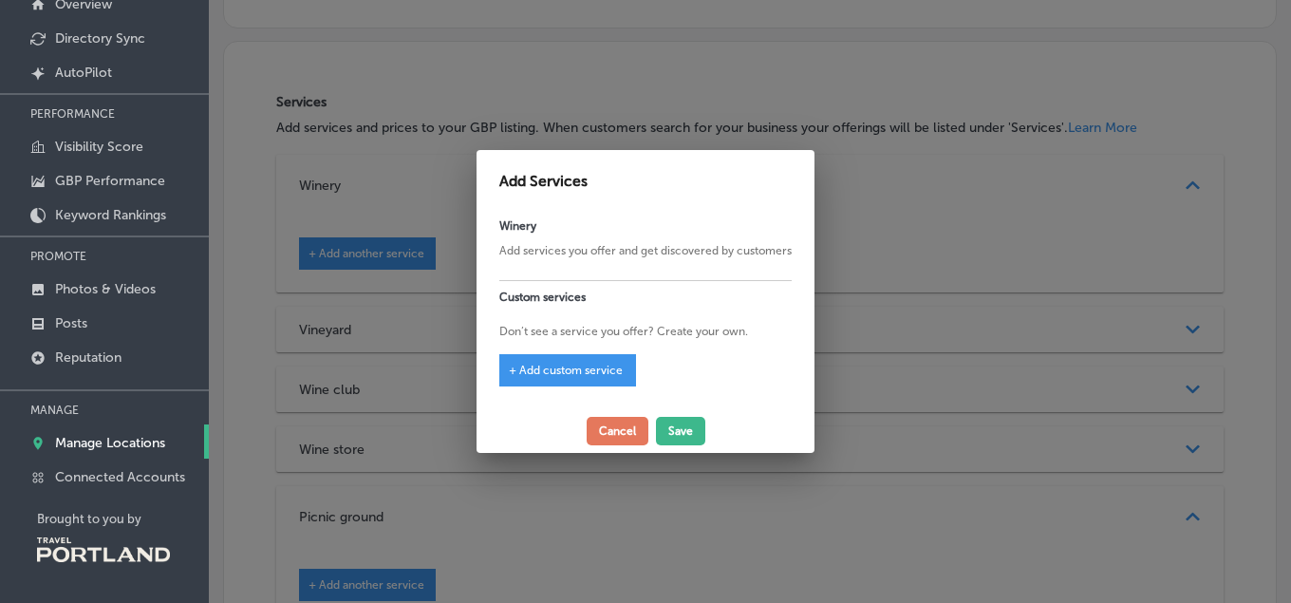
click at [551, 248] on p "Add services you offer and get discovered by customers" at bounding box center [645, 250] width 292 height 17
click at [624, 429] on button "Cancel" at bounding box center [618, 431] width 62 height 28
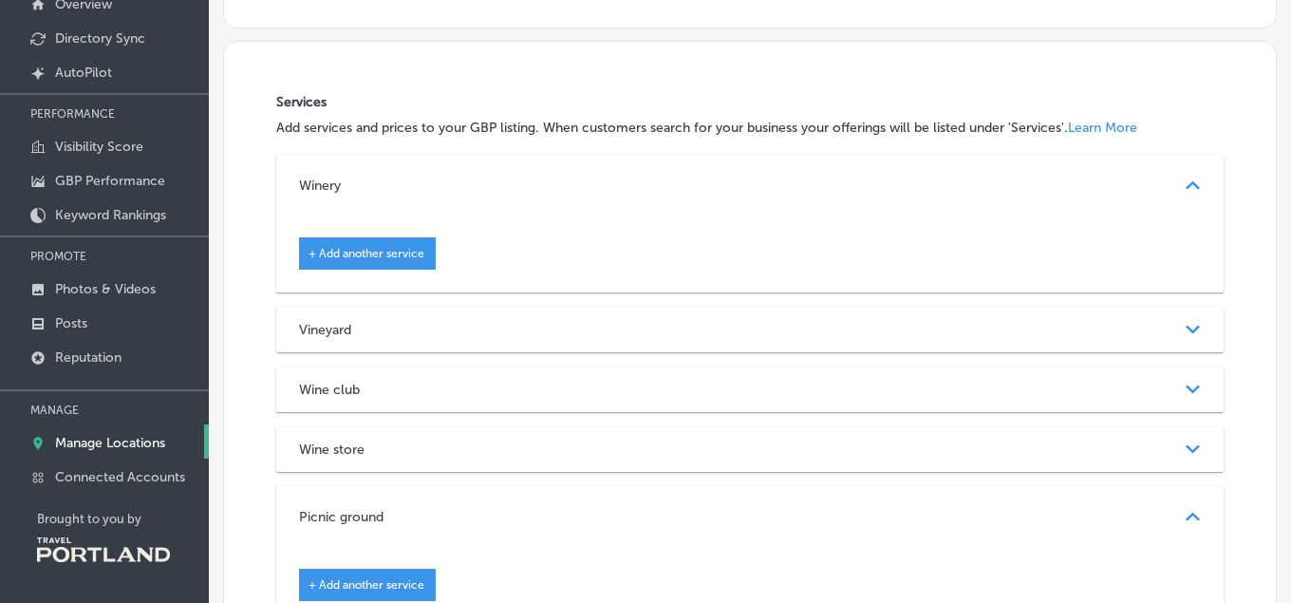
click at [742, 260] on div "+ Add another service" at bounding box center [749, 246] width 901 height 47
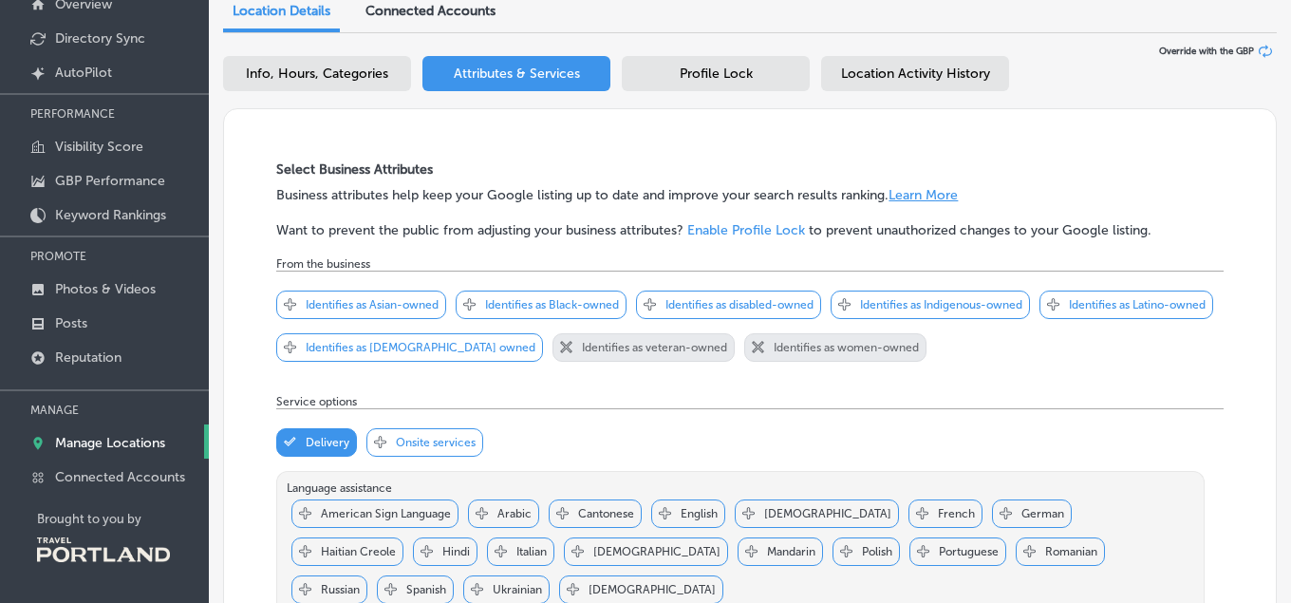
scroll to position [0, 0]
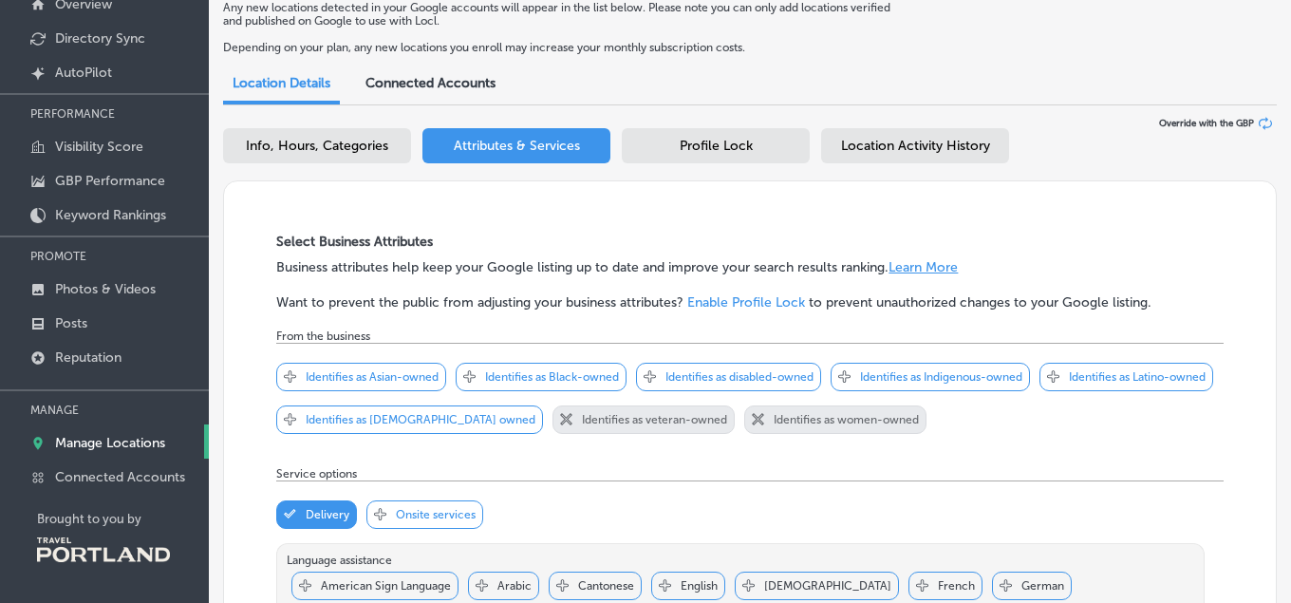
click at [342, 149] on span "Info, Hours, Categories" at bounding box center [317, 146] width 142 height 16
select select "US"
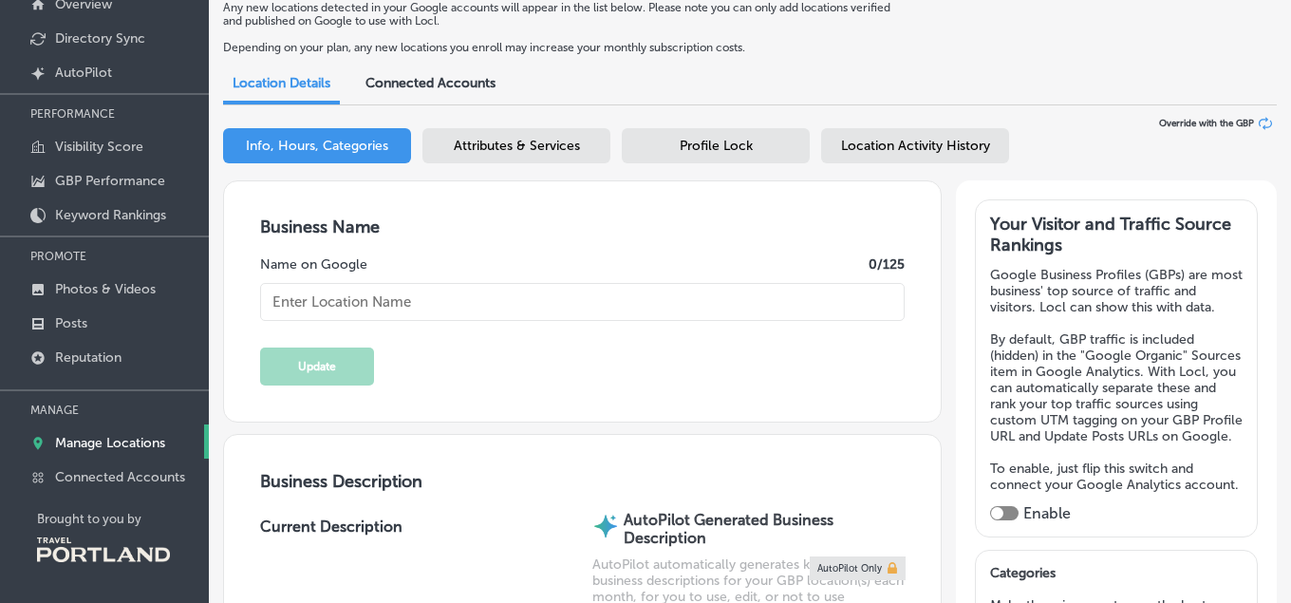
type input "Winter's Hill Estate"
type input "[STREET_ADDRESS]"
type input "[GEOGRAPHIC_DATA]"
type input "97114-7227"
type input "US"
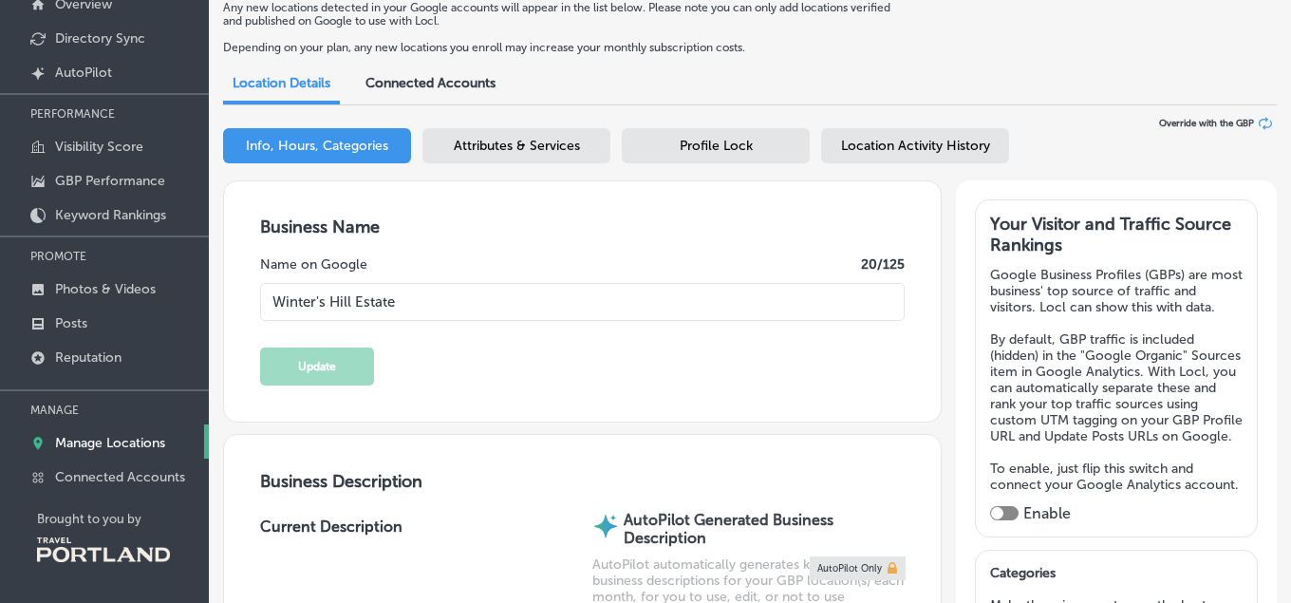
type input "[URL][DOMAIN_NAME]"
type input "40"
type input "[EMAIL_ADDRESS][DOMAIN_NAME]"
type input "[URL][DOMAIN_NAME]"
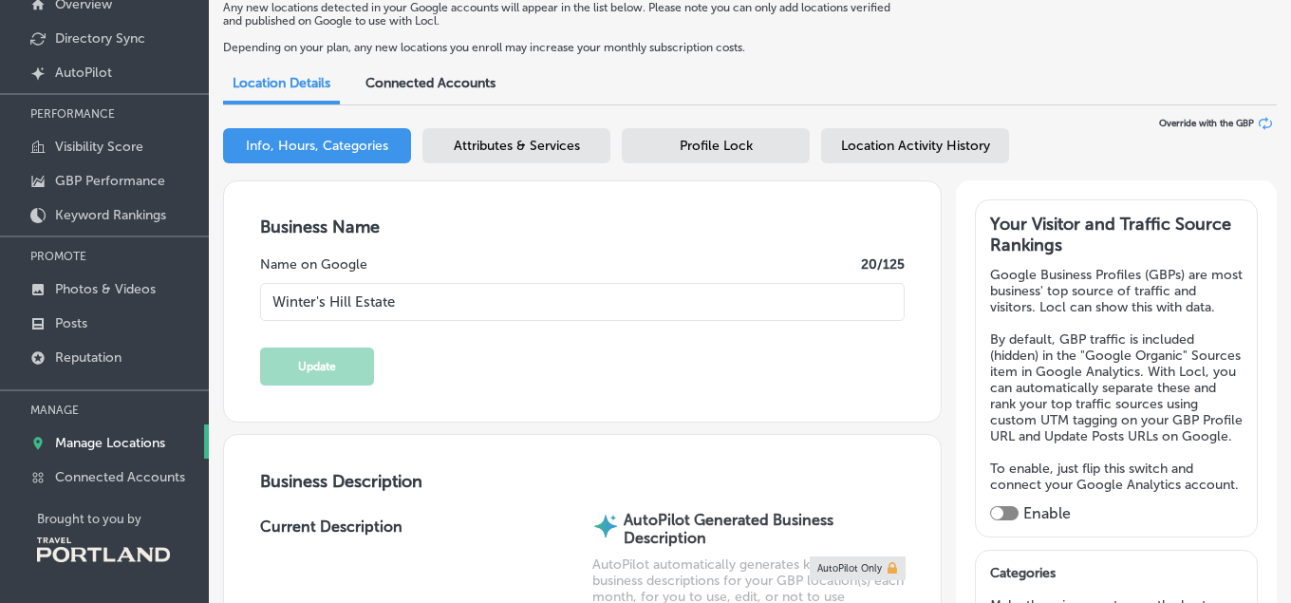
type input "[URL][DOMAIN_NAME]"
type textarea "Sitting atop the storied Dundee Hills of [US_STATE], [GEOGRAPHIC_DATA] is owned…"
type input "[PHONE_NUMBER]"
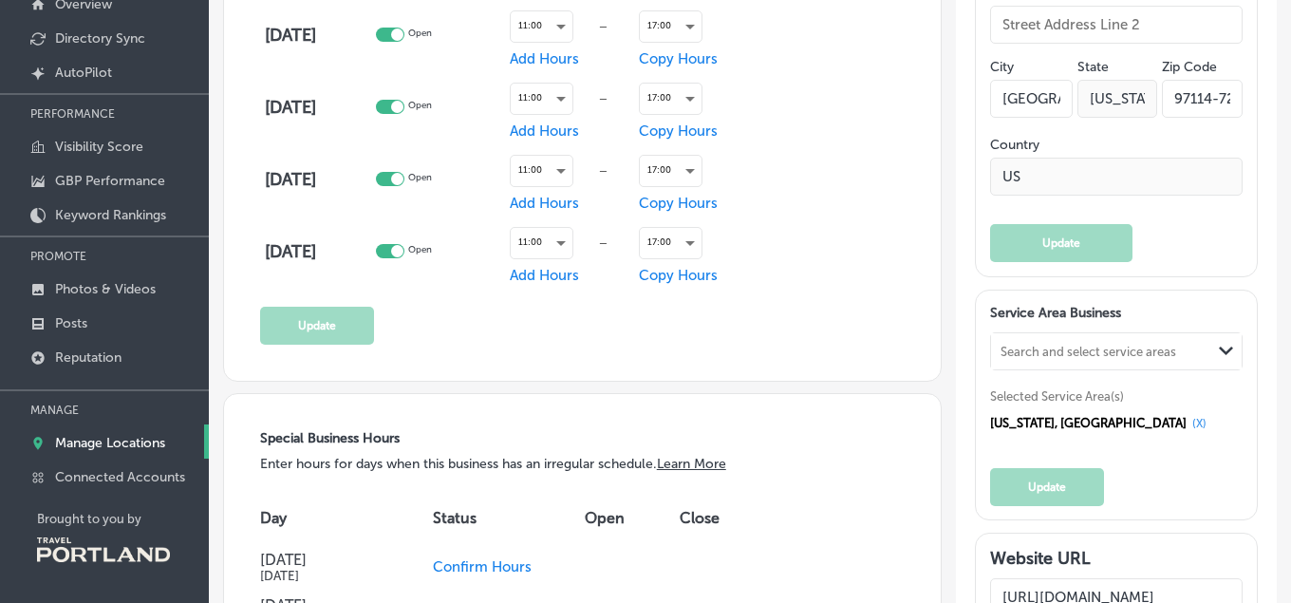
scroll to position [1515, 0]
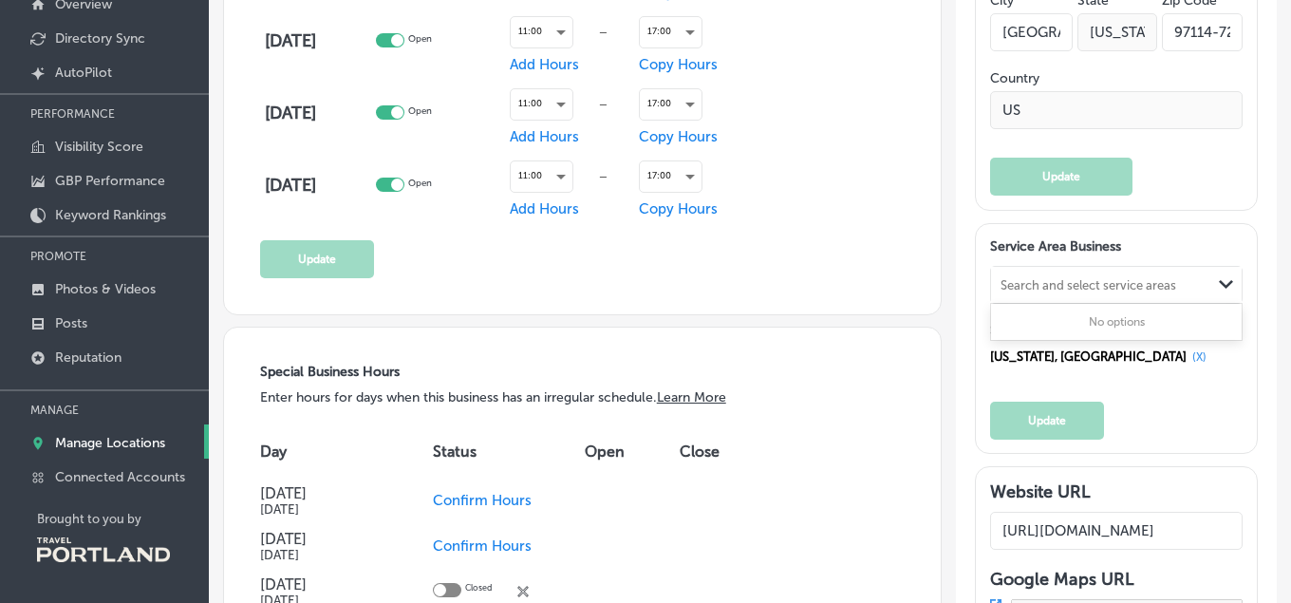
click at [1068, 291] on div "Search and select service areas" at bounding box center [1088, 284] width 176 height 14
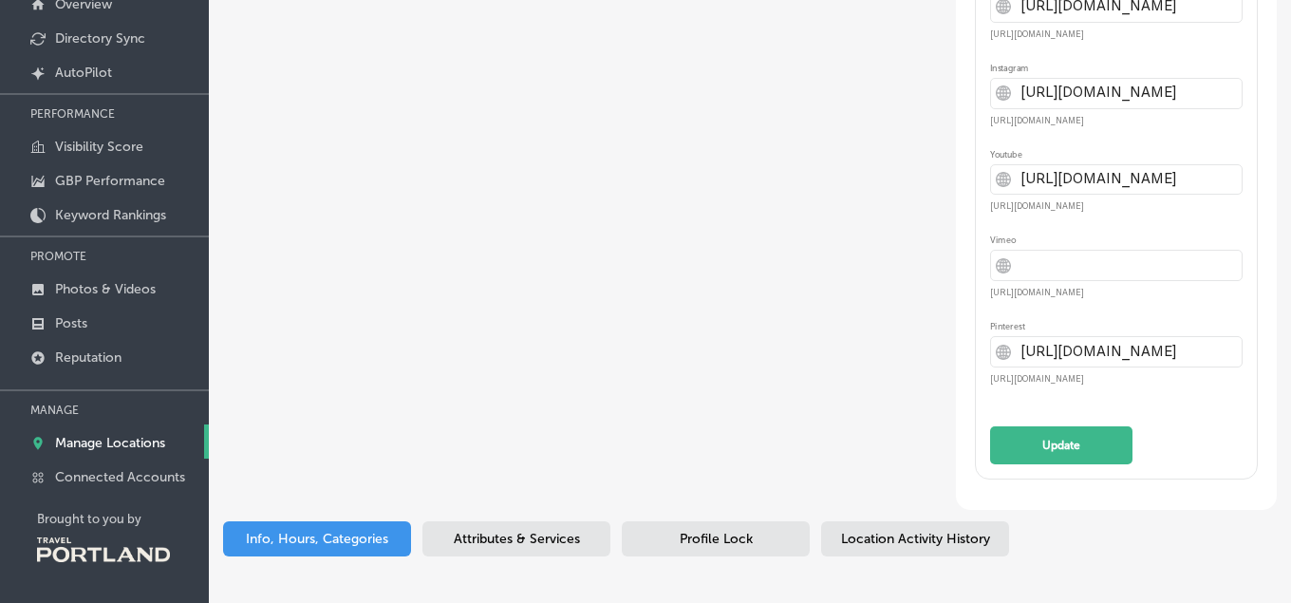
scroll to position [4089, 0]
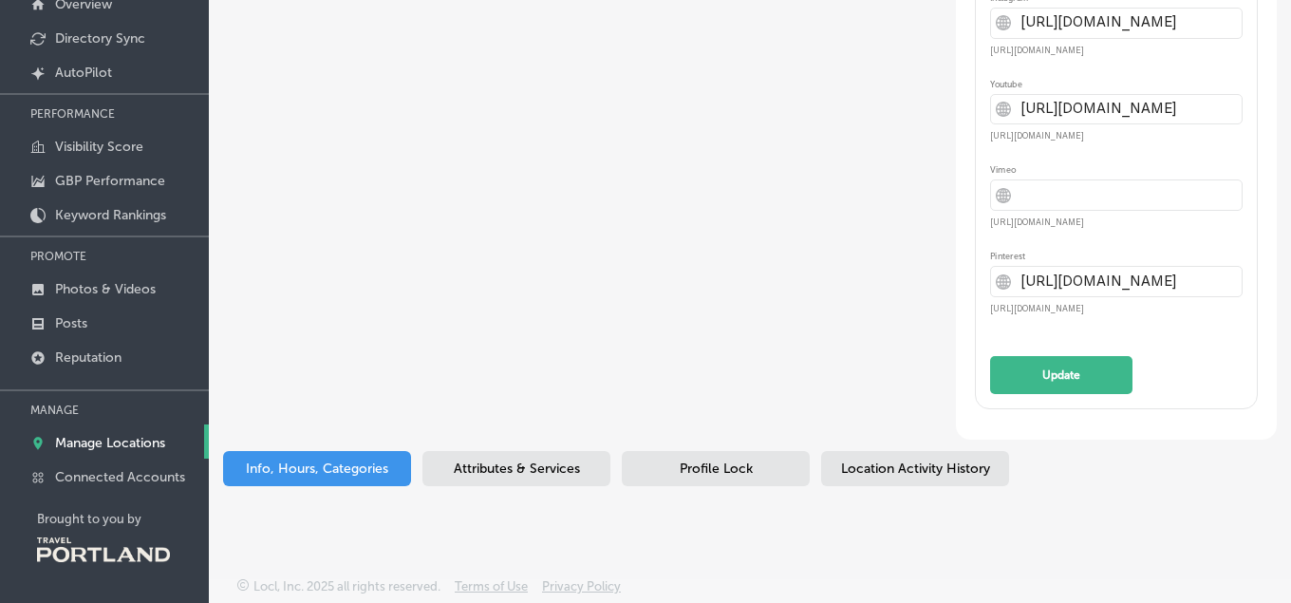
click at [875, 469] on span "Location Activity History" at bounding box center [915, 468] width 149 height 16
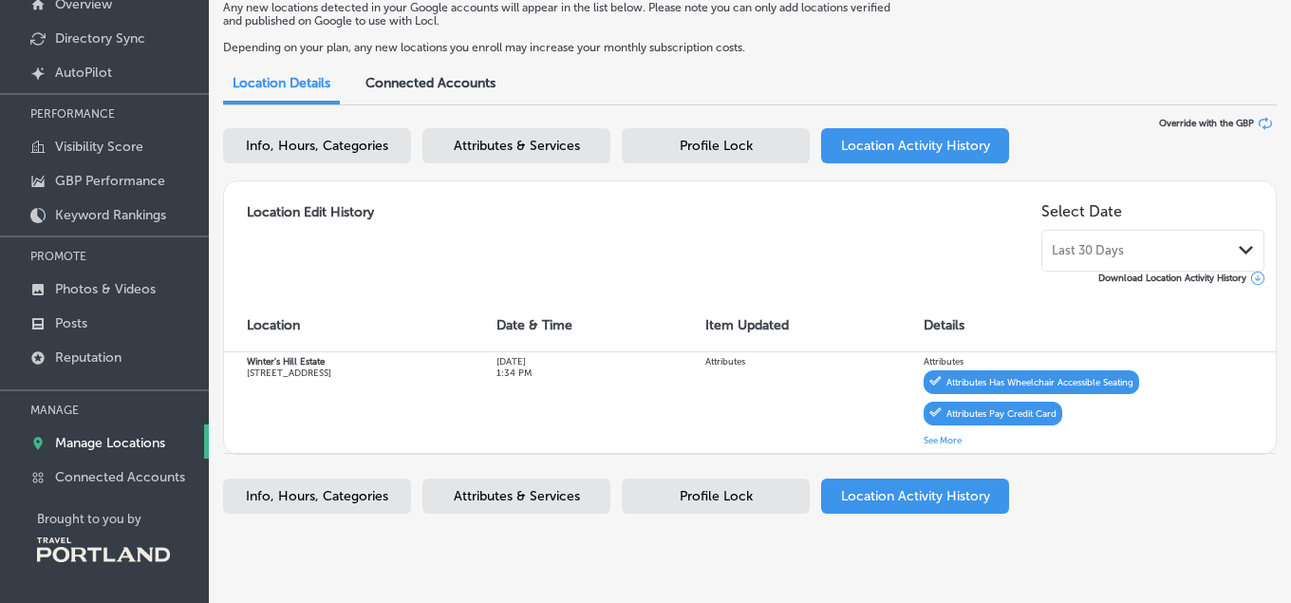
click at [330, 497] on span "Info, Hours, Categories" at bounding box center [317, 496] width 142 height 16
select select "US"
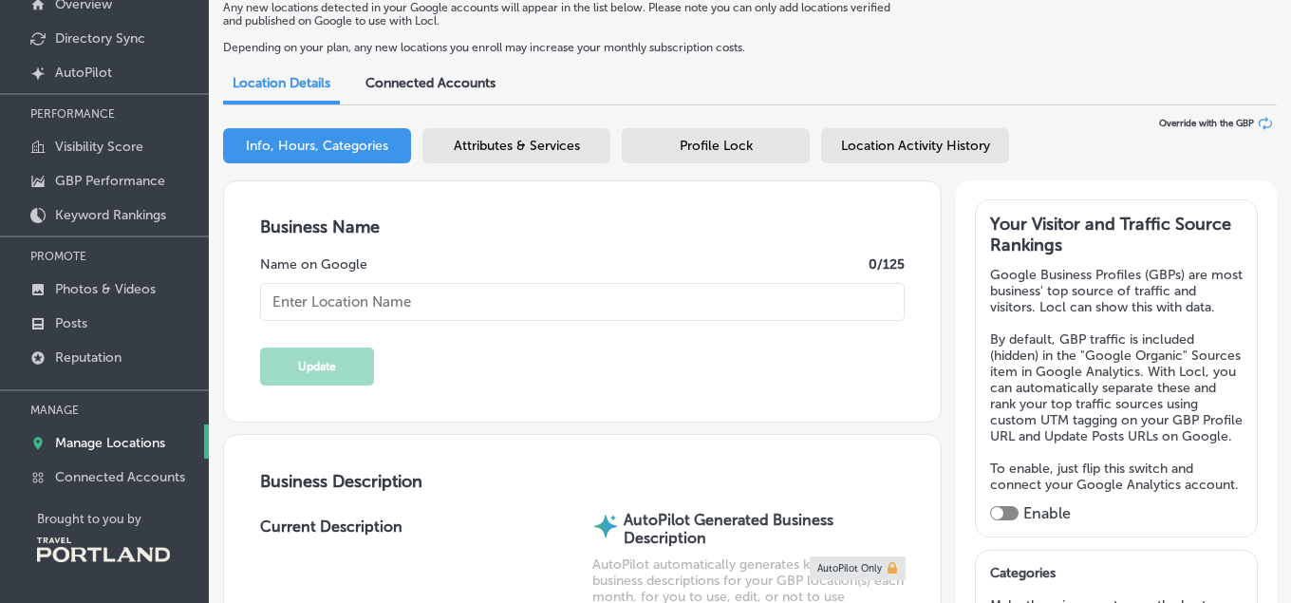
type input "Winter's Hill Estate"
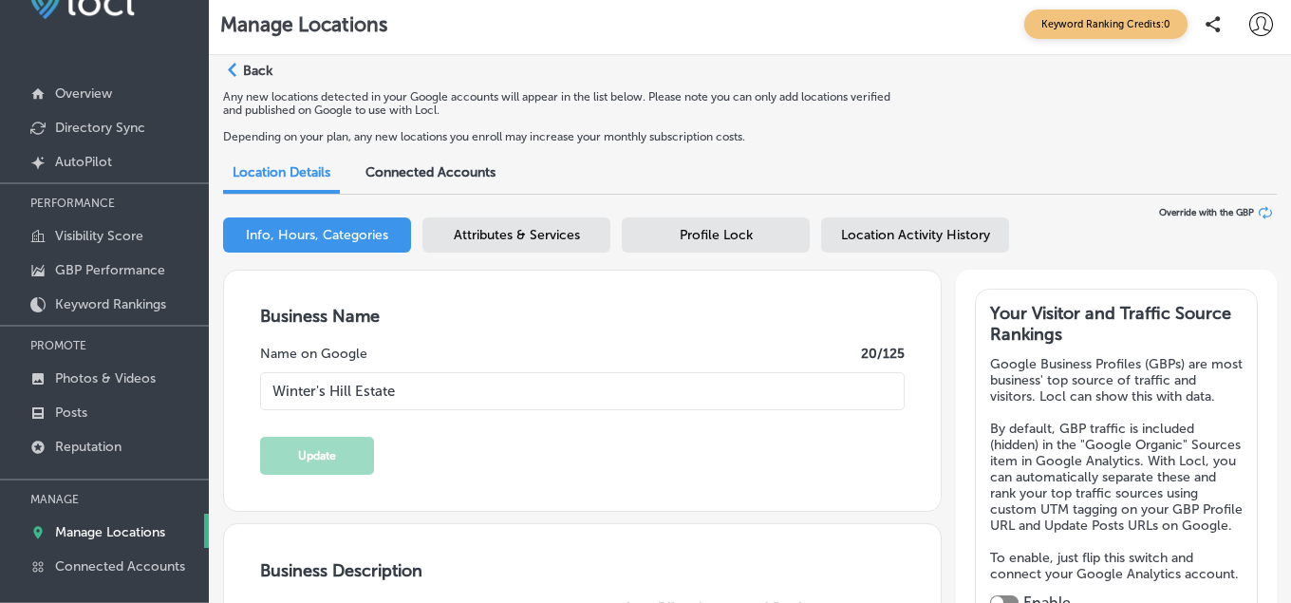
type input "[STREET_ADDRESS]"
type input "[GEOGRAPHIC_DATA]"
type input "97114-7227"
type input "US"
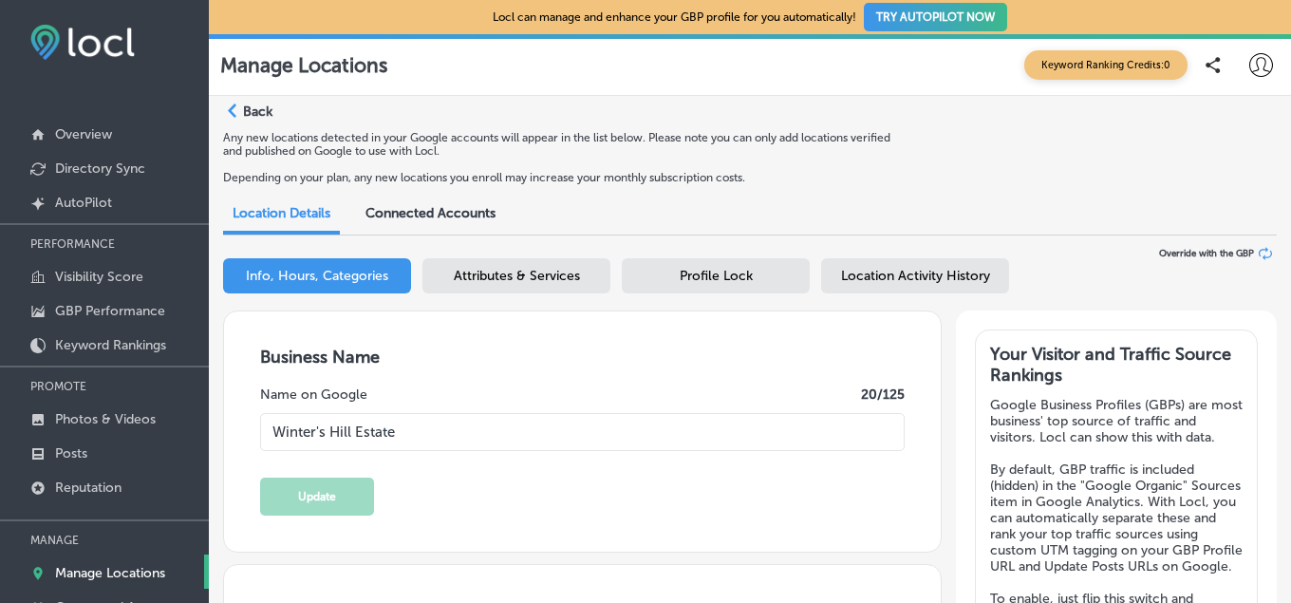
type input "[URL][DOMAIN_NAME]"
type input "[EMAIL_ADDRESS][DOMAIN_NAME]"
type input "[URL][DOMAIN_NAME]"
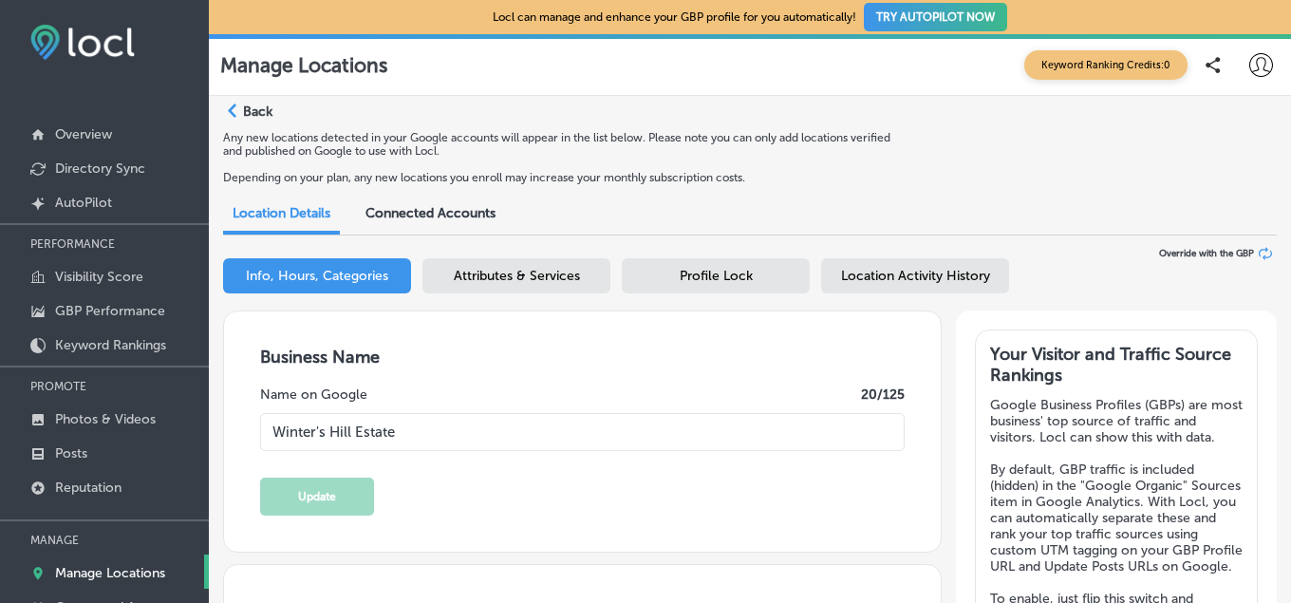
type input "[URL][DOMAIN_NAME]"
type input "40"
type textarea "Sitting atop the storied Dundee Hills of [US_STATE], [GEOGRAPHIC_DATA] is owned…"
type input "[PHONE_NUMBER]"
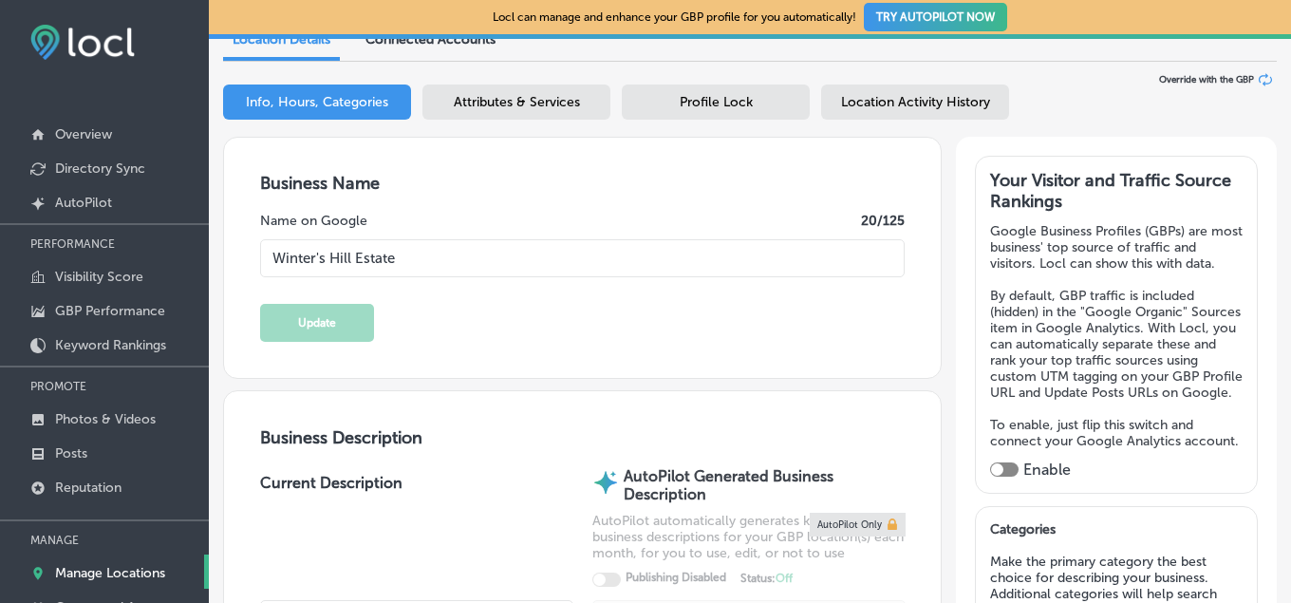
scroll to position [239, 0]
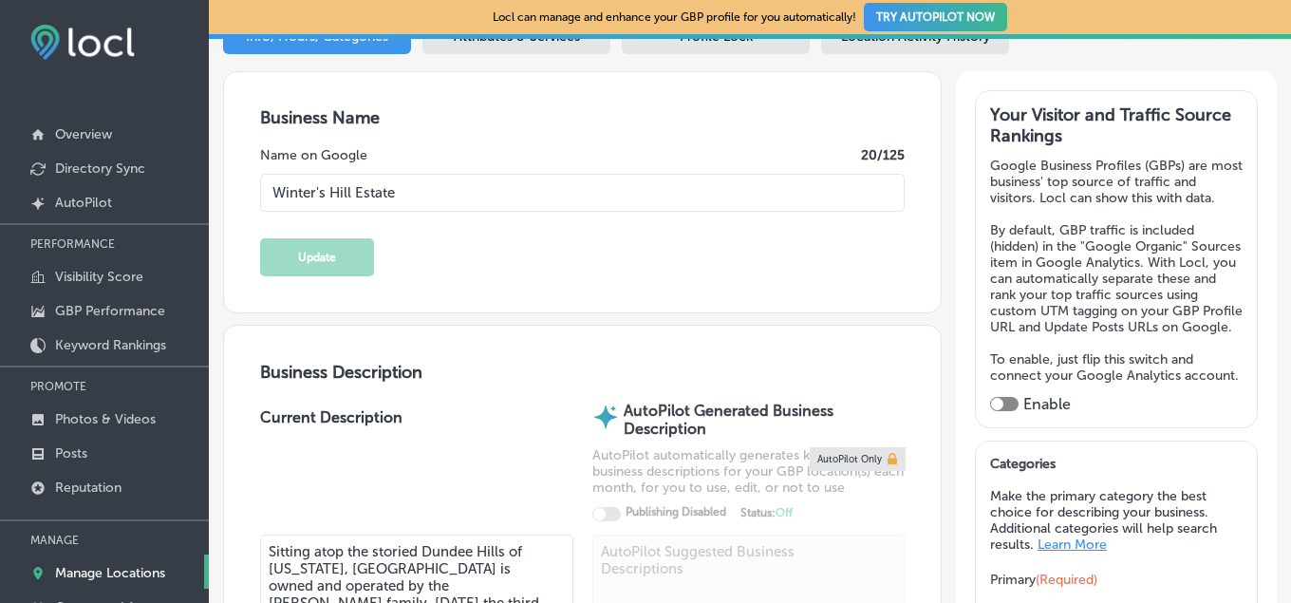
click at [101, 573] on p "Manage Locations" at bounding box center [110, 573] width 110 height 16
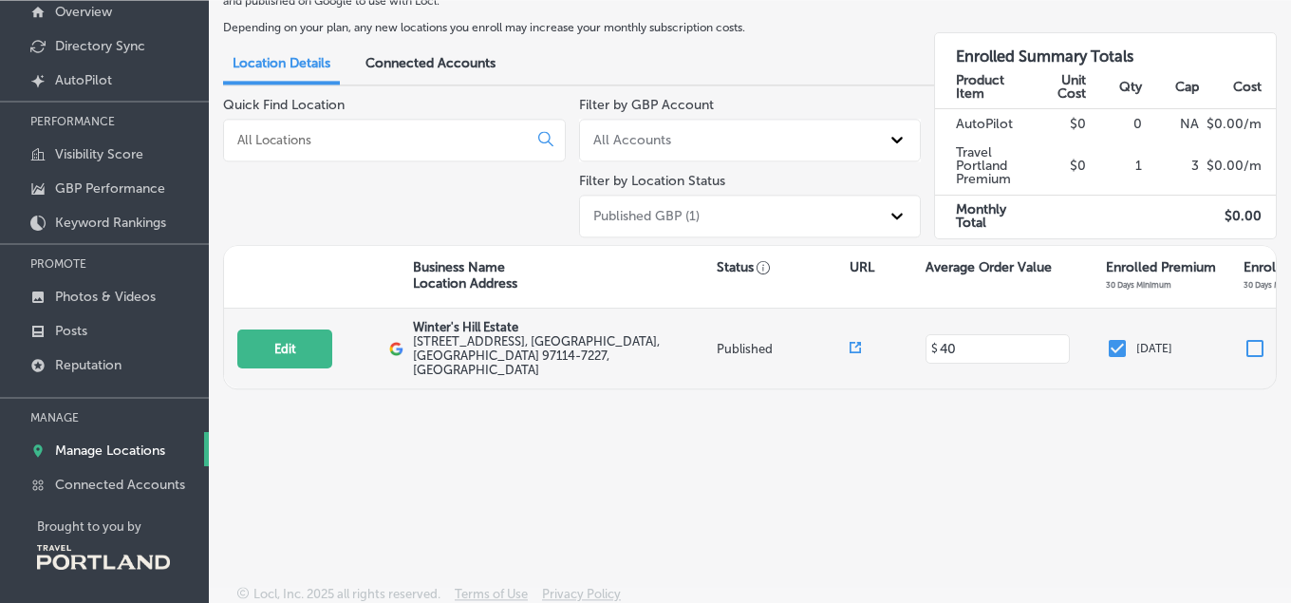
scroll to position [130, 0]
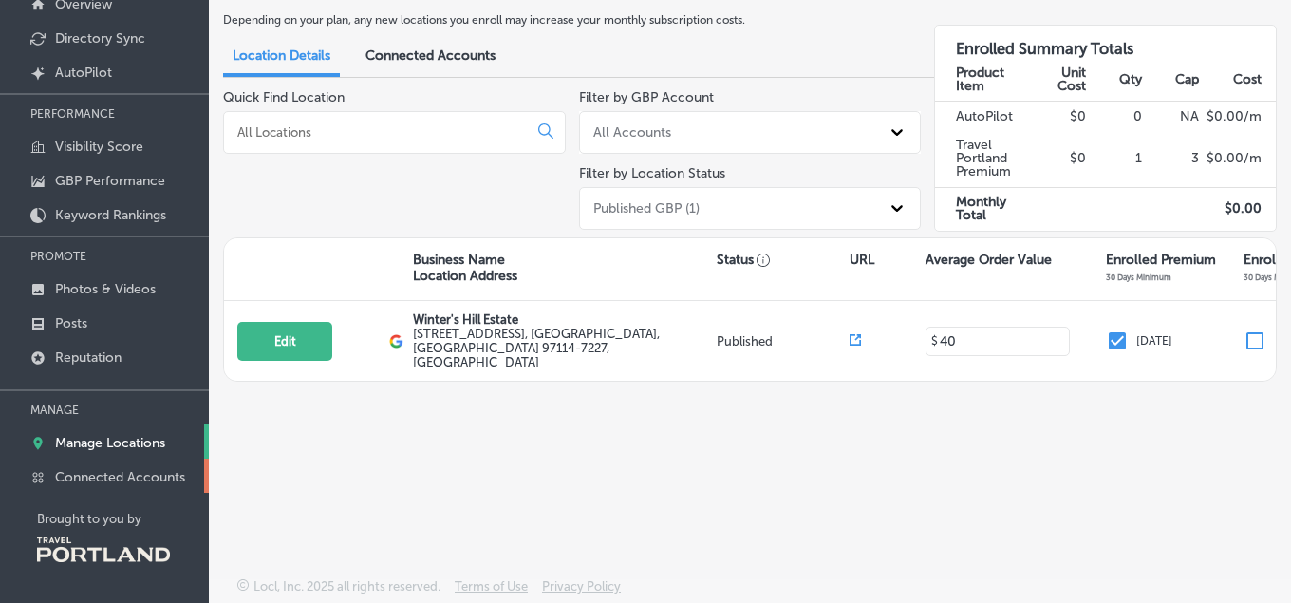
click at [138, 475] on p "Connected Accounts" at bounding box center [120, 477] width 130 height 16
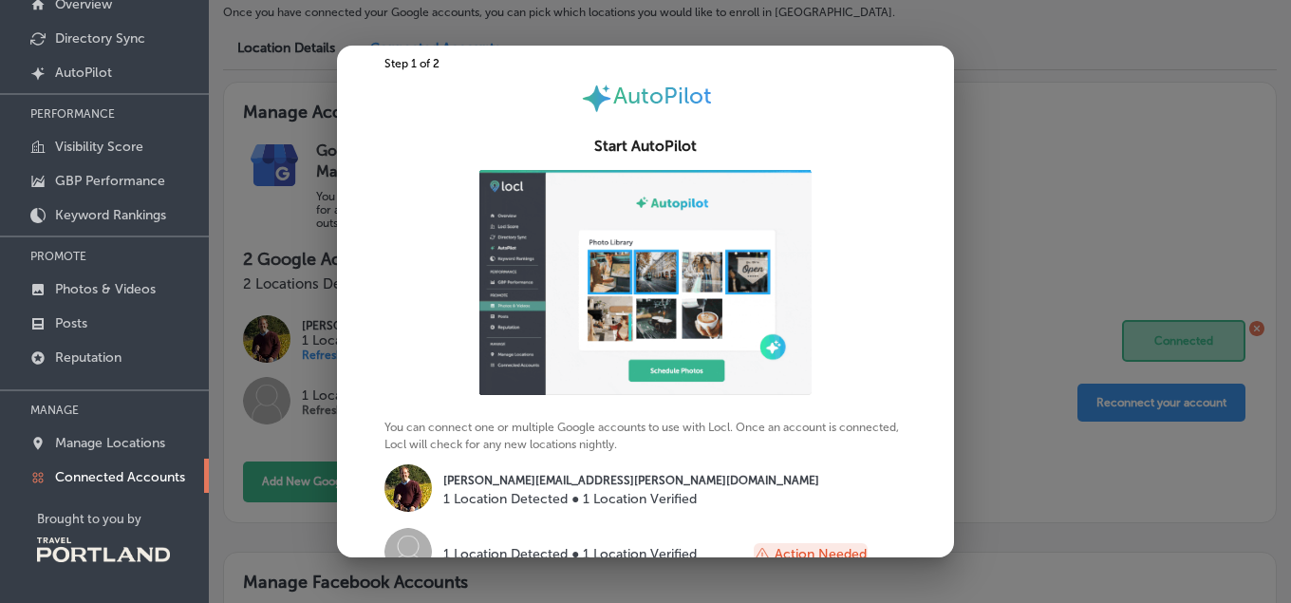
click at [1032, 49] on div at bounding box center [645, 301] width 1291 height 603
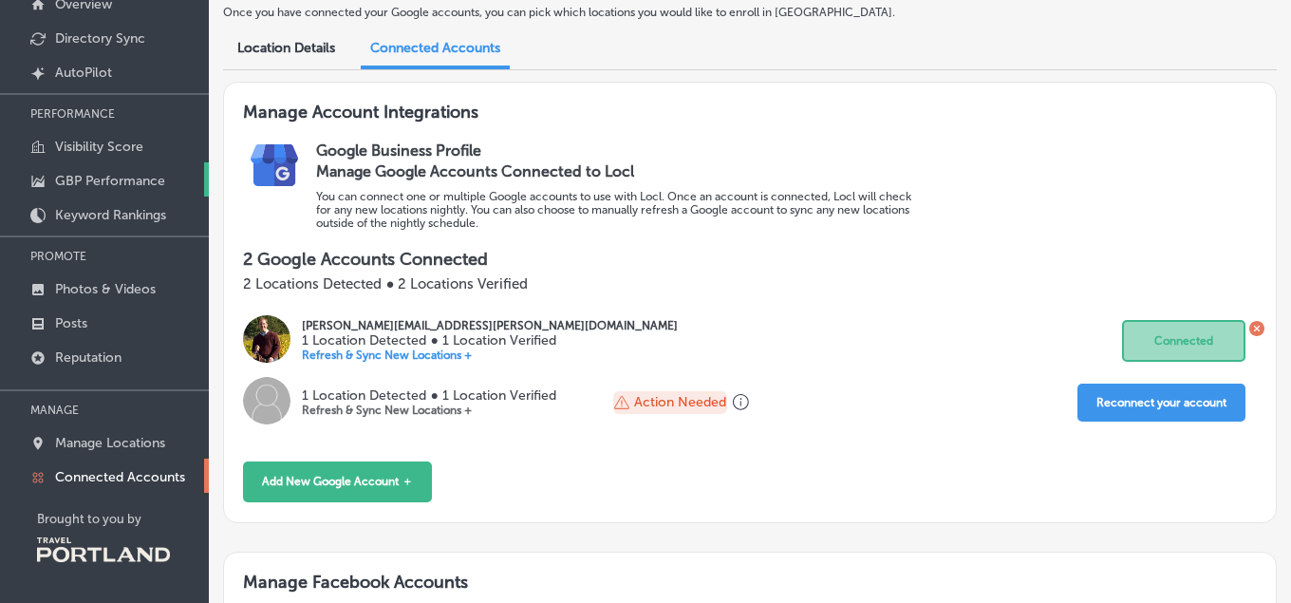
click at [115, 184] on p "GBP Performance" at bounding box center [110, 181] width 110 height 16
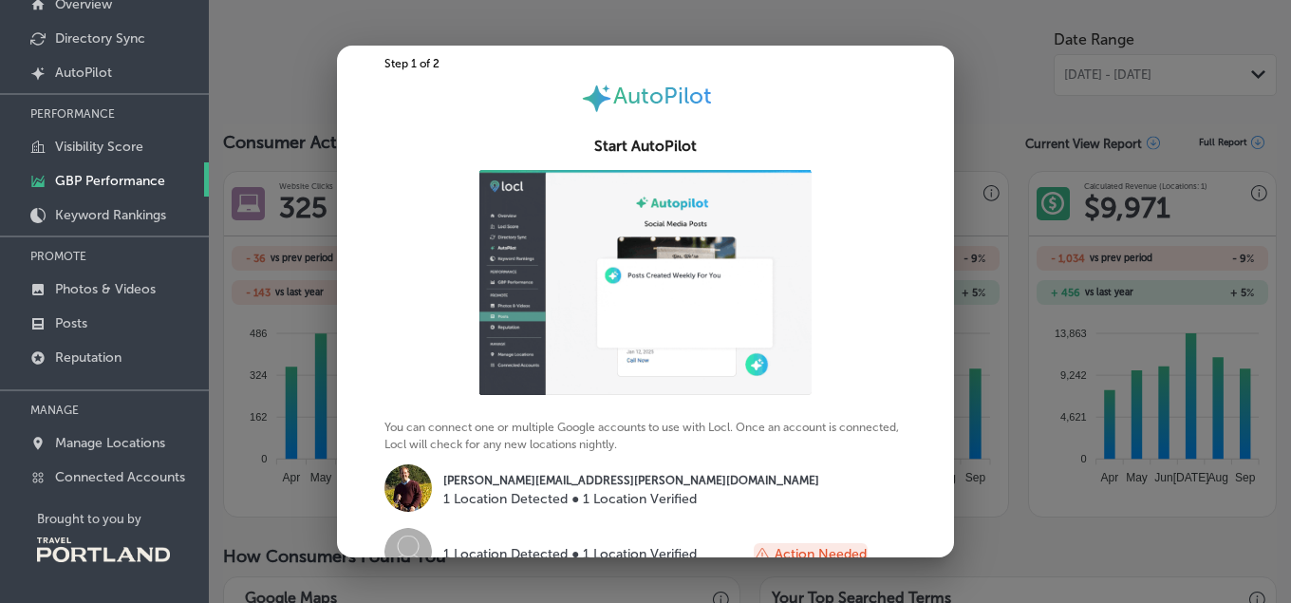
scroll to position [153, 0]
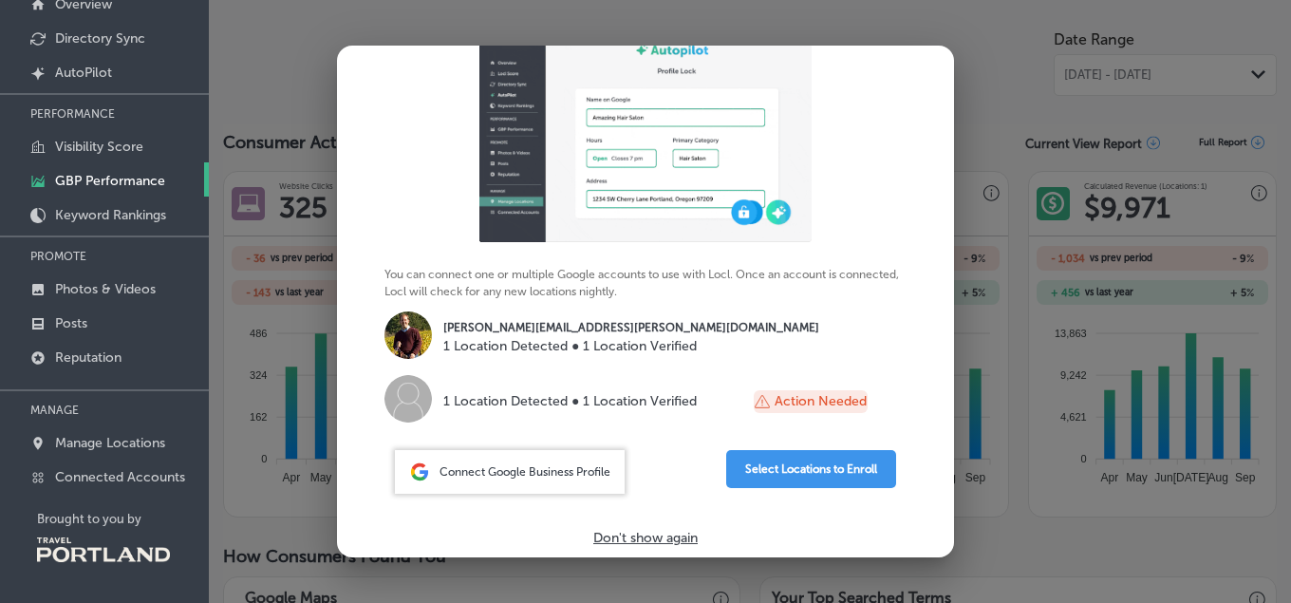
click at [637, 534] on p "Don't show again" at bounding box center [645, 538] width 104 height 16
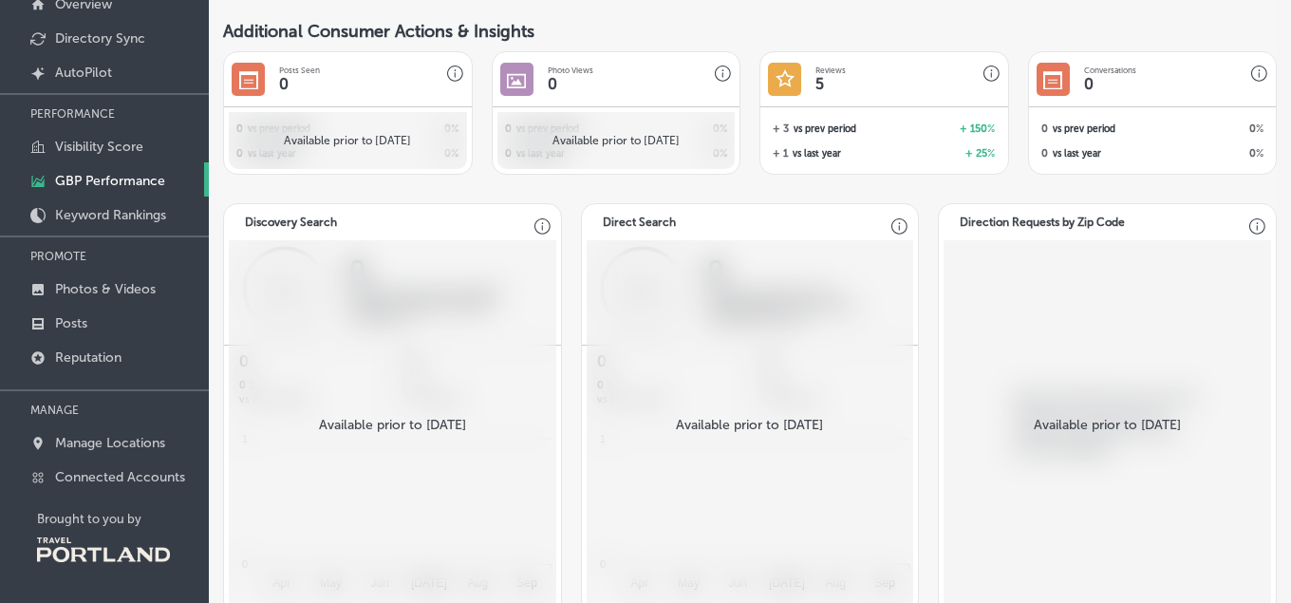
scroll to position [1504, 0]
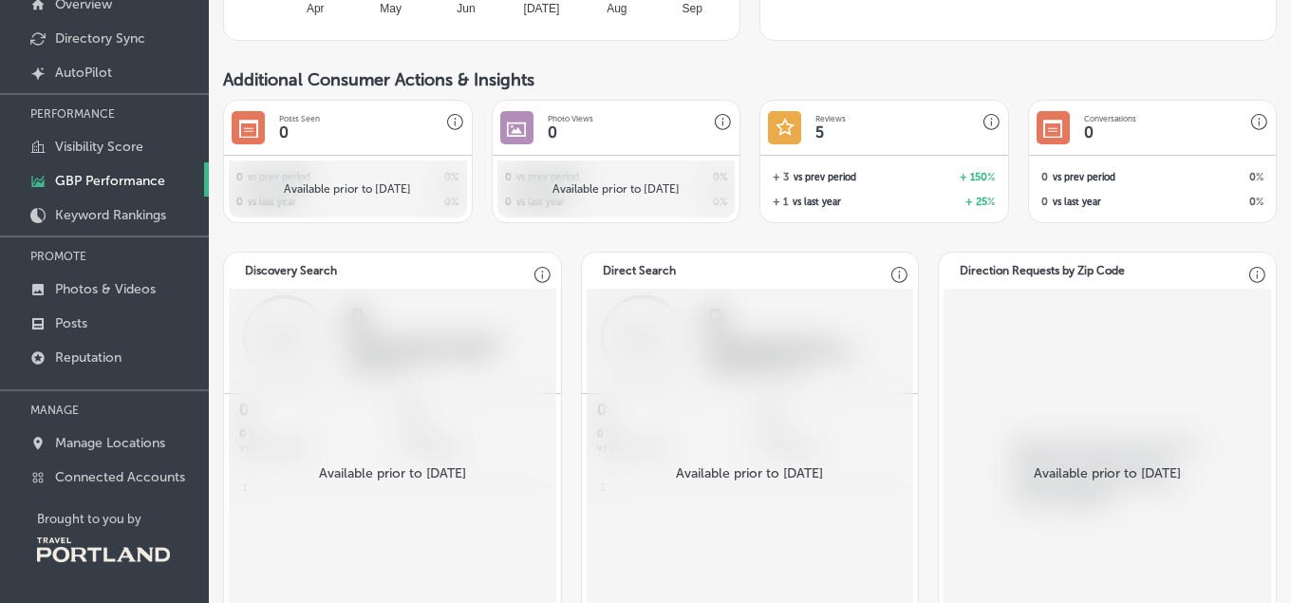
click at [352, 395] on div "Available prior to [DATE]" at bounding box center [392, 473] width 299 height 360
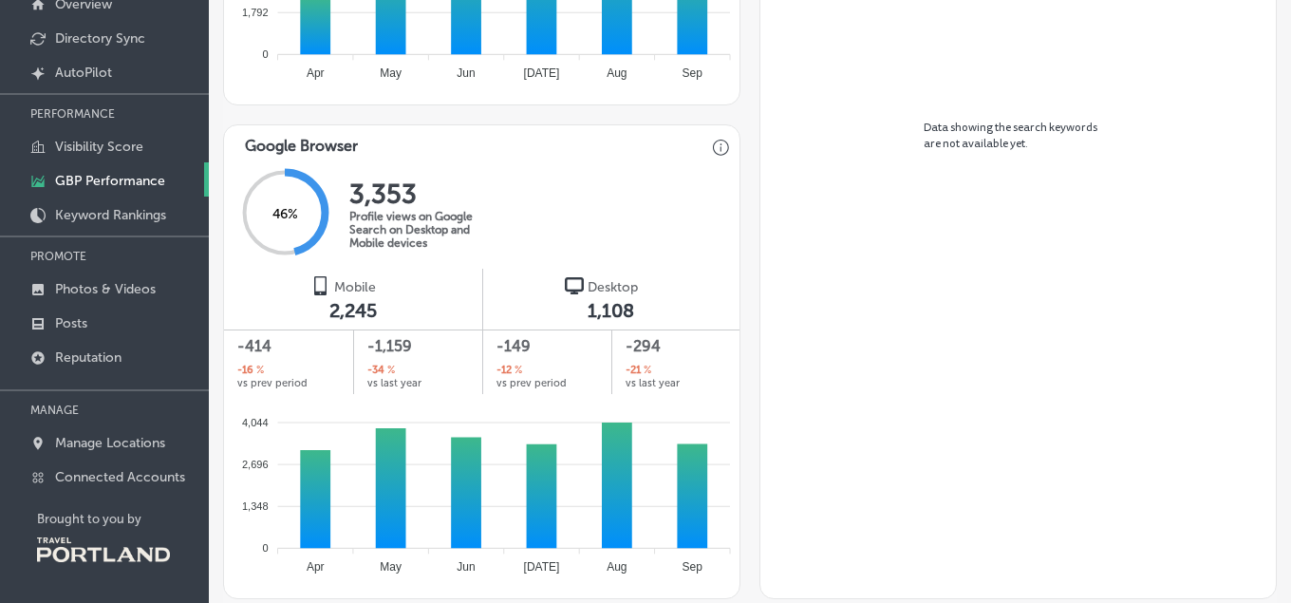
scroll to position [867, 0]
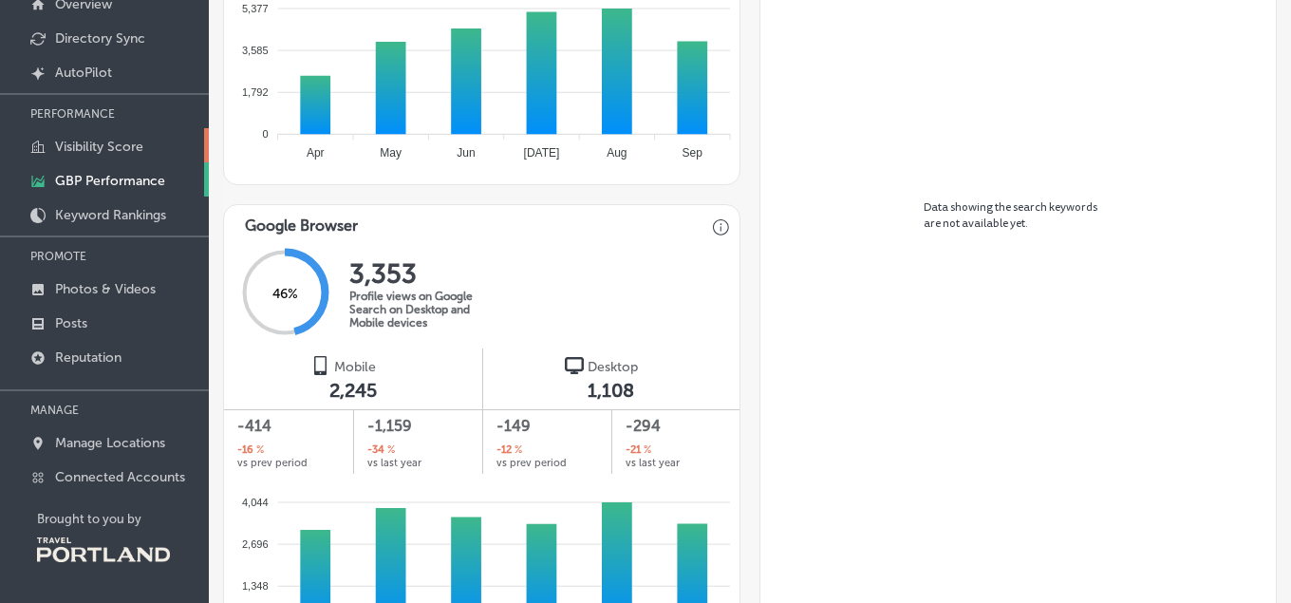
click at [125, 139] on link "Visibility Score" at bounding box center [104, 145] width 209 height 34
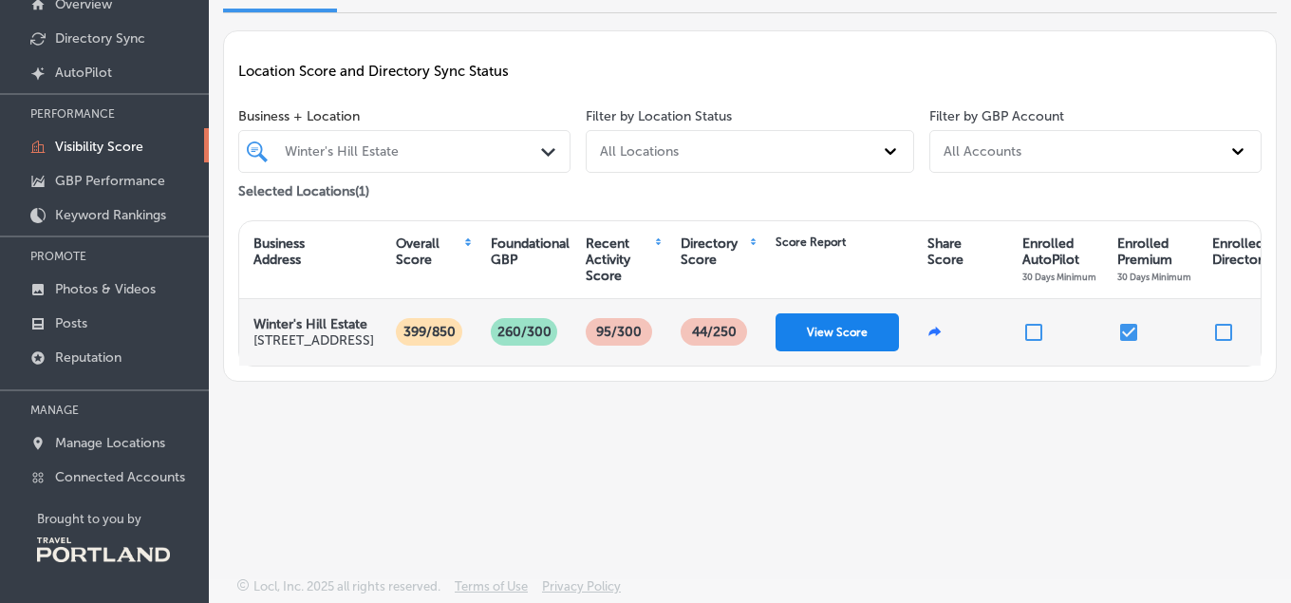
click at [815, 351] on button "View Score" at bounding box center [836, 332] width 123 height 38
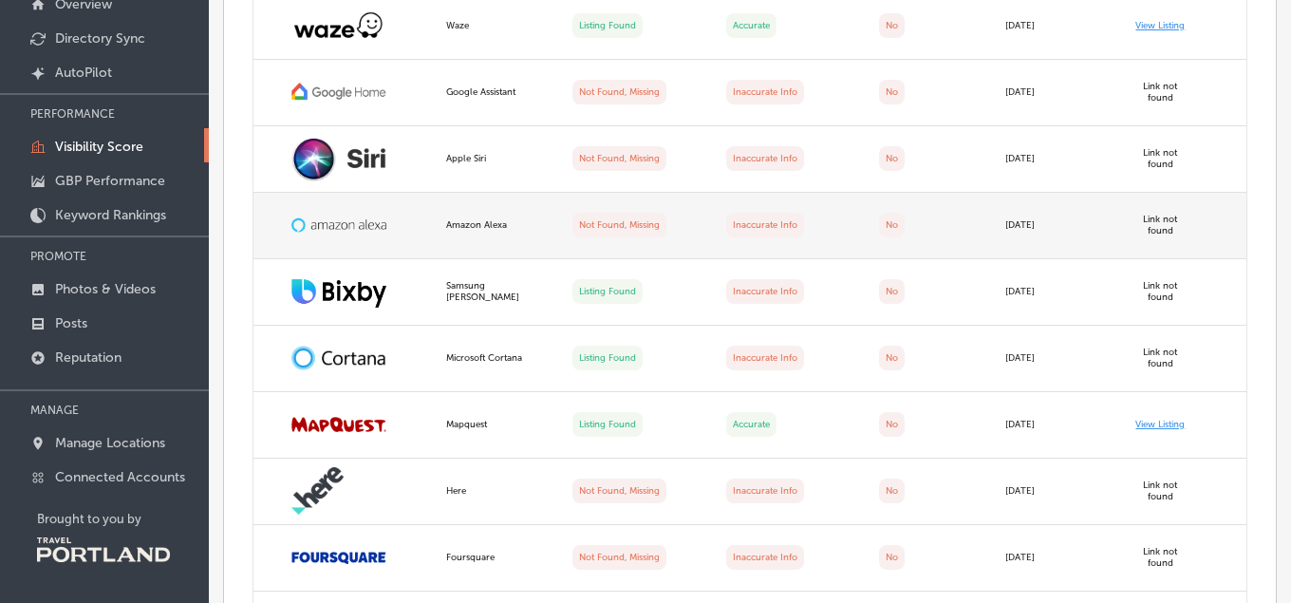
scroll to position [1914, 0]
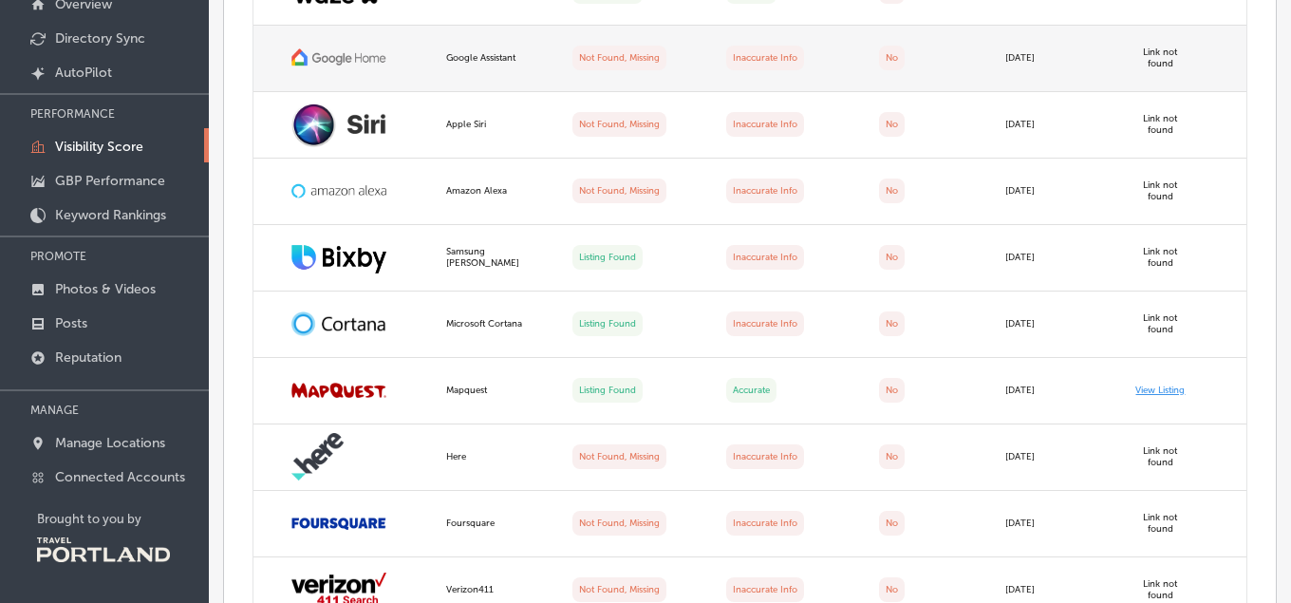
click at [434, 92] on td at bounding box center [343, 59] width 181 height 66
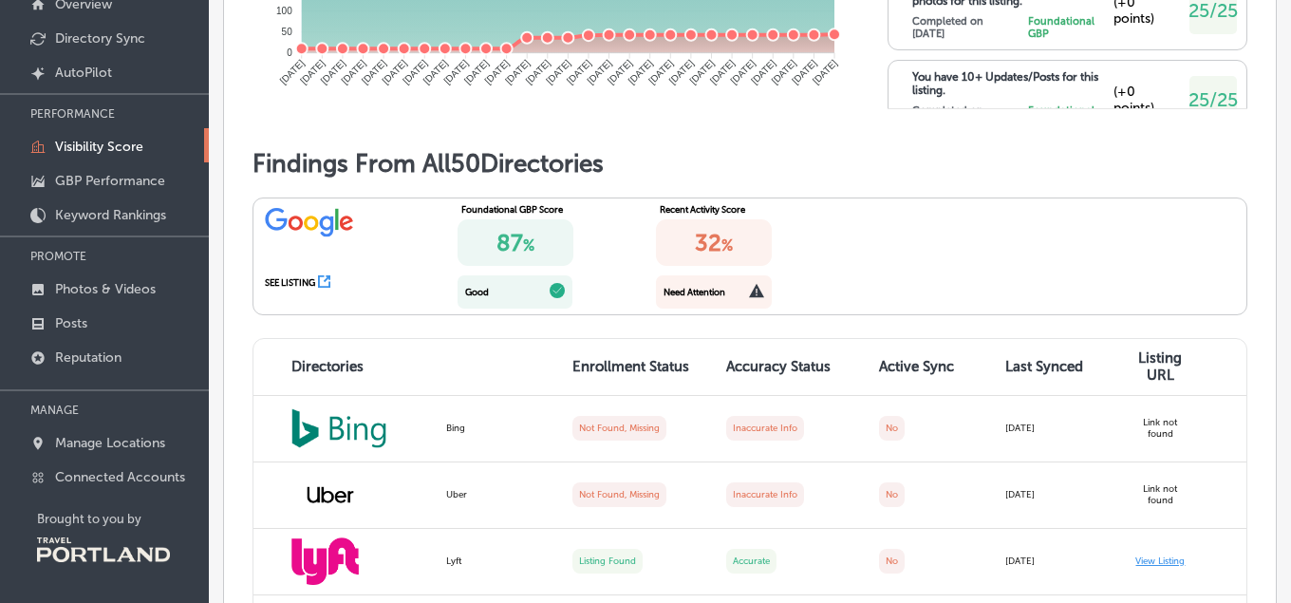
scroll to position [1276, 0]
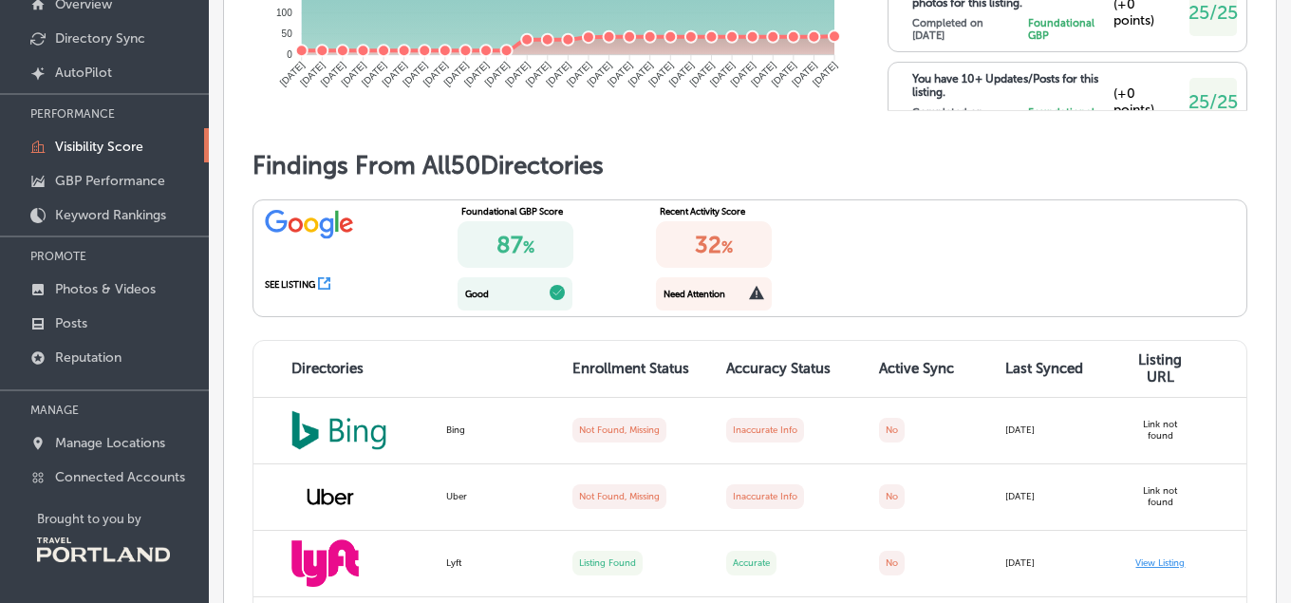
click at [1055, 99] on p "You have 10+ Updates/Posts for this listing." at bounding box center [1012, 85] width 201 height 27
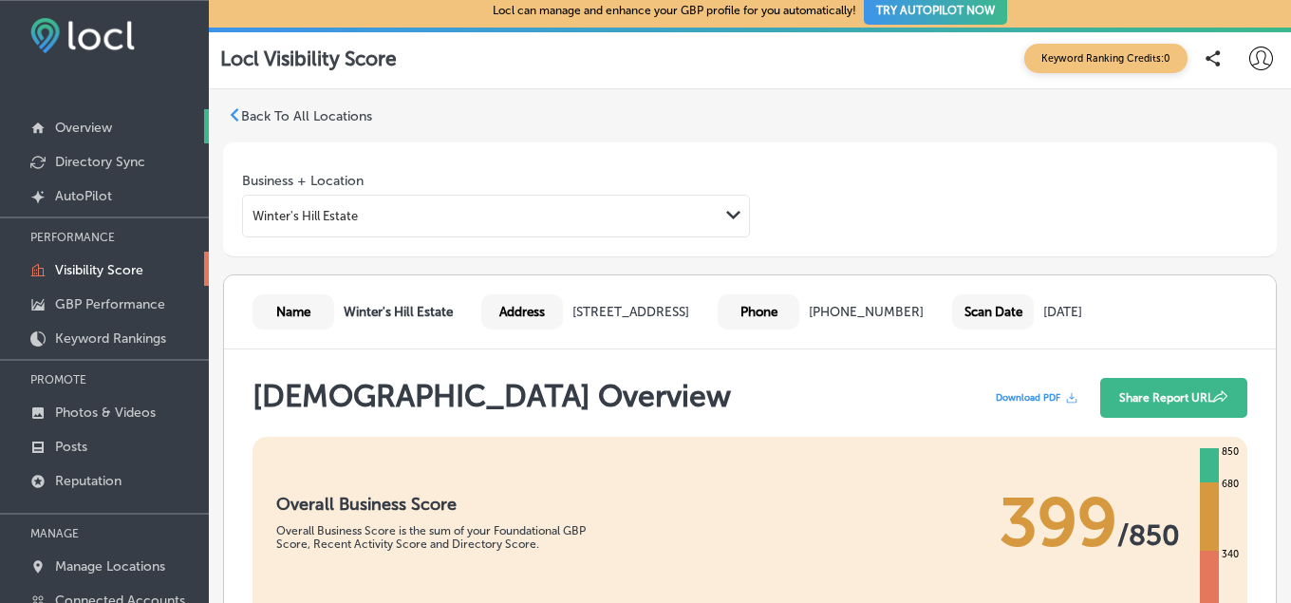
scroll to position [0, 0]
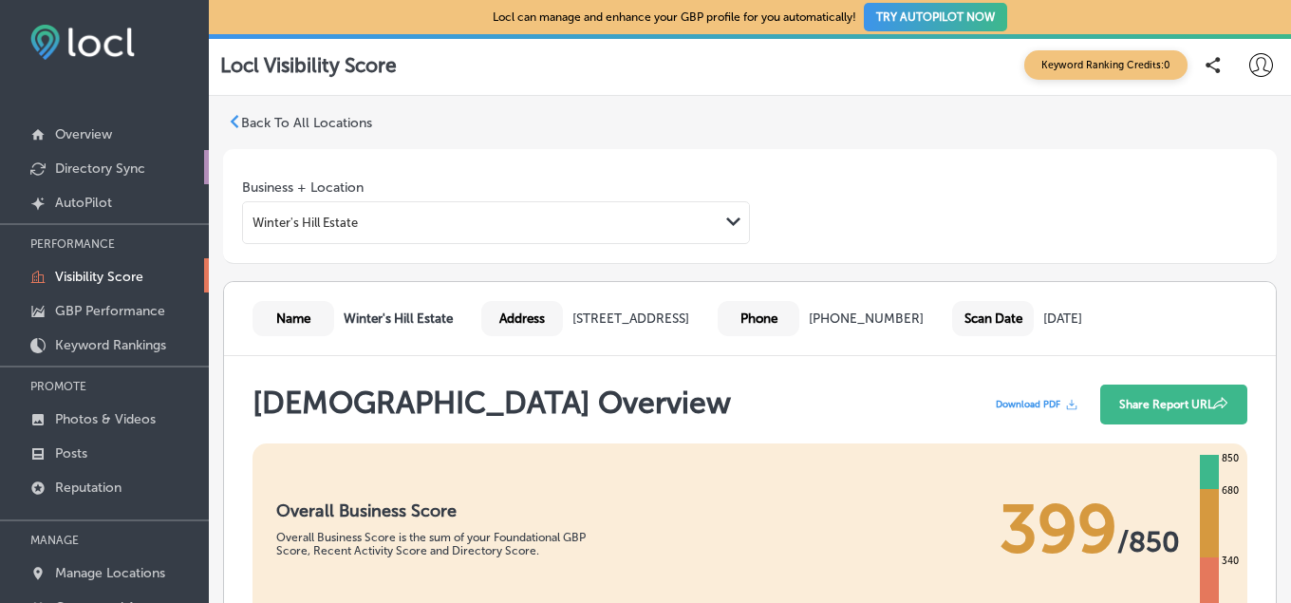
click at [84, 169] on p "Directory Sync" at bounding box center [100, 168] width 90 height 16
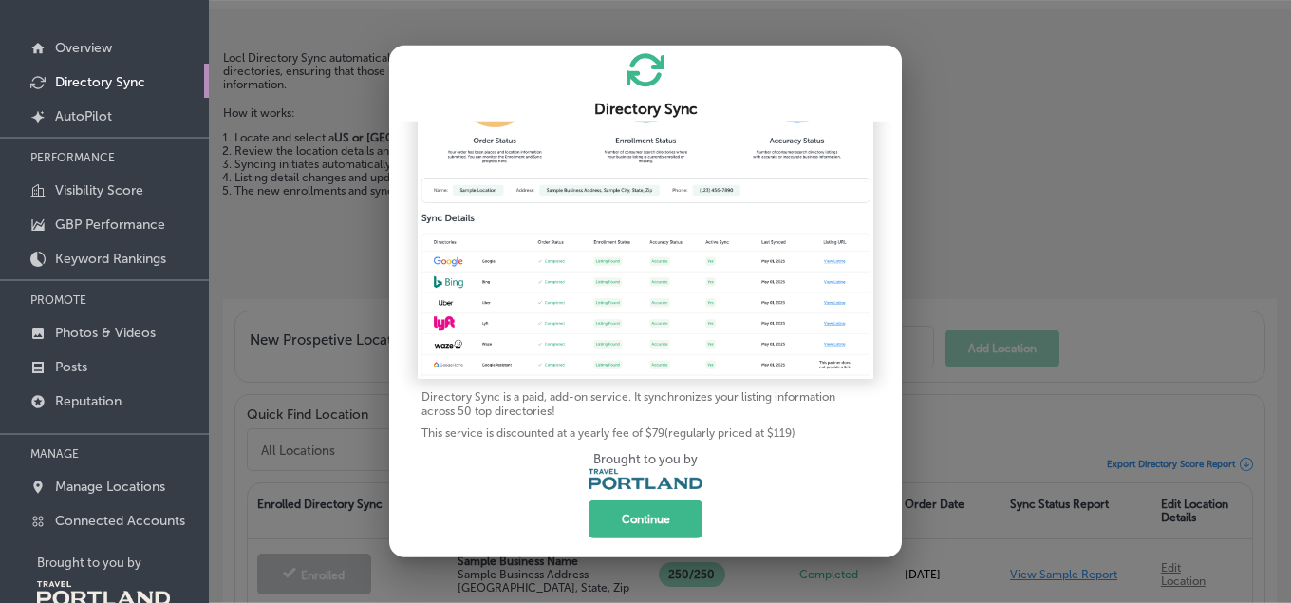
scroll to position [97, 0]
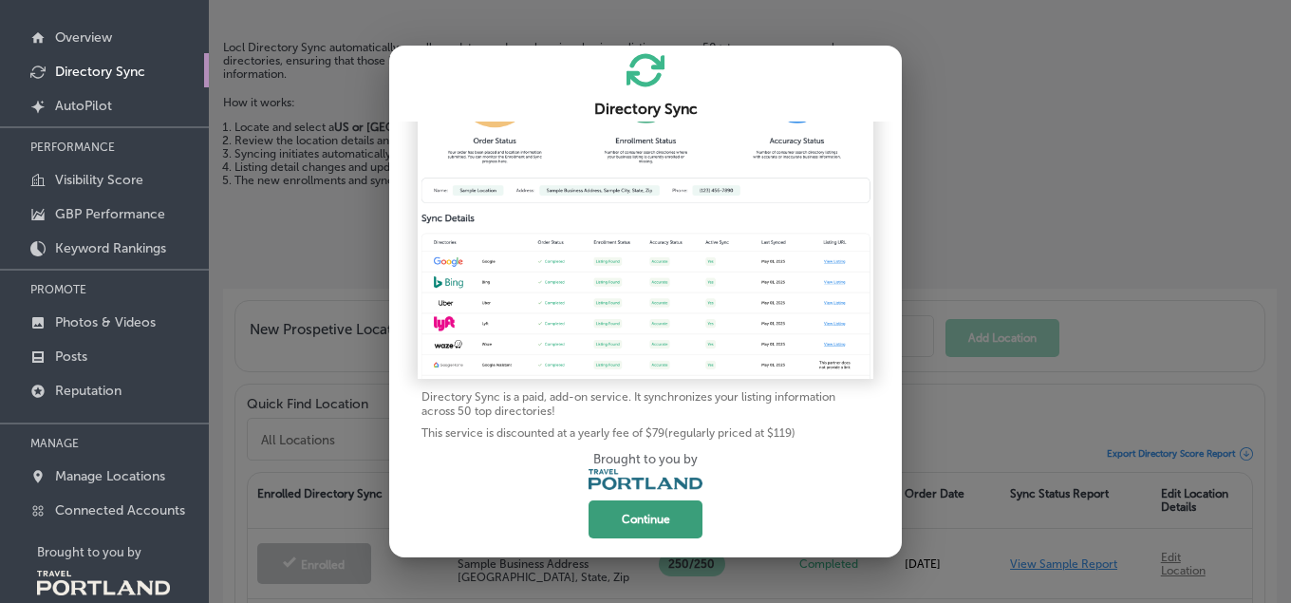
click at [624, 526] on button "Continue" at bounding box center [645, 519] width 114 height 38
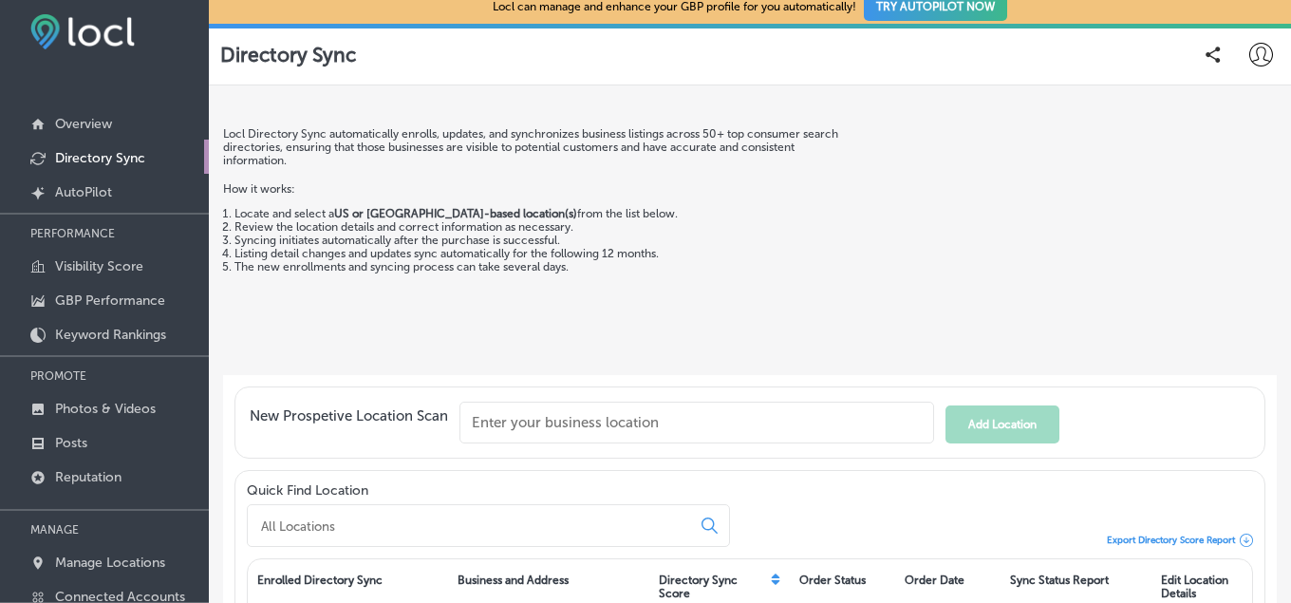
scroll to position [0, 0]
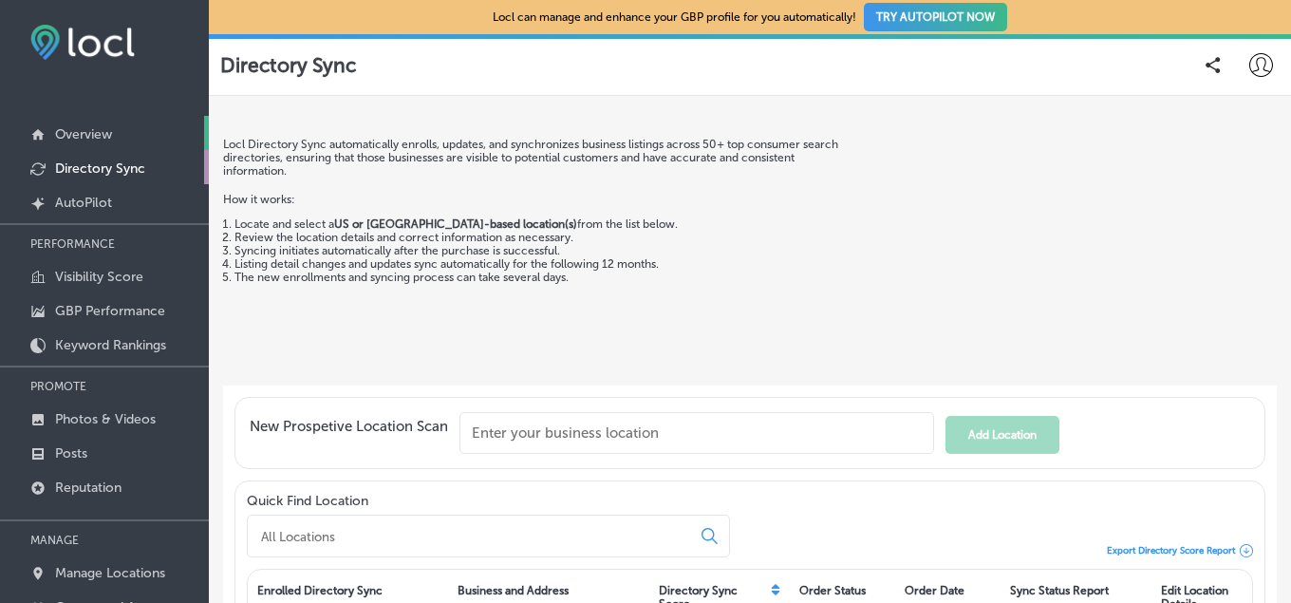
click at [88, 134] on p "Overview" at bounding box center [83, 134] width 57 height 16
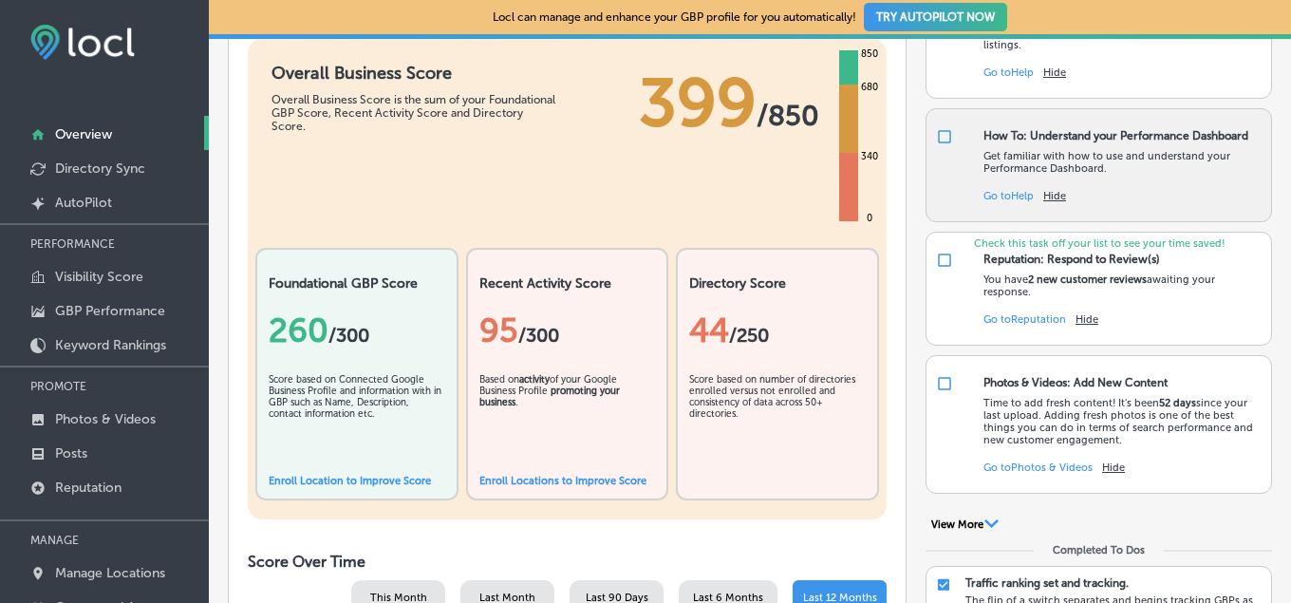
scroll to position [319, 0]
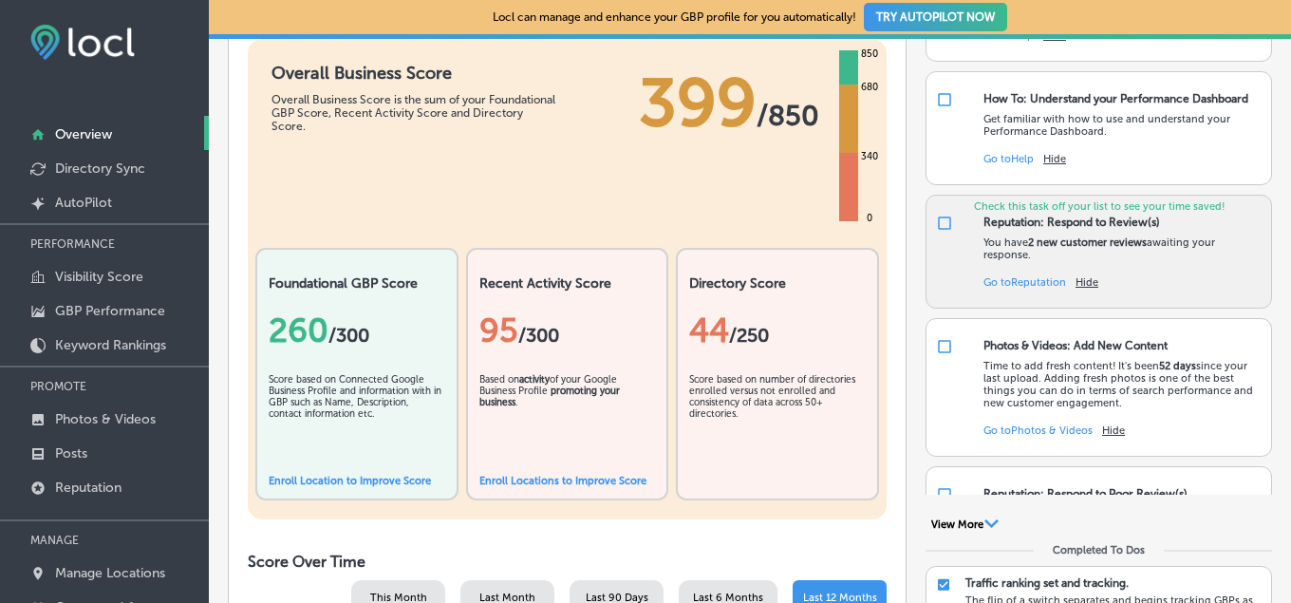
click at [1038, 289] on link "Go to Reputation" at bounding box center [1024, 282] width 83 height 12
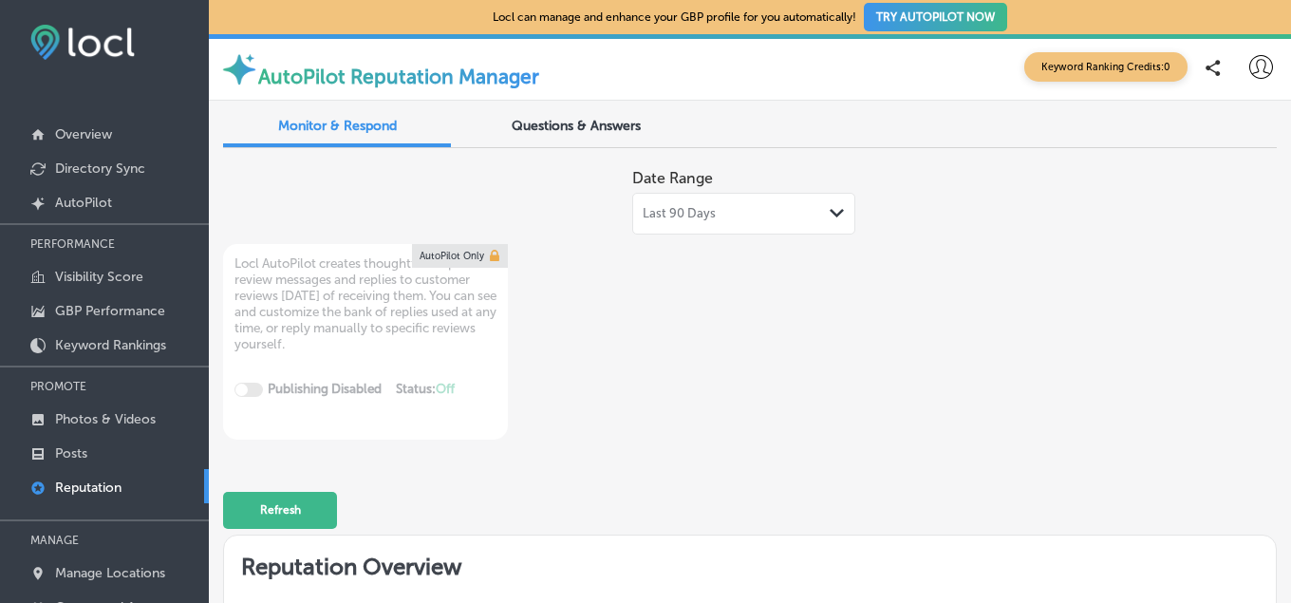
type textarea "x"
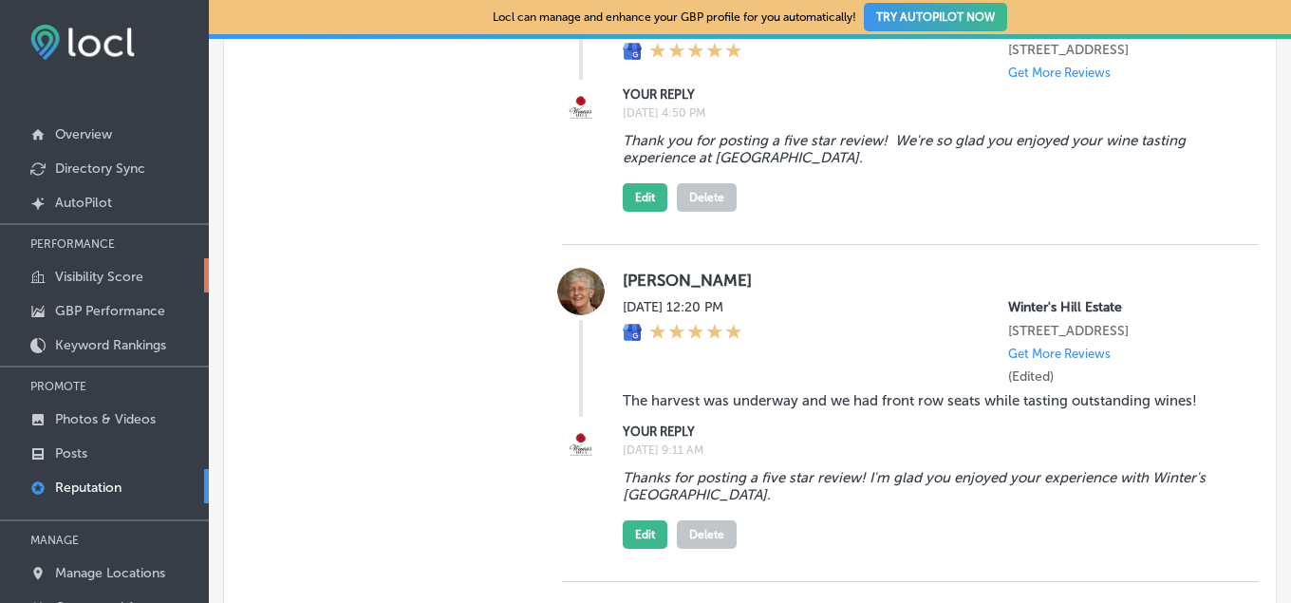
click at [73, 277] on p "Visibility Score" at bounding box center [99, 277] width 88 height 16
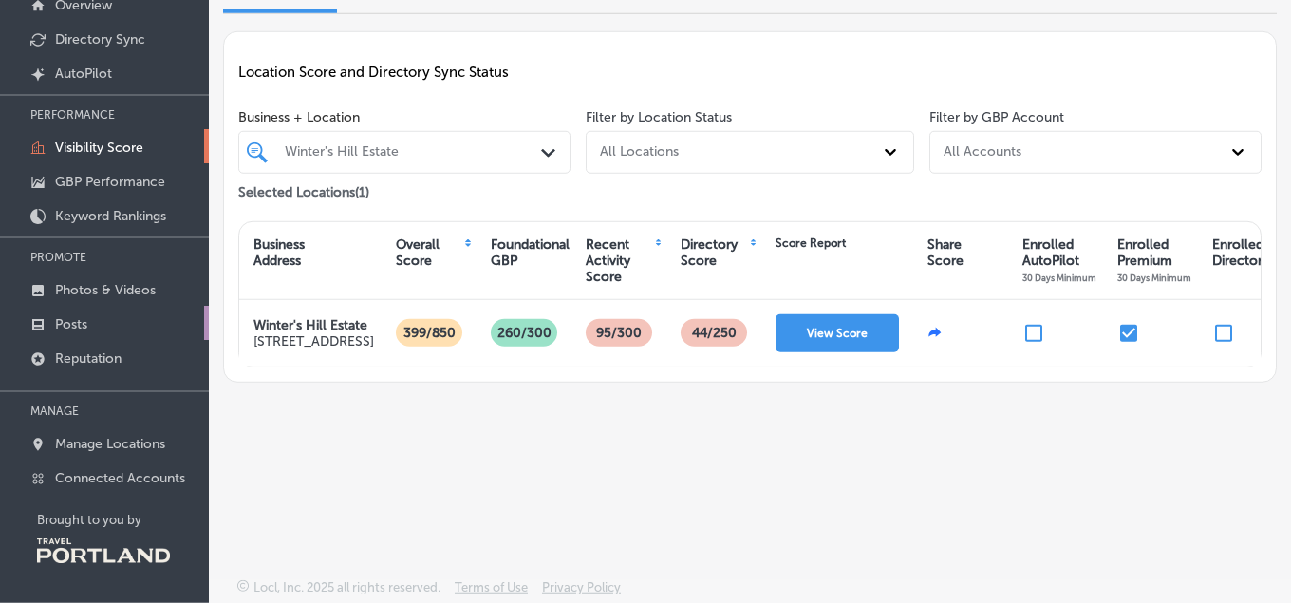
scroll to position [130, 0]
click at [103, 480] on p "Connected Accounts" at bounding box center [120, 477] width 130 height 16
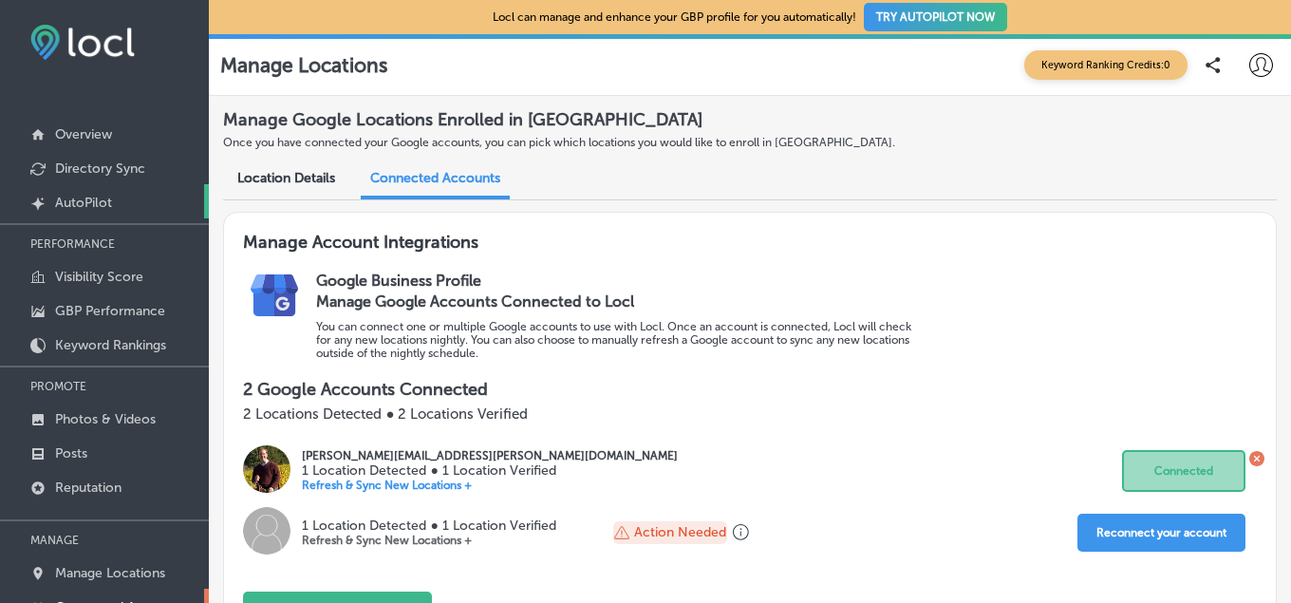
click at [67, 200] on p "AutoPilot" at bounding box center [83, 203] width 57 height 16
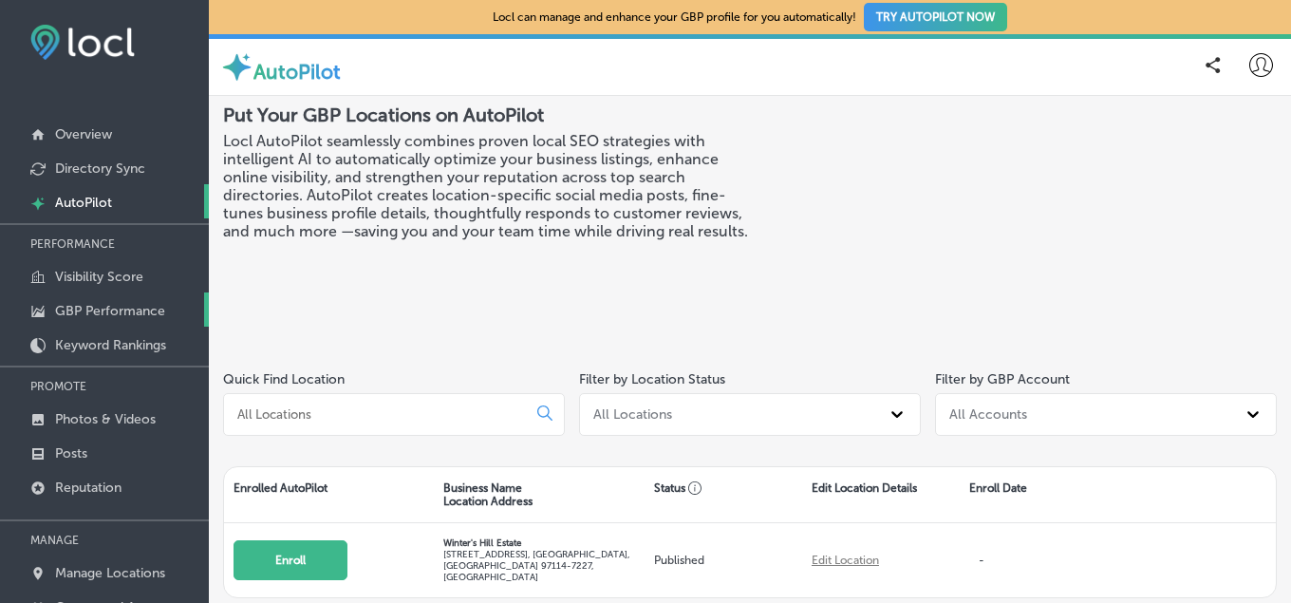
click at [120, 308] on p "GBP Performance" at bounding box center [110, 311] width 110 height 16
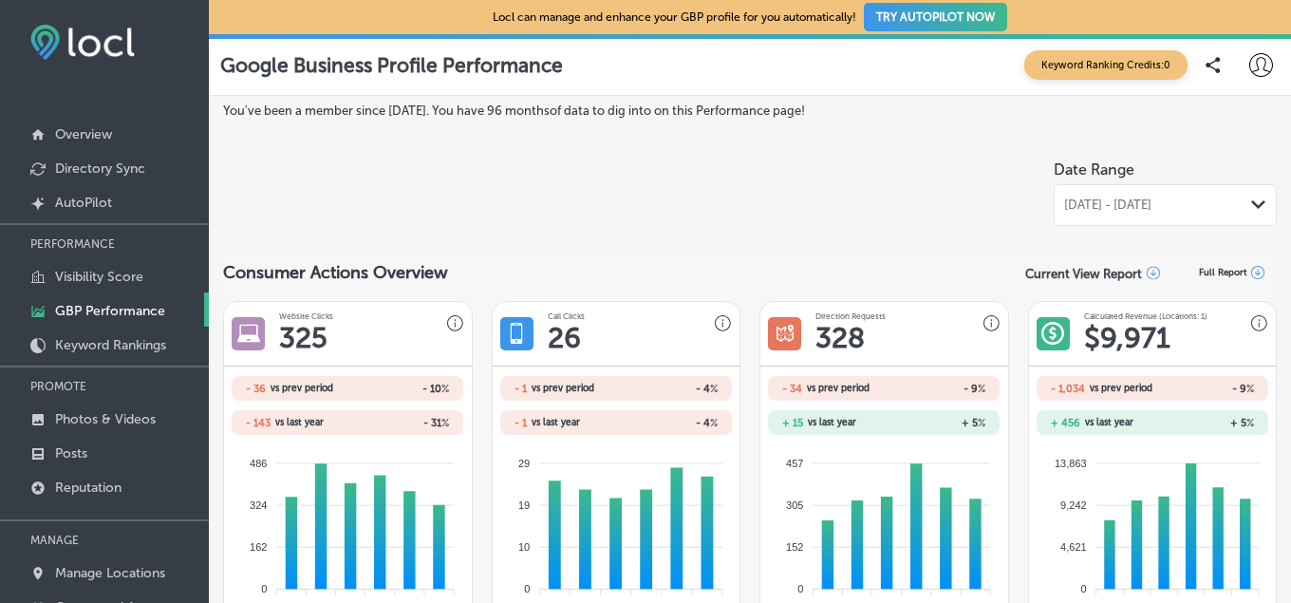
click at [1249, 203] on div "[DATE] - [DATE] Path Created with Sketch." at bounding box center [1165, 204] width 202 height 15
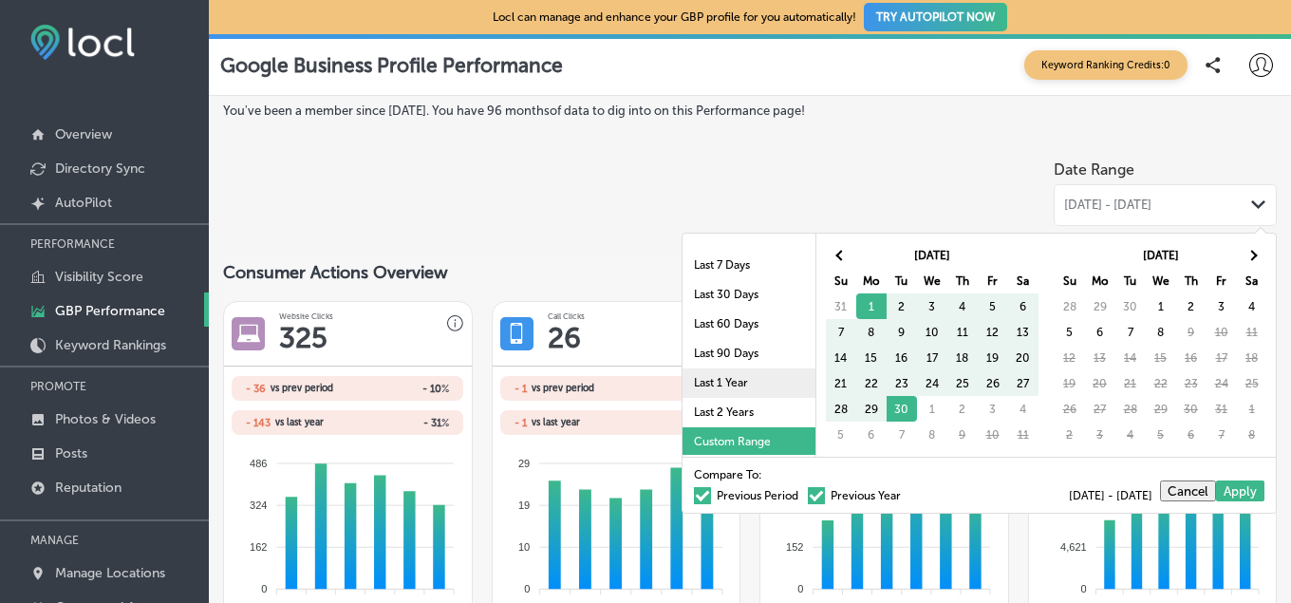
scroll to position [110, 0]
click at [738, 410] on li "Last 2 Years" at bounding box center [748, 410] width 133 height 29
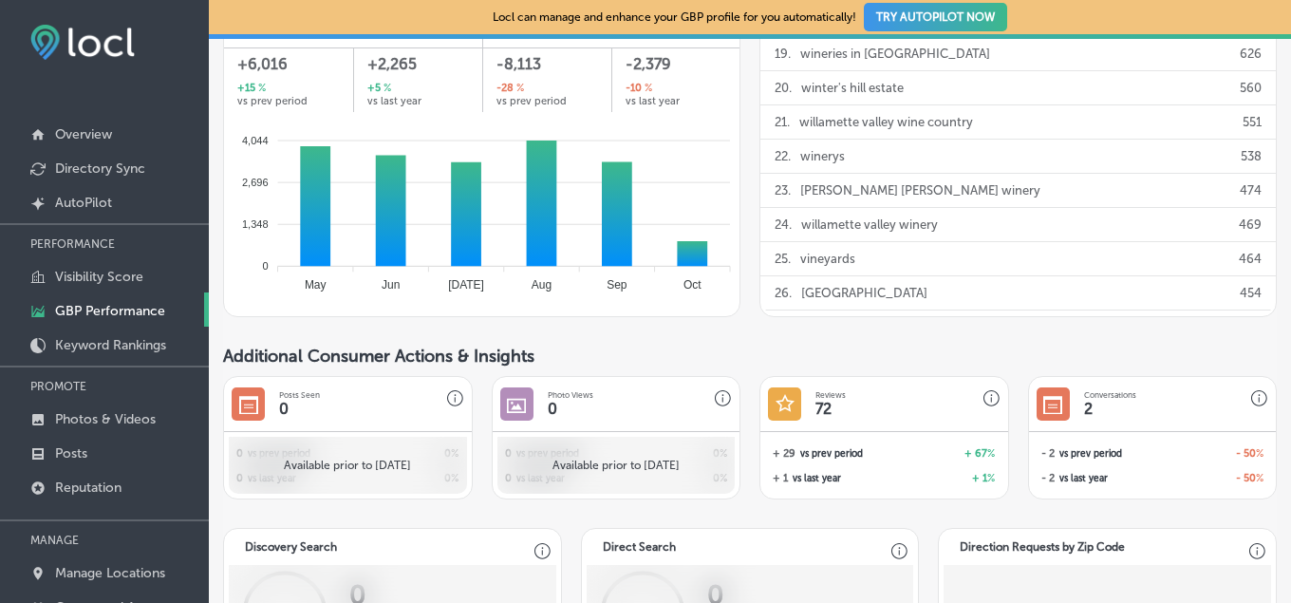
scroll to position [1345, 0]
